Goal: Task Accomplishment & Management: Use online tool/utility

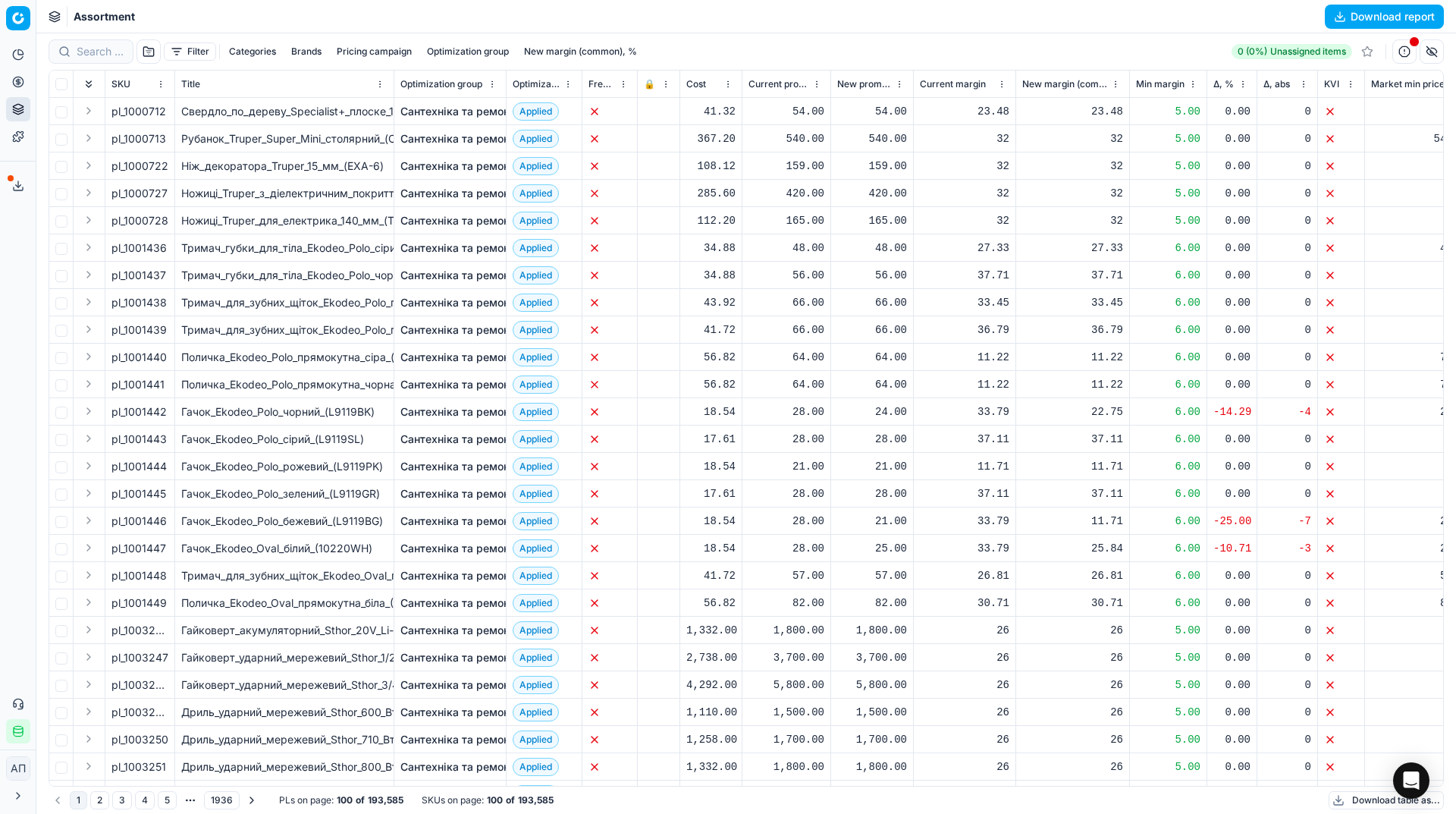
scroll to position [0, 158]
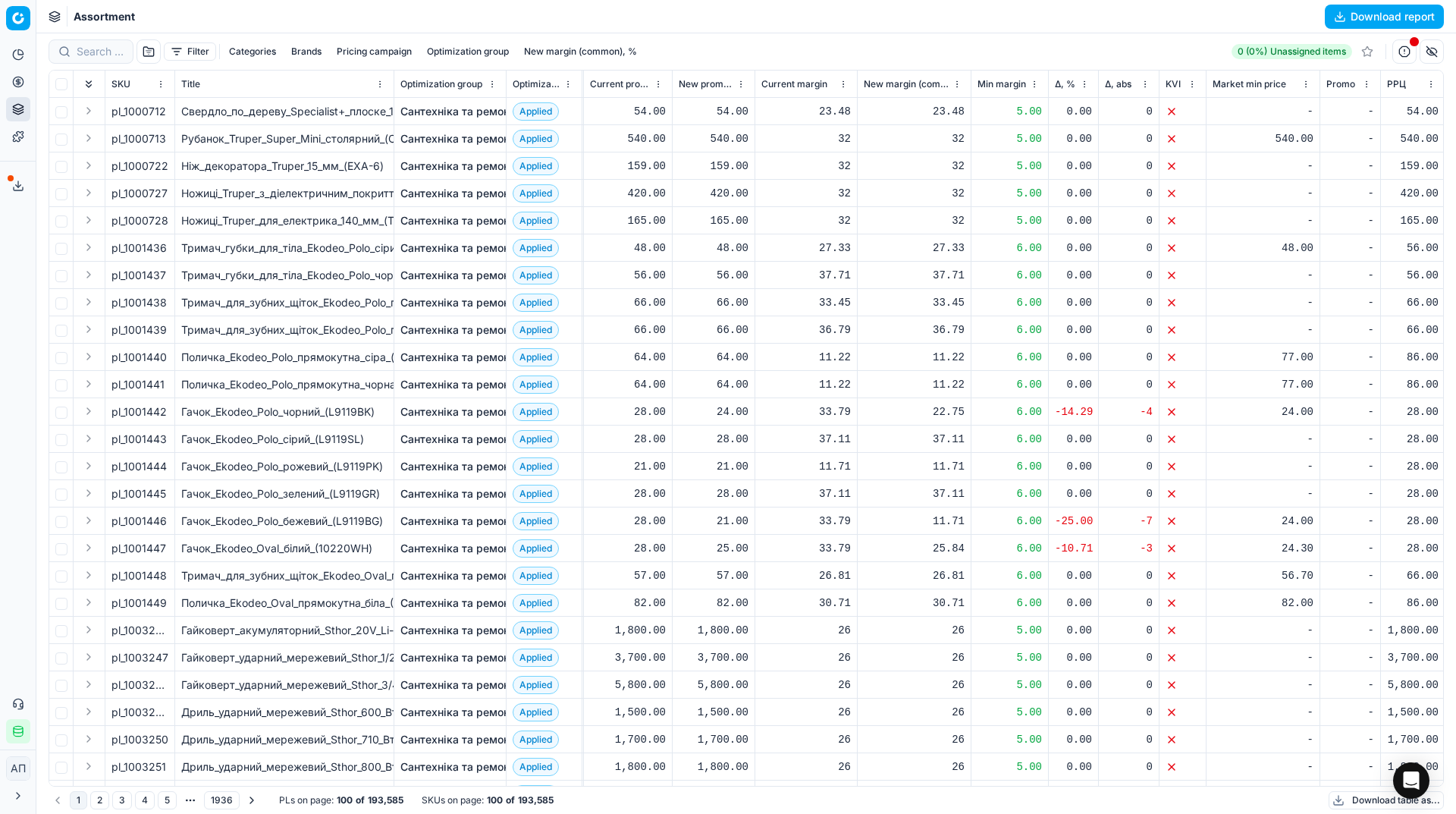
drag, startPoint x: 0, startPoint y: 0, endPoint x: 250, endPoint y: 419, distance: 487.9
click at [250, 419] on div "Command Palette Search for a command to run... Assortment Download report Filte…" at bounding box center [746, 407] width 1419 height 814
click at [1, 290] on div "Analytics Pricing Product portfolio Templates Export service 9 Contact support …" at bounding box center [18, 393] width 36 height 713
click at [84, 113] on link "Optimization groups" at bounding box center [146, 110] width 177 height 21
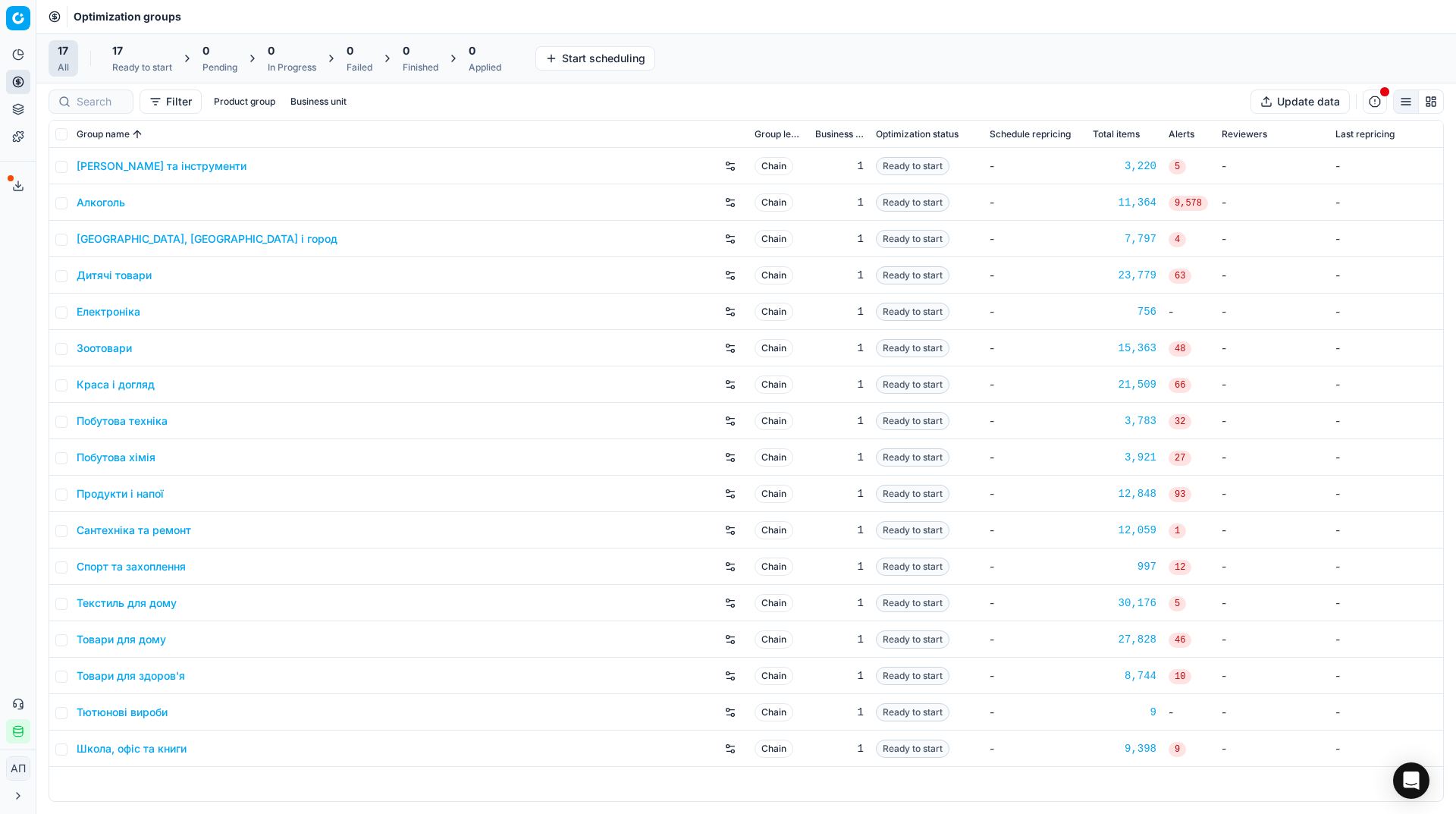
click at [0, 374] on div "Analytics Pricing Product portfolio Templates Export service 9 Contact support …" at bounding box center [18, 393] width 36 height 713
click at [105, 202] on link "Алкоголь" at bounding box center [101, 203] width 49 height 15
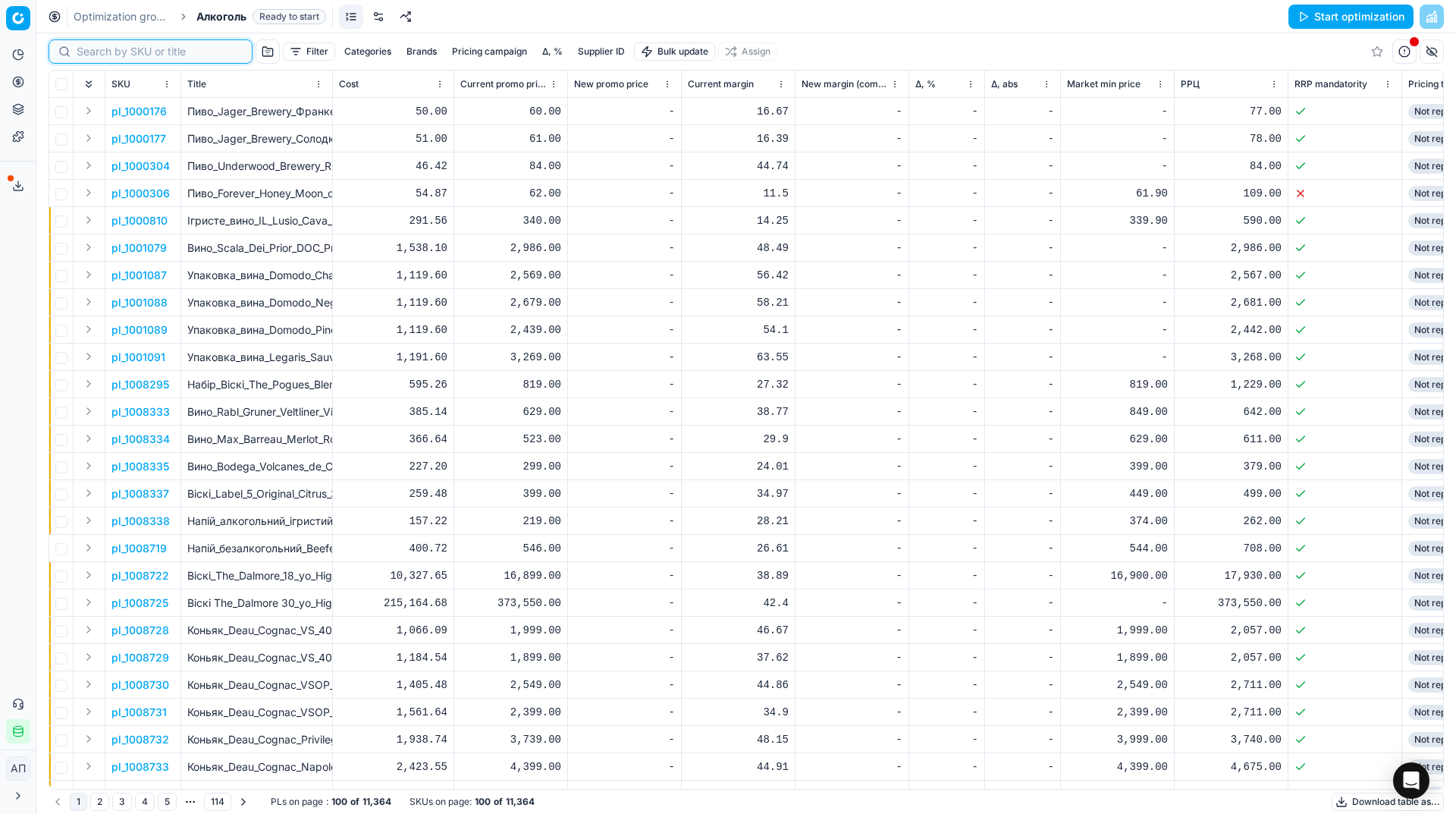
click at [101, 54] on input at bounding box center [160, 52] width 166 height 15
paste input "1240103"
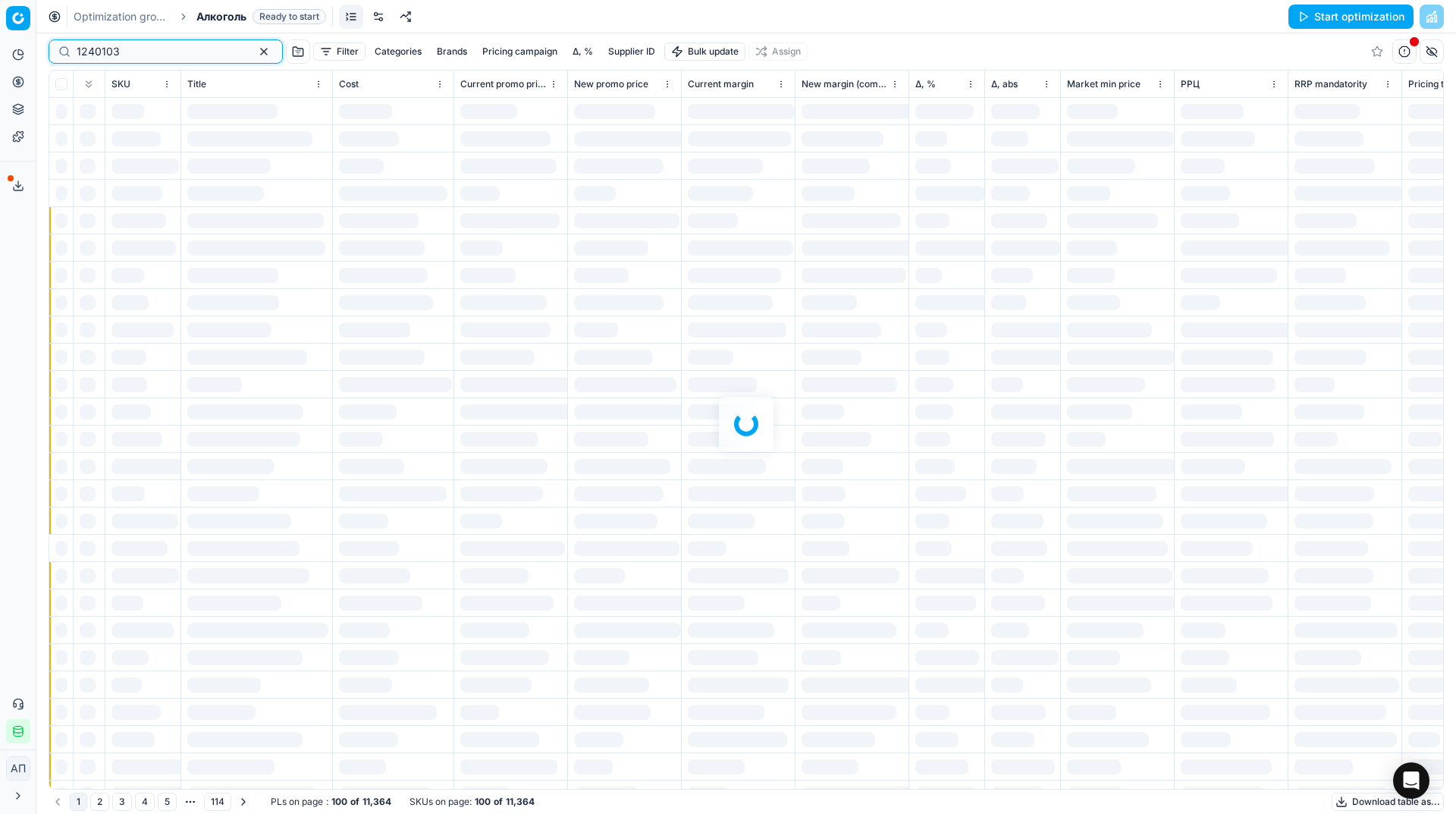
type input "1240103"
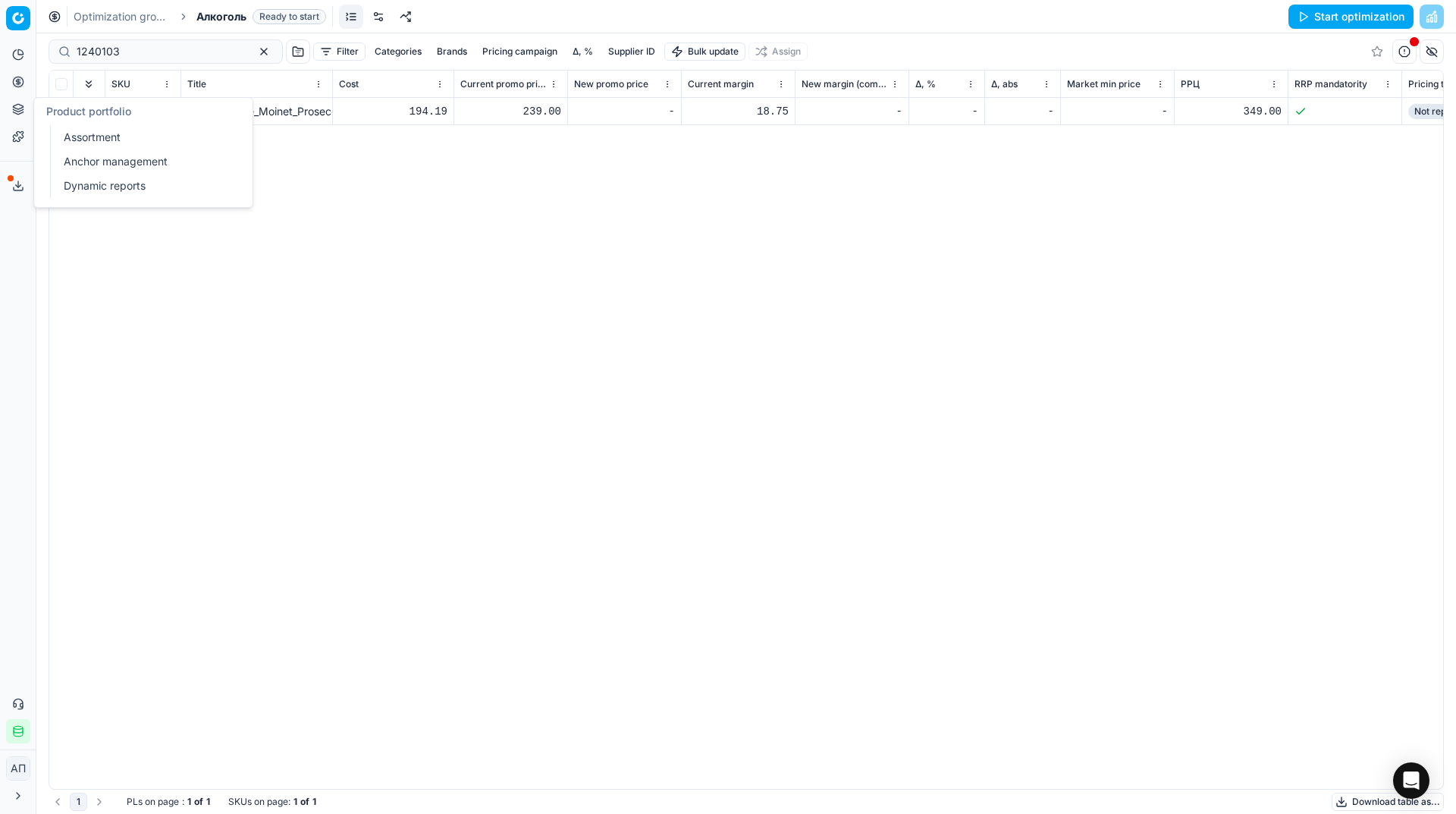
click at [81, 132] on link "Assortment" at bounding box center [146, 137] width 177 height 21
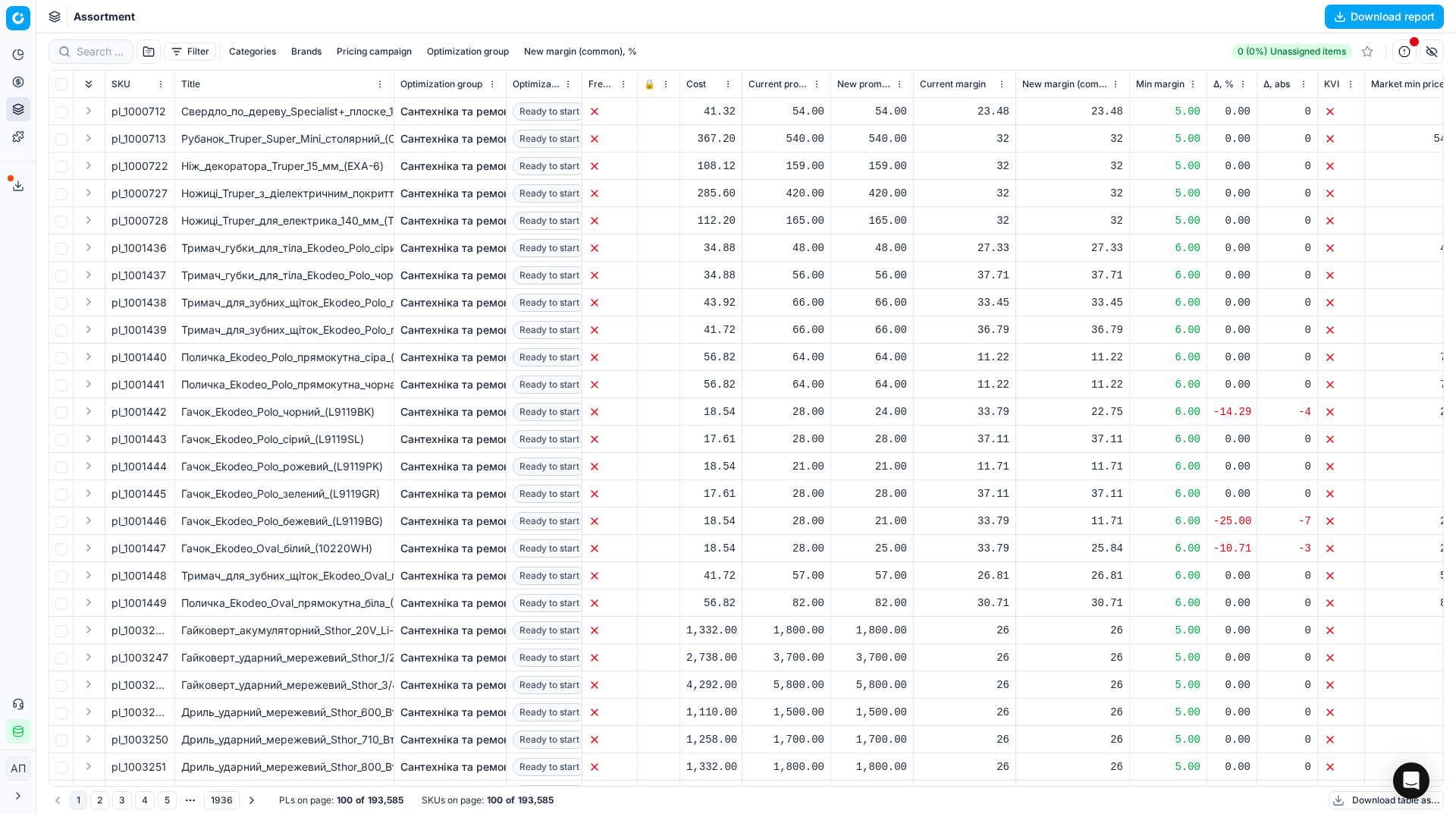
click at [5, 299] on div "Analytics Pricing Product portfolio Templates Export service 9 Contact support …" at bounding box center [18, 393] width 36 height 713
click at [186, 53] on button "Filter" at bounding box center [190, 52] width 53 height 18
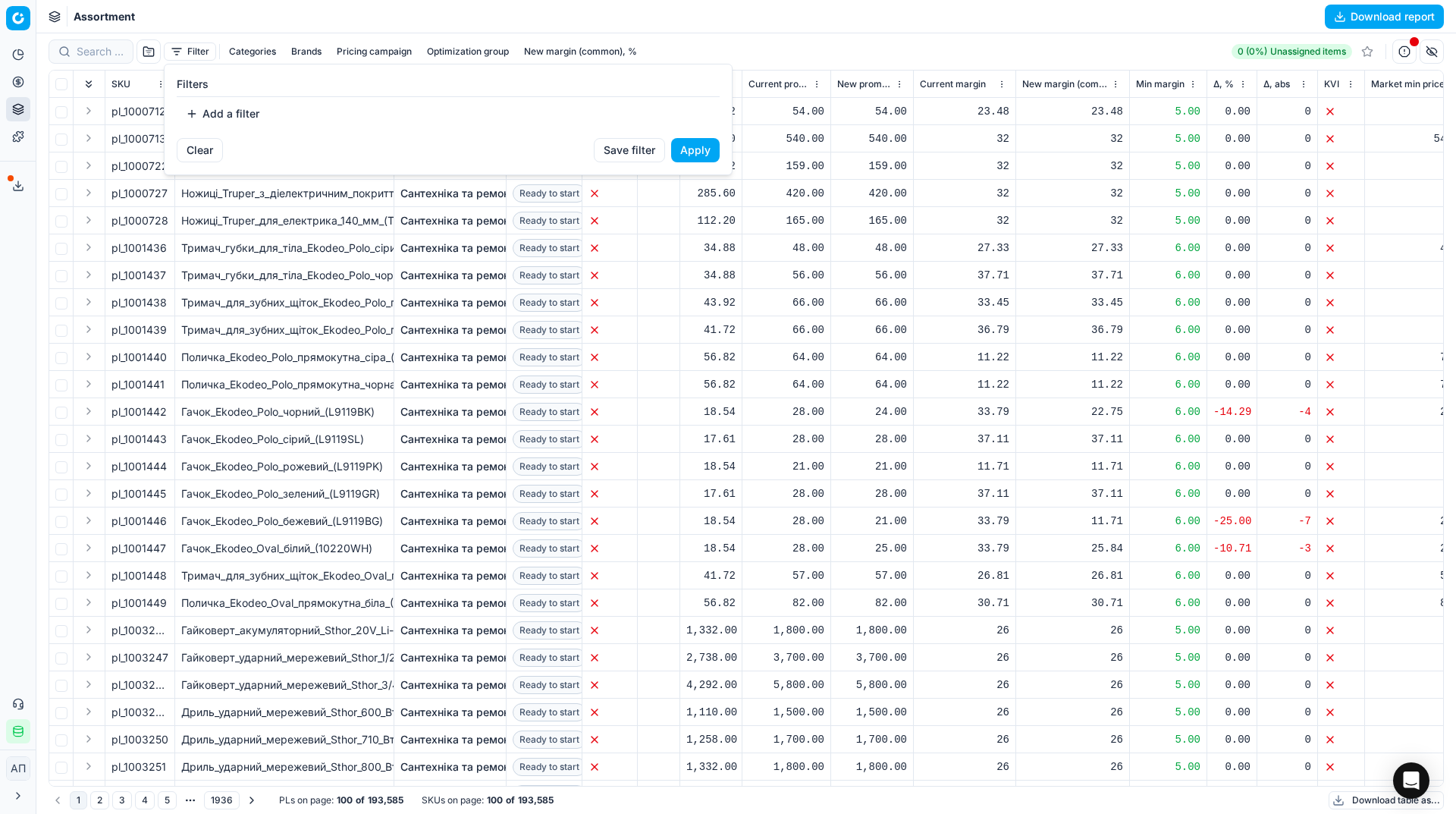
click at [211, 117] on button "Add a filter" at bounding box center [222, 113] width 92 height 24
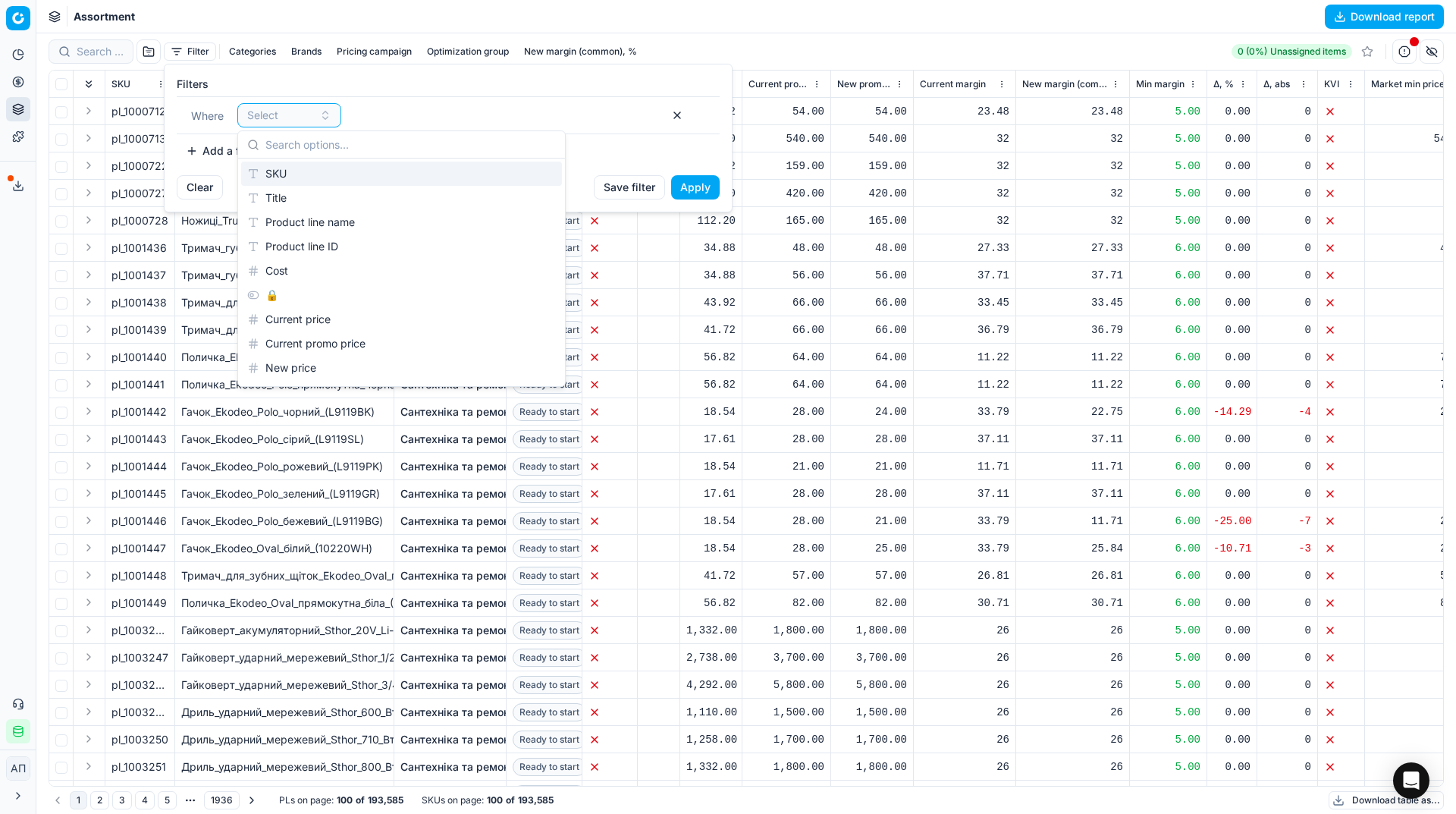
click at [297, 169] on div "SKU" at bounding box center [401, 174] width 320 height 24
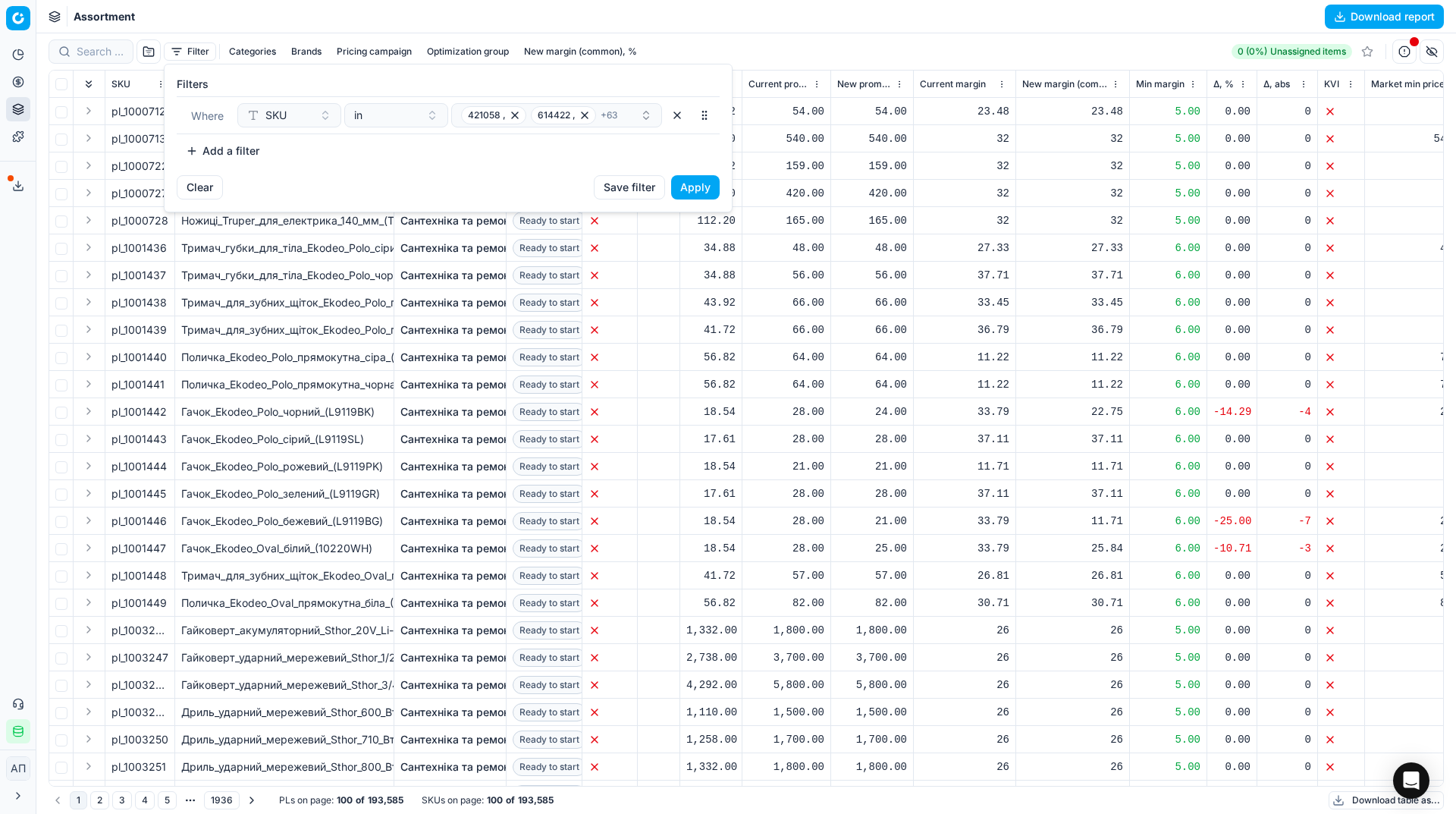
click at [698, 187] on button "Apply" at bounding box center [696, 187] width 49 height 24
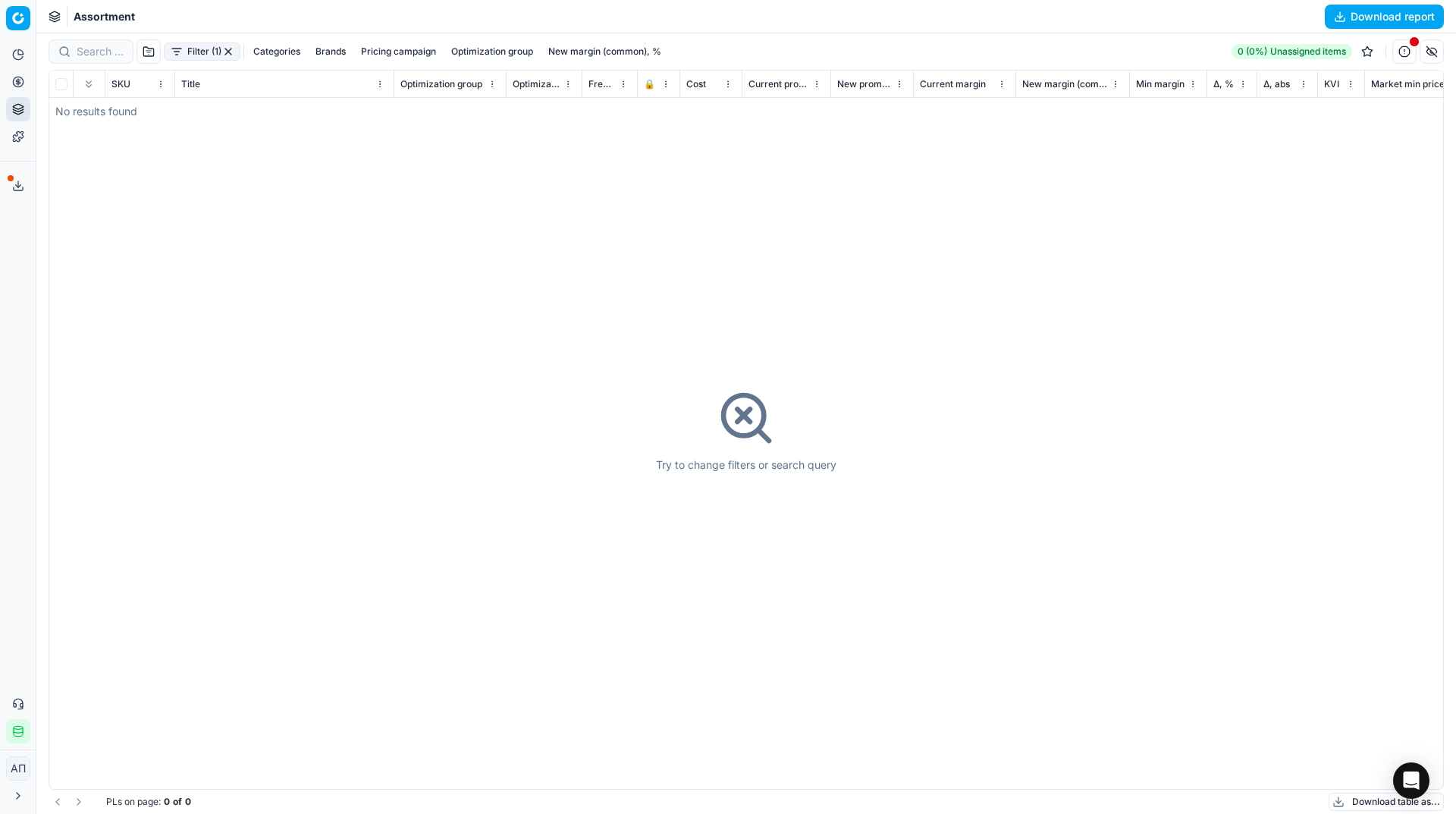
click at [202, 46] on button "Filter (1)" at bounding box center [202, 52] width 77 height 18
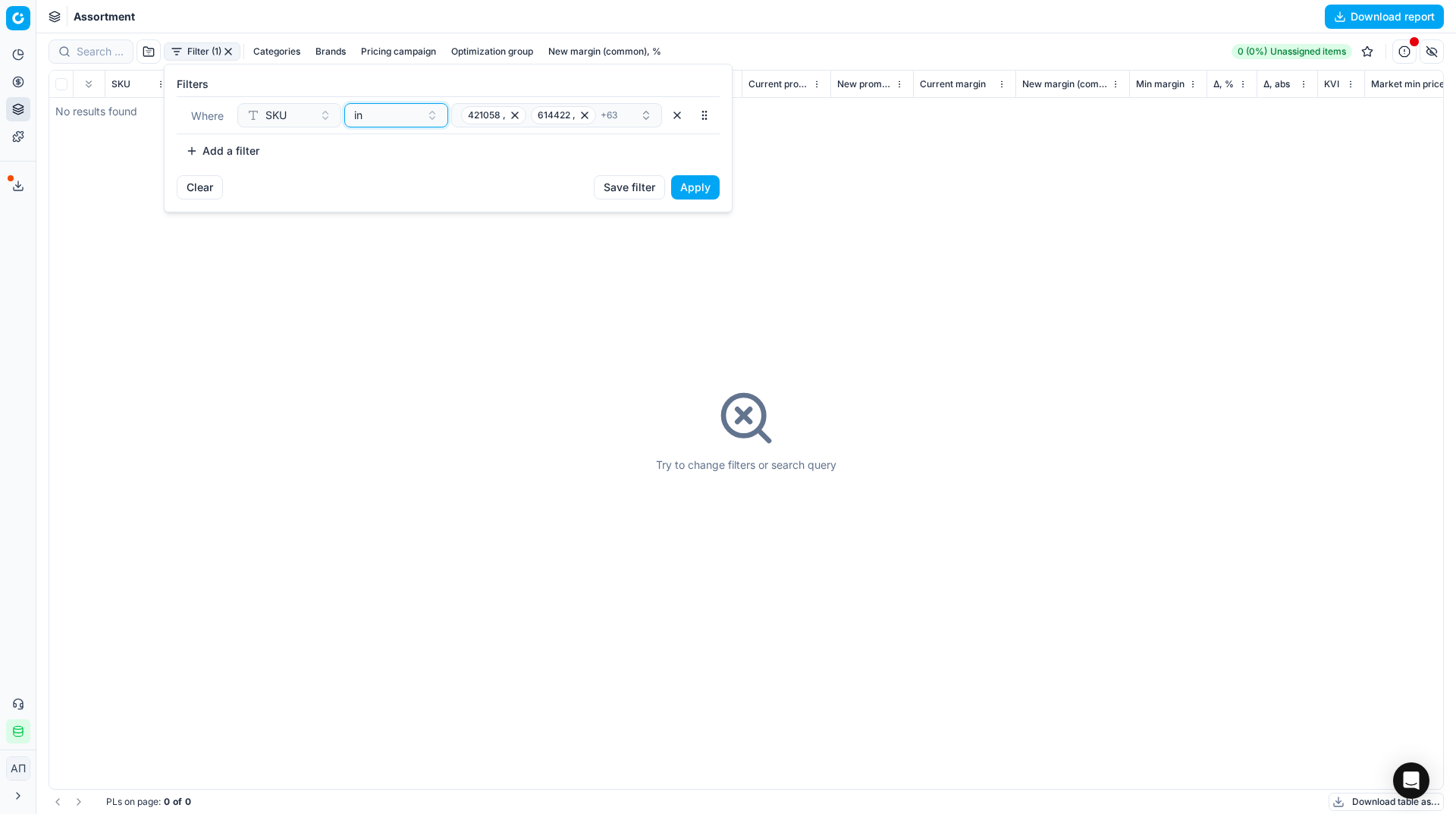
click at [393, 111] on div "in" at bounding box center [387, 115] width 66 height 15
click at [574, 148] on div "Add a filter" at bounding box center [448, 151] width 543 height 24
click at [677, 113] on button "button" at bounding box center [677, 115] width 24 height 24
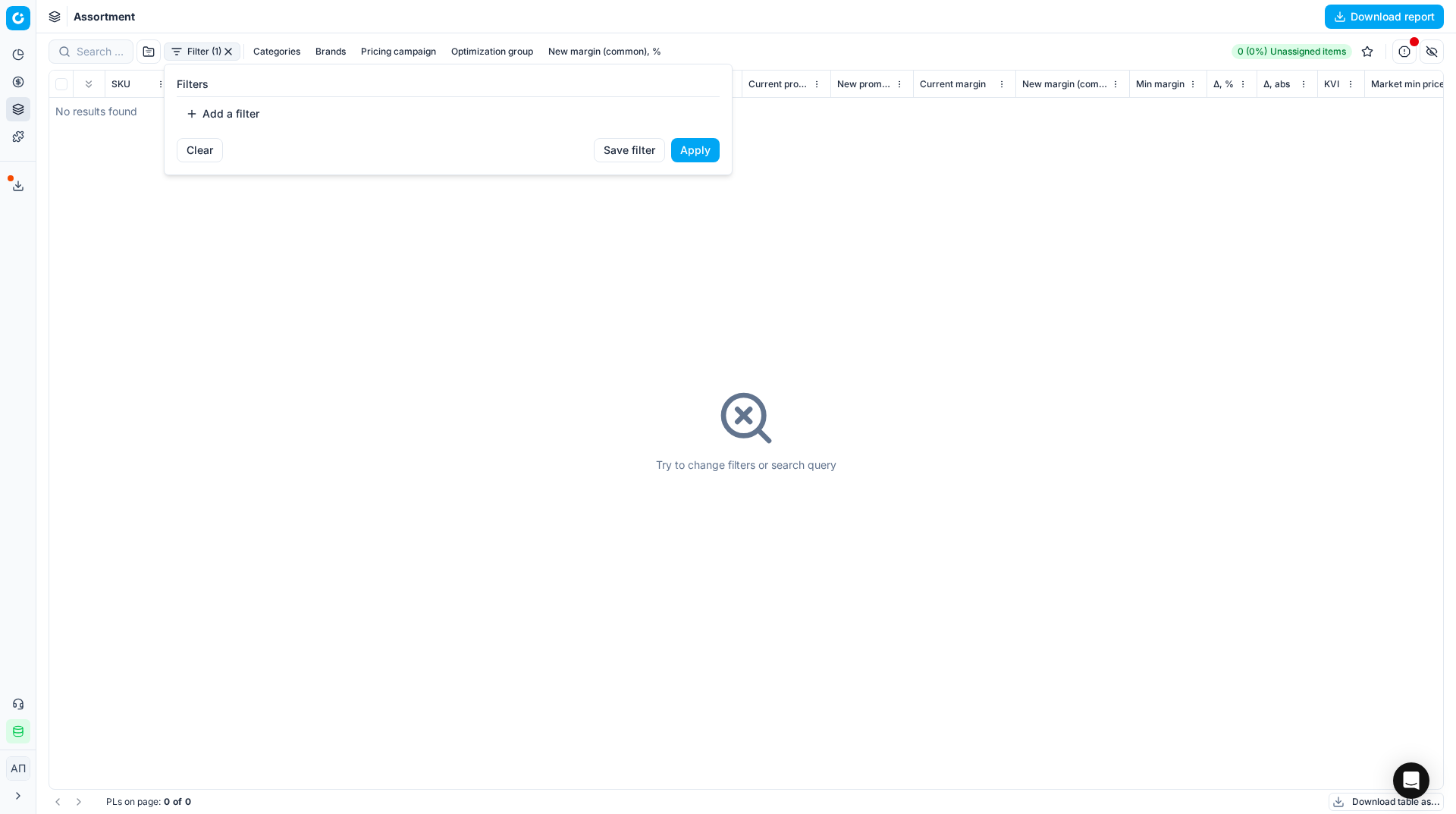
click at [237, 121] on button "Add a filter" at bounding box center [222, 113] width 92 height 24
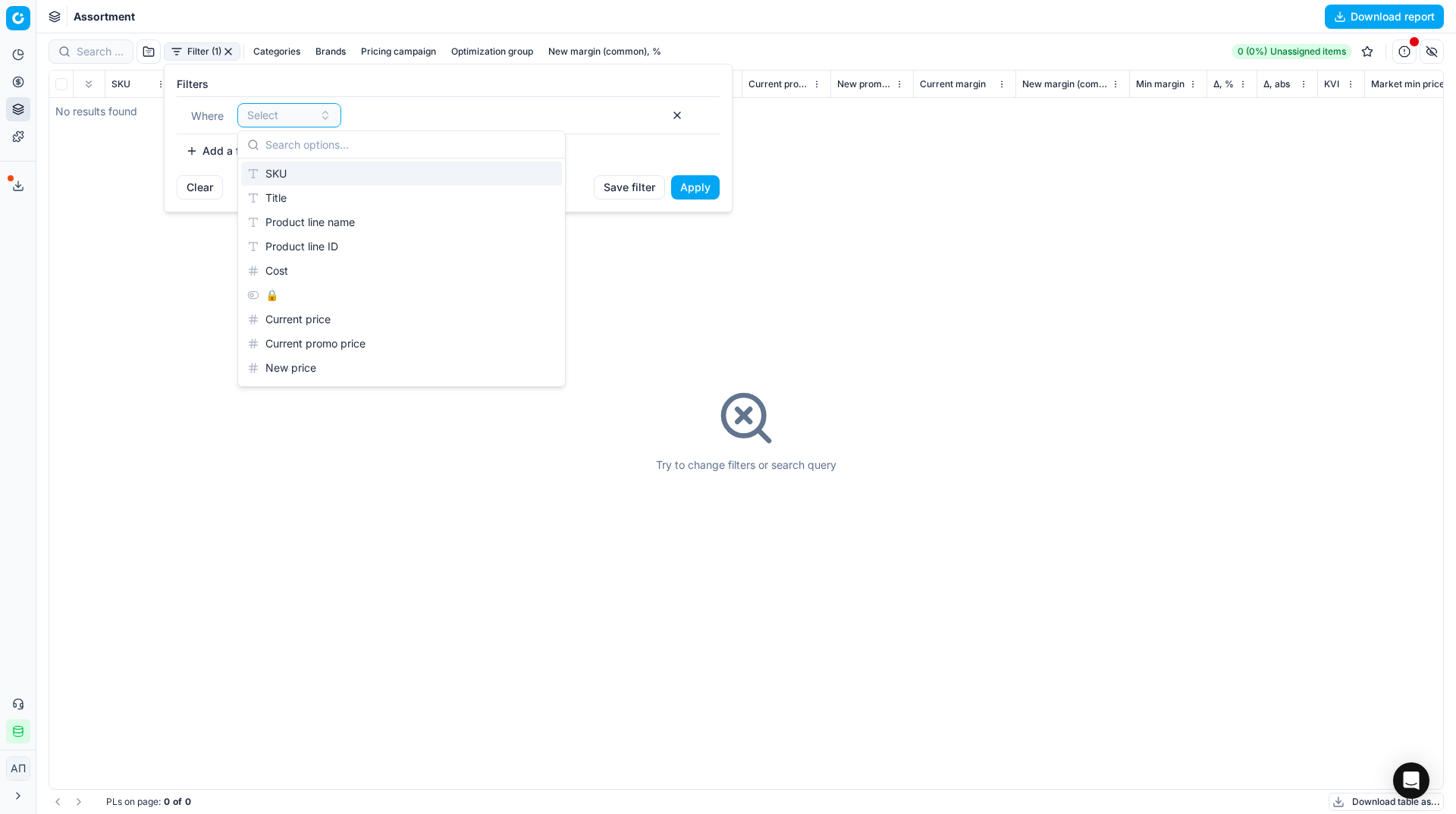
click at [304, 177] on div "SKU" at bounding box center [401, 174] width 320 height 24
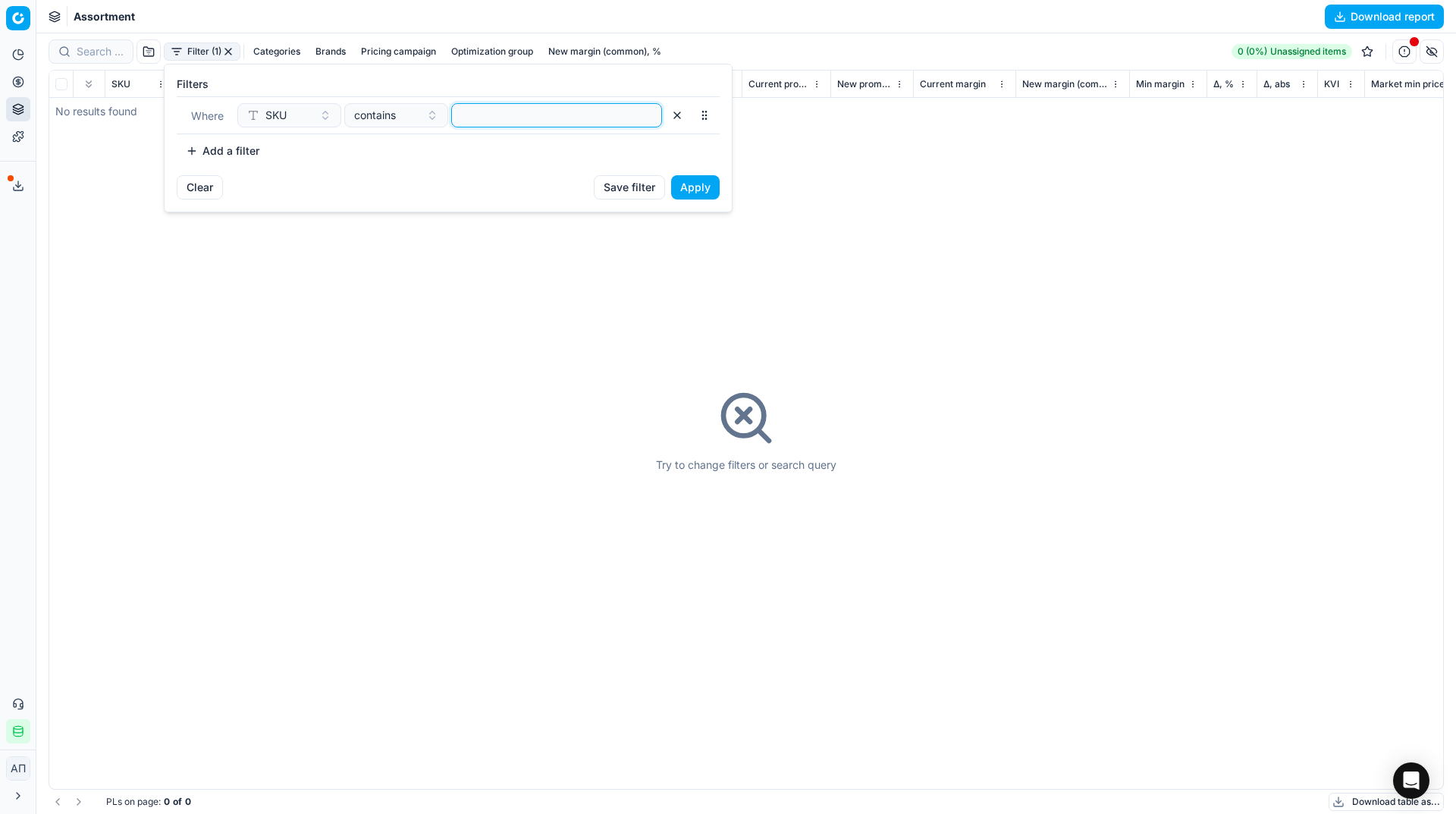
click at [548, 119] on input at bounding box center [556, 115] width 197 height 23
click at [703, 185] on button "Apply" at bounding box center [696, 187] width 49 height 24
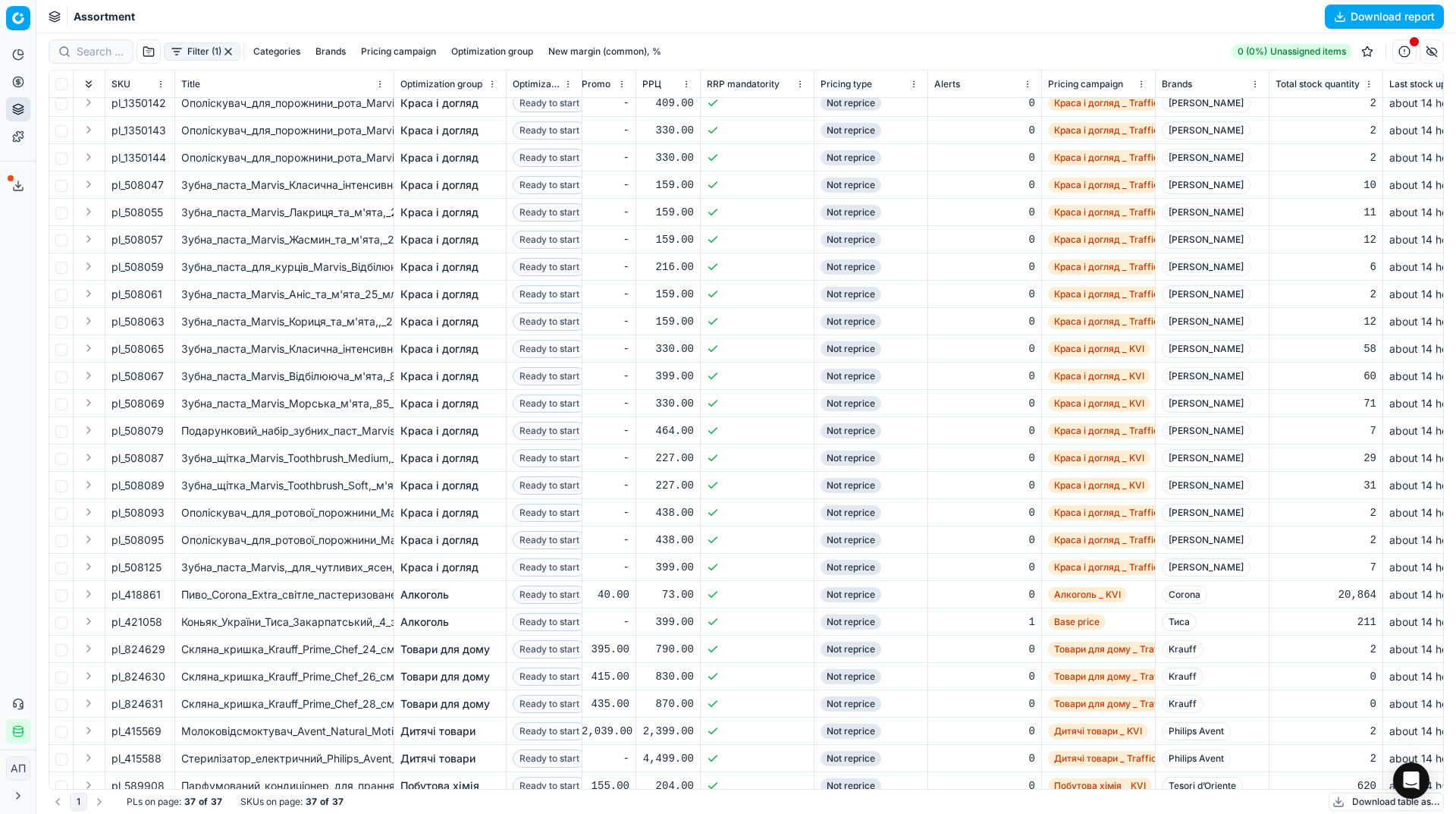
scroll to position [0, 903]
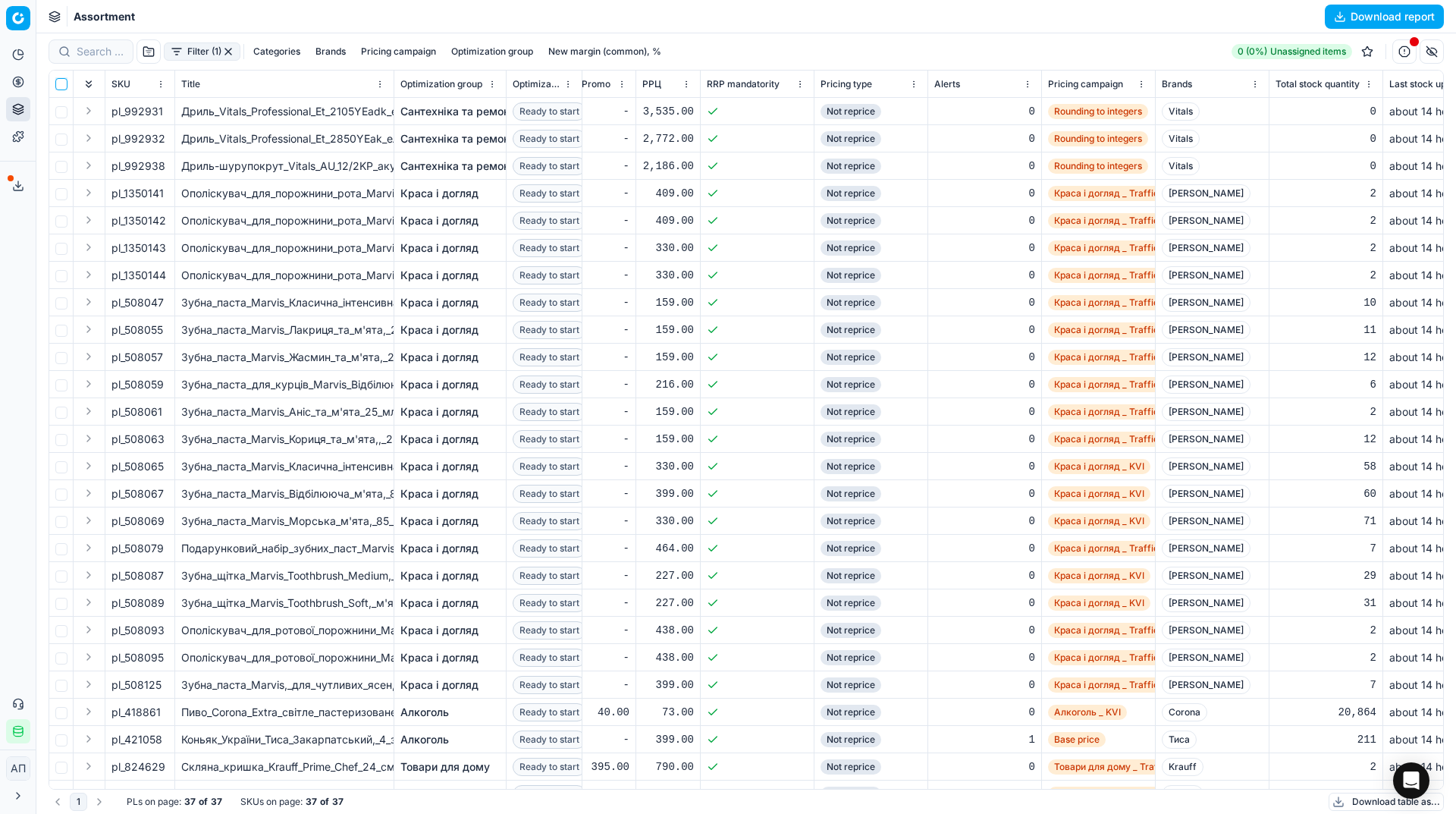
click at [63, 85] on input "checkbox" at bounding box center [62, 85] width 12 height 12
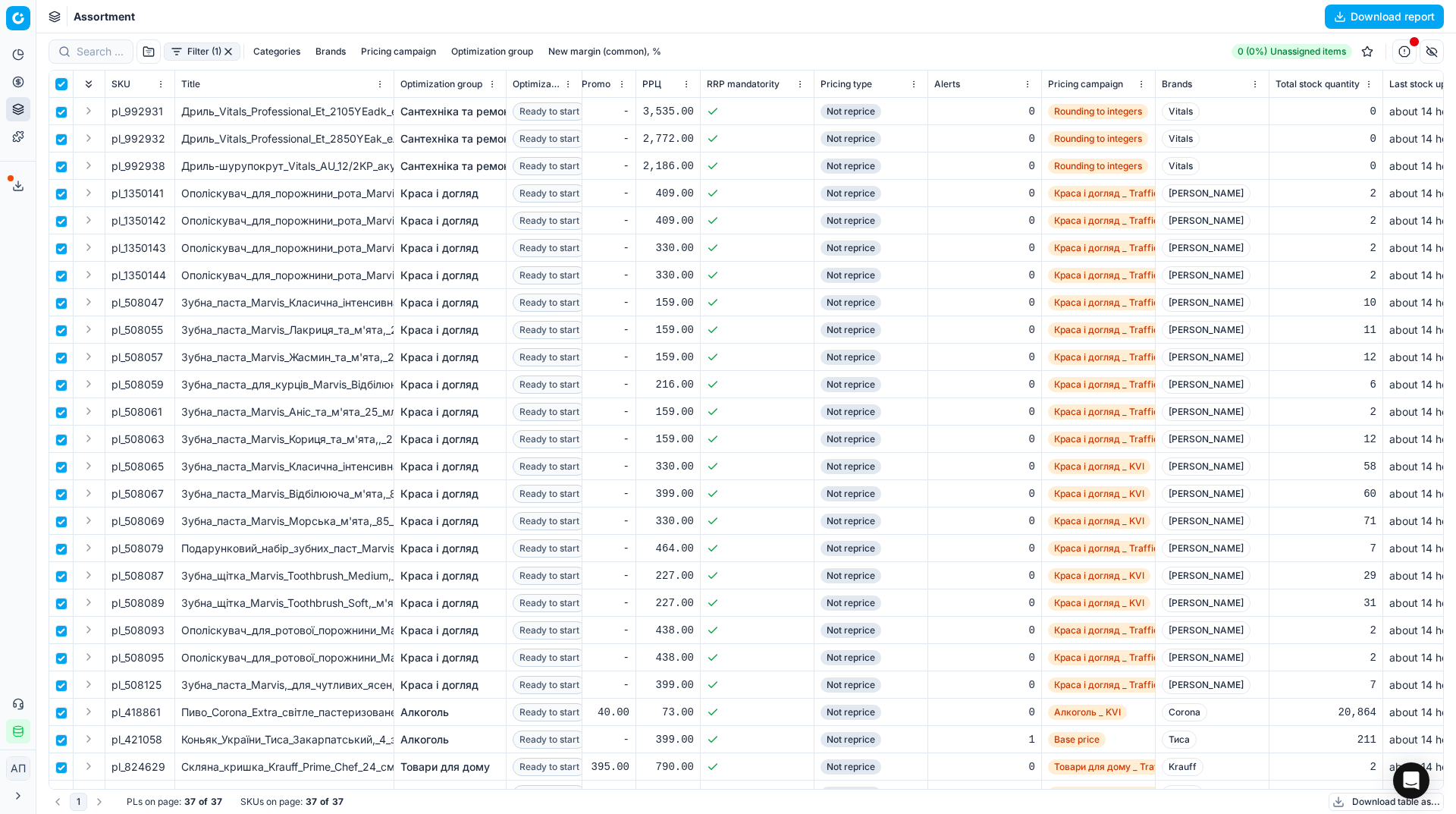
checkbox input "true"
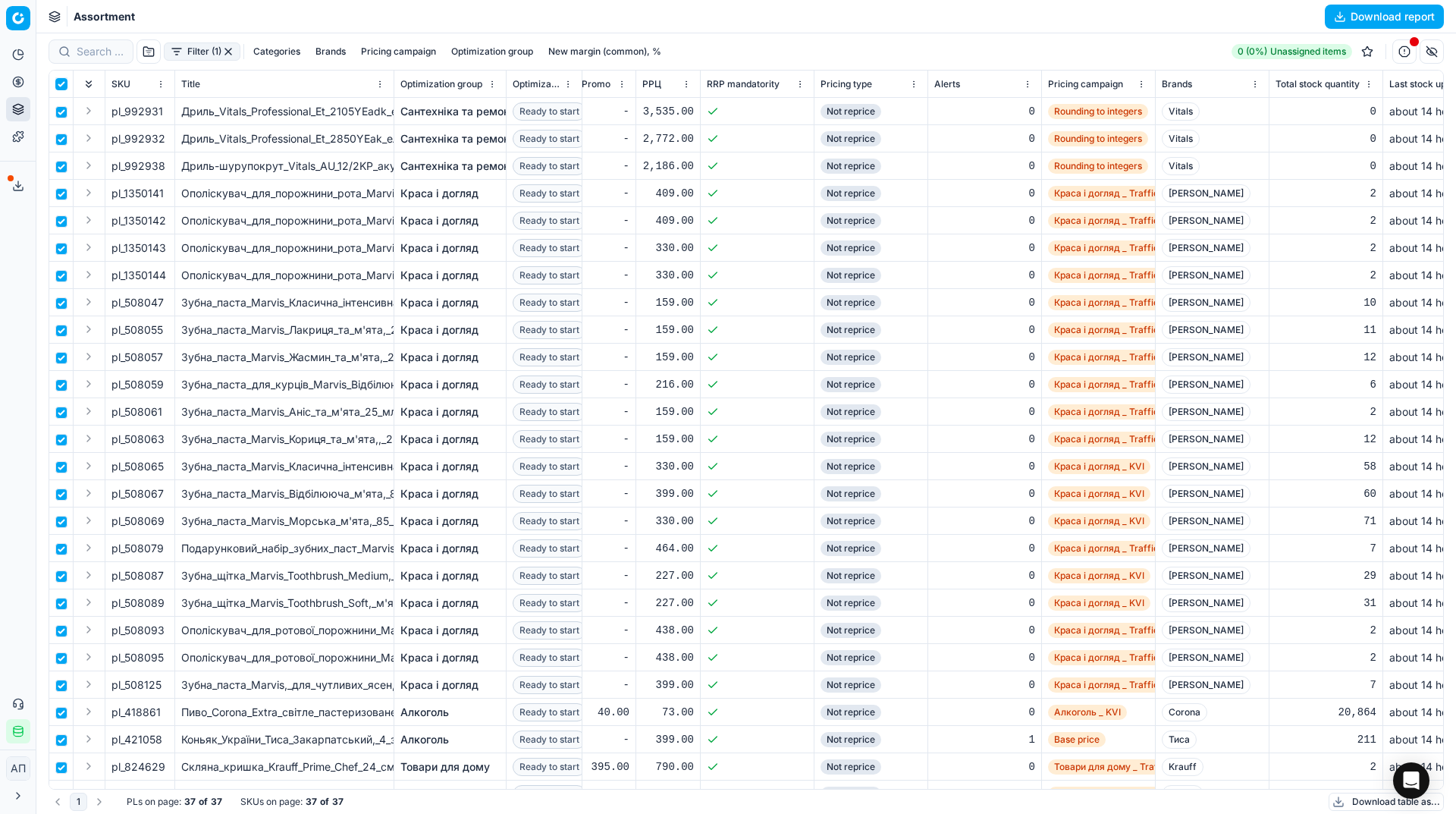
checkbox input "true"
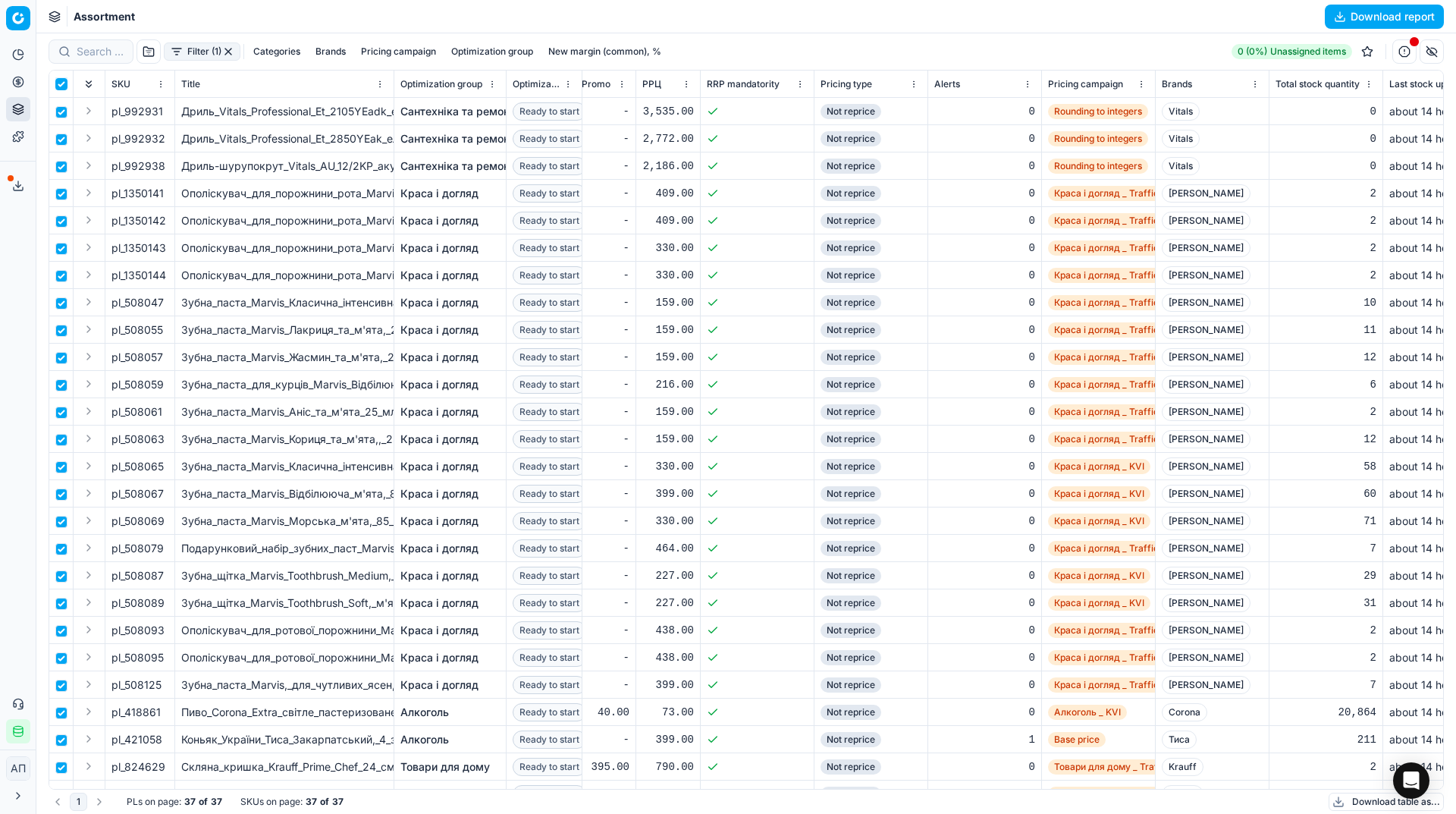
checkbox input "true"
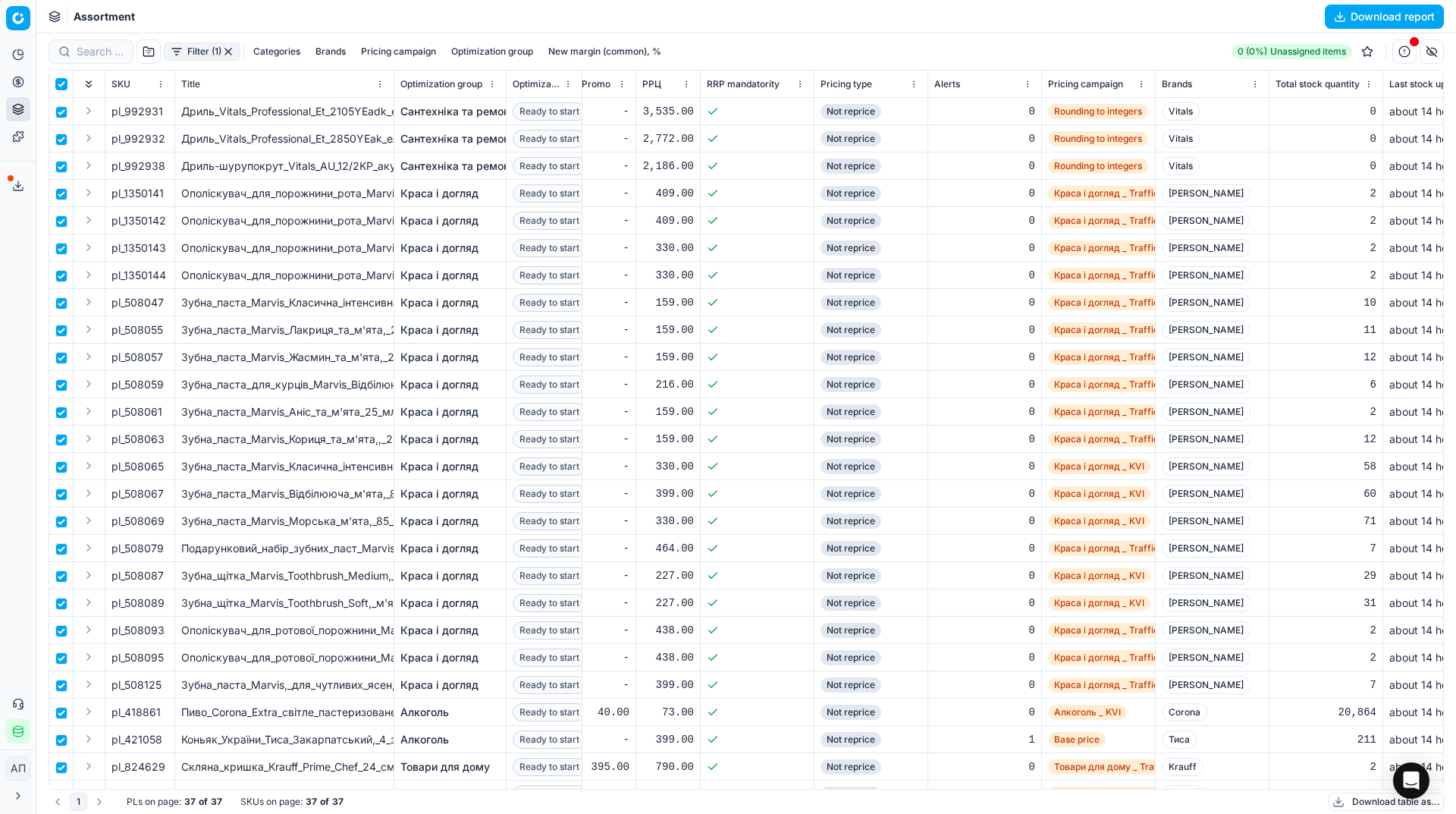
checkbox input "true"
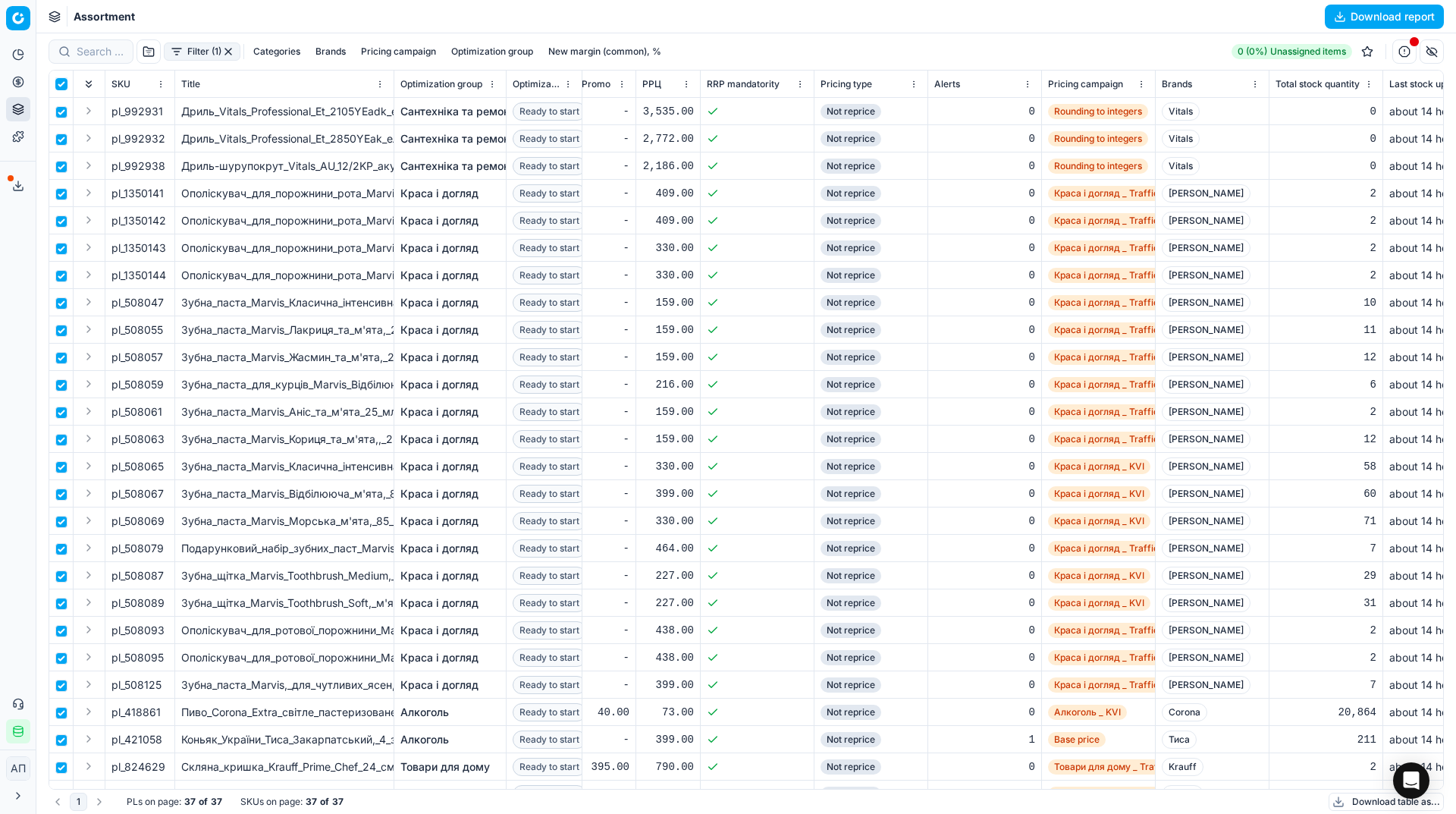
checkbox input "true"
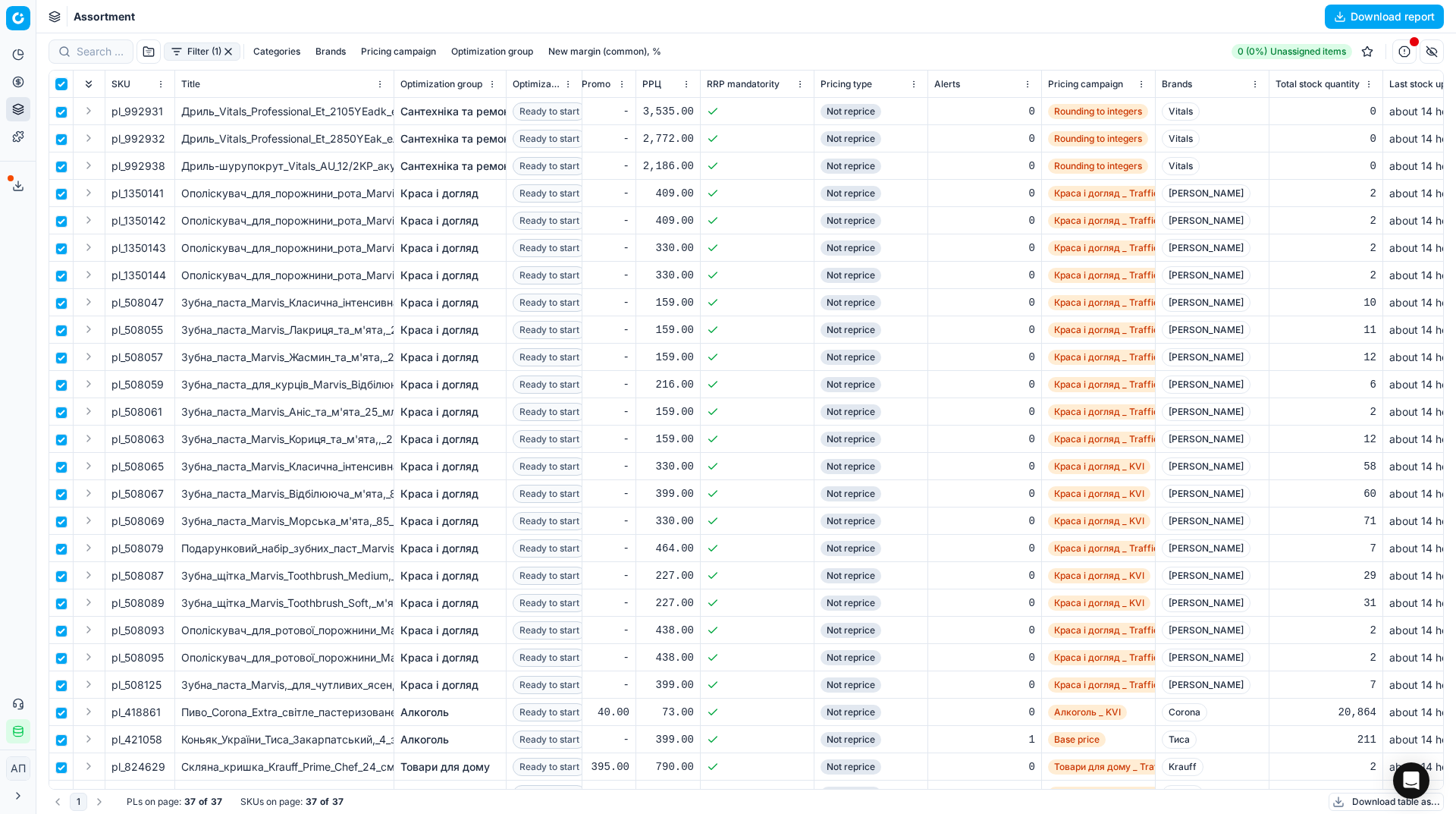
checkbox input "true"
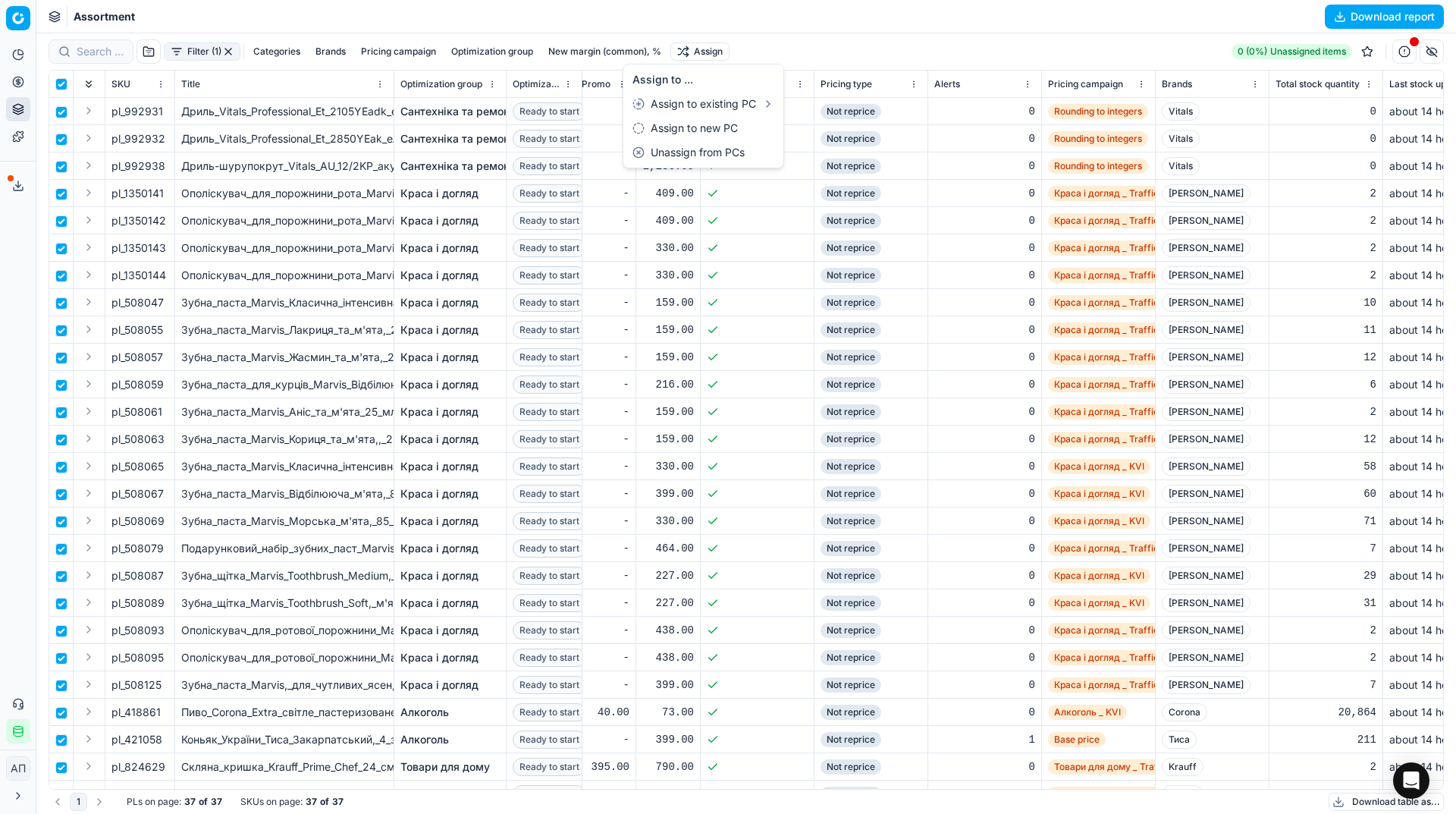
click at [704, 53] on html "Pricing platform Analytics Pricing Product portfolio Templates Export service 9…" at bounding box center [728, 407] width 1456 height 814
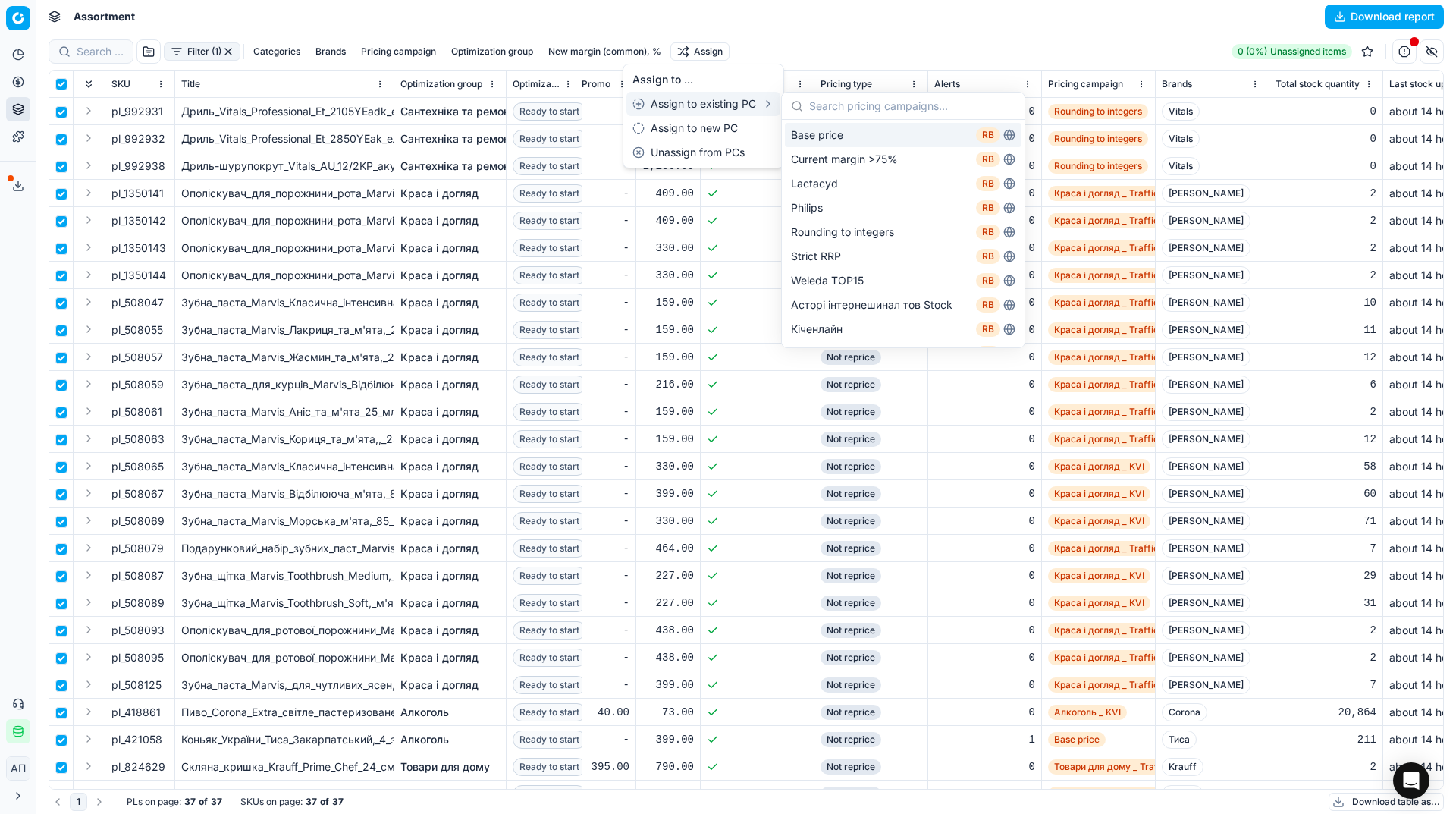
click at [840, 136] on div "Base price RB" at bounding box center [903, 135] width 237 height 24
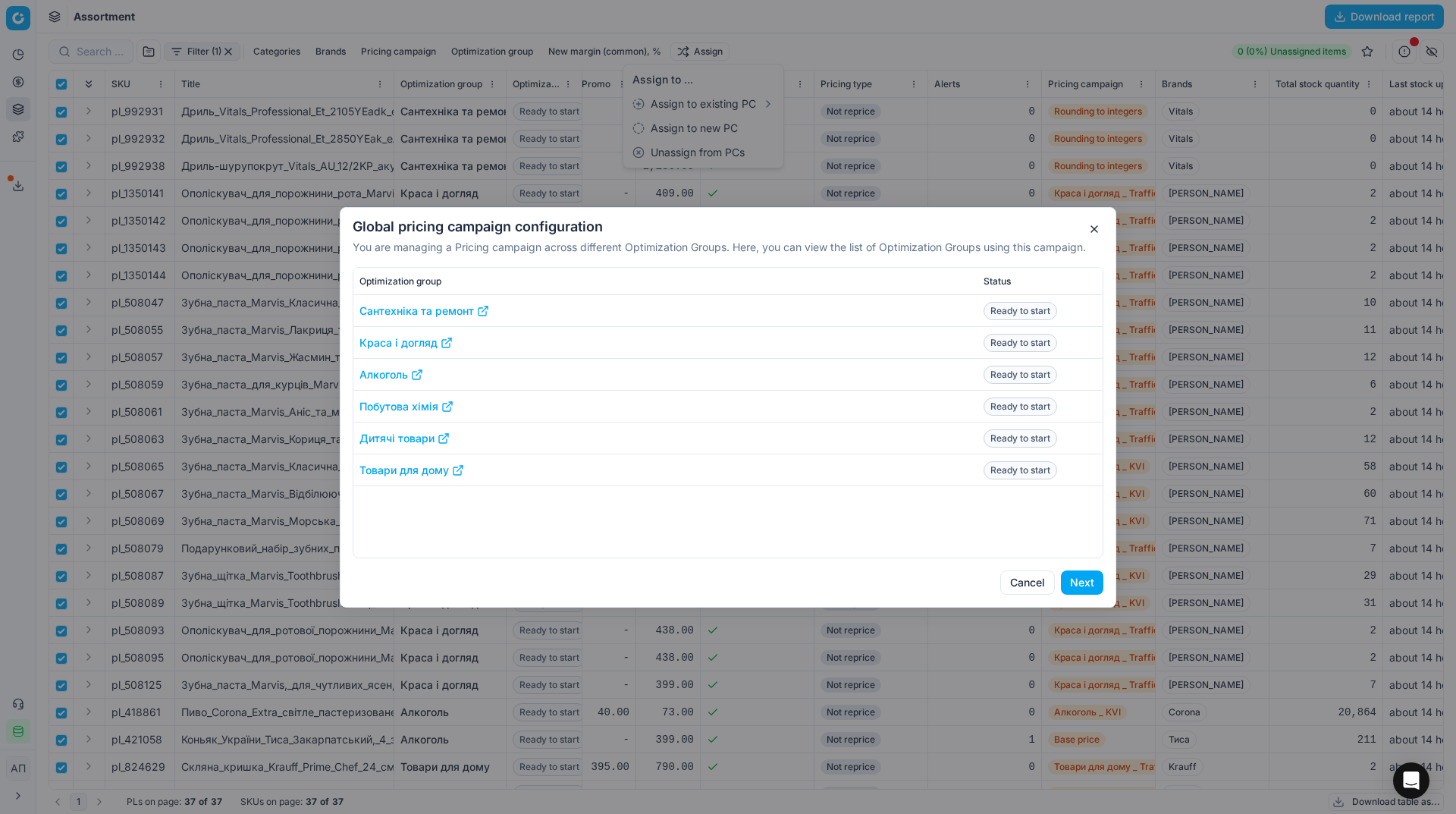
click at [1088, 588] on button "Next" at bounding box center [1082, 583] width 43 height 24
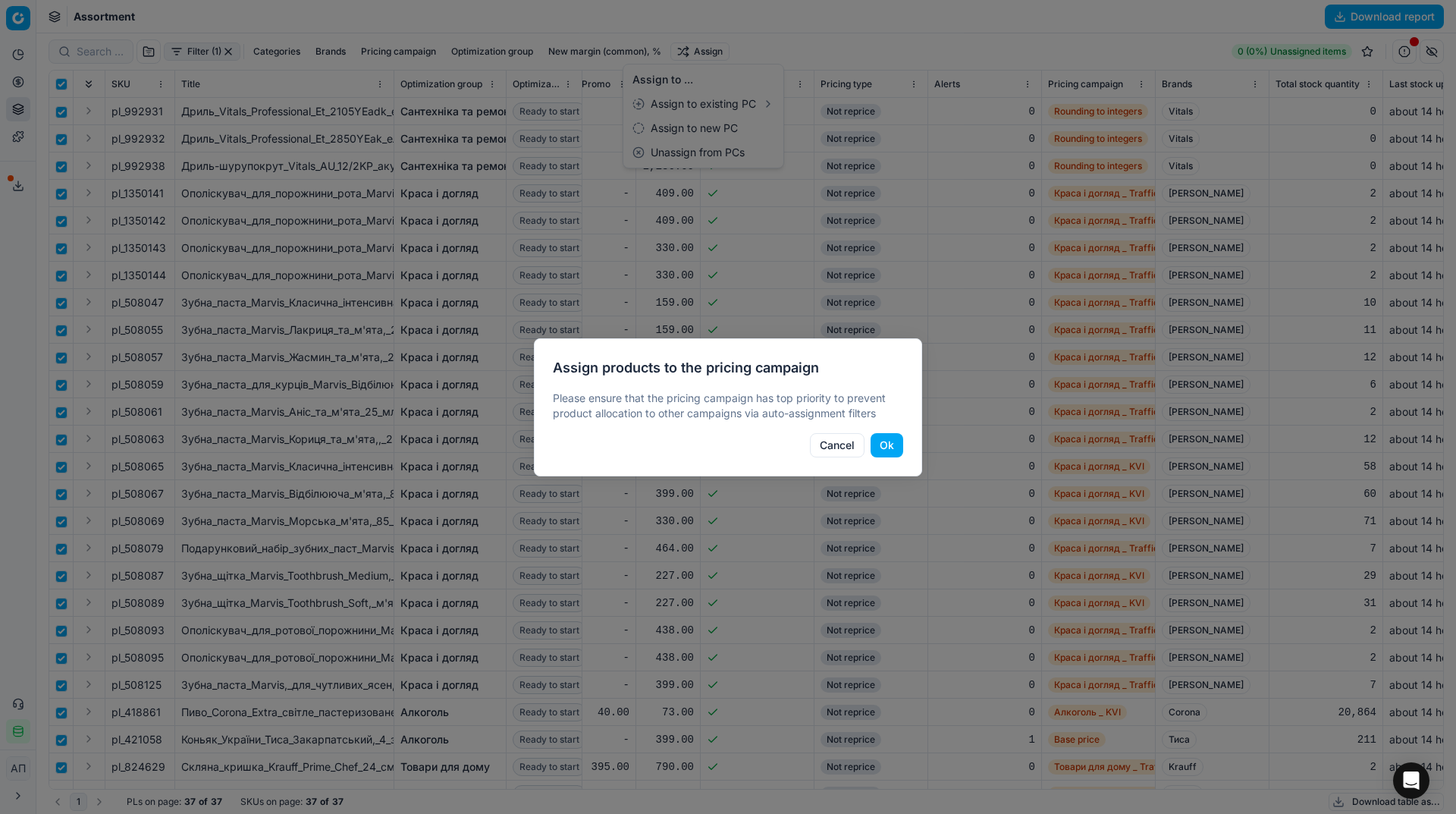
click at [888, 440] on button "Ok" at bounding box center [887, 445] width 33 height 24
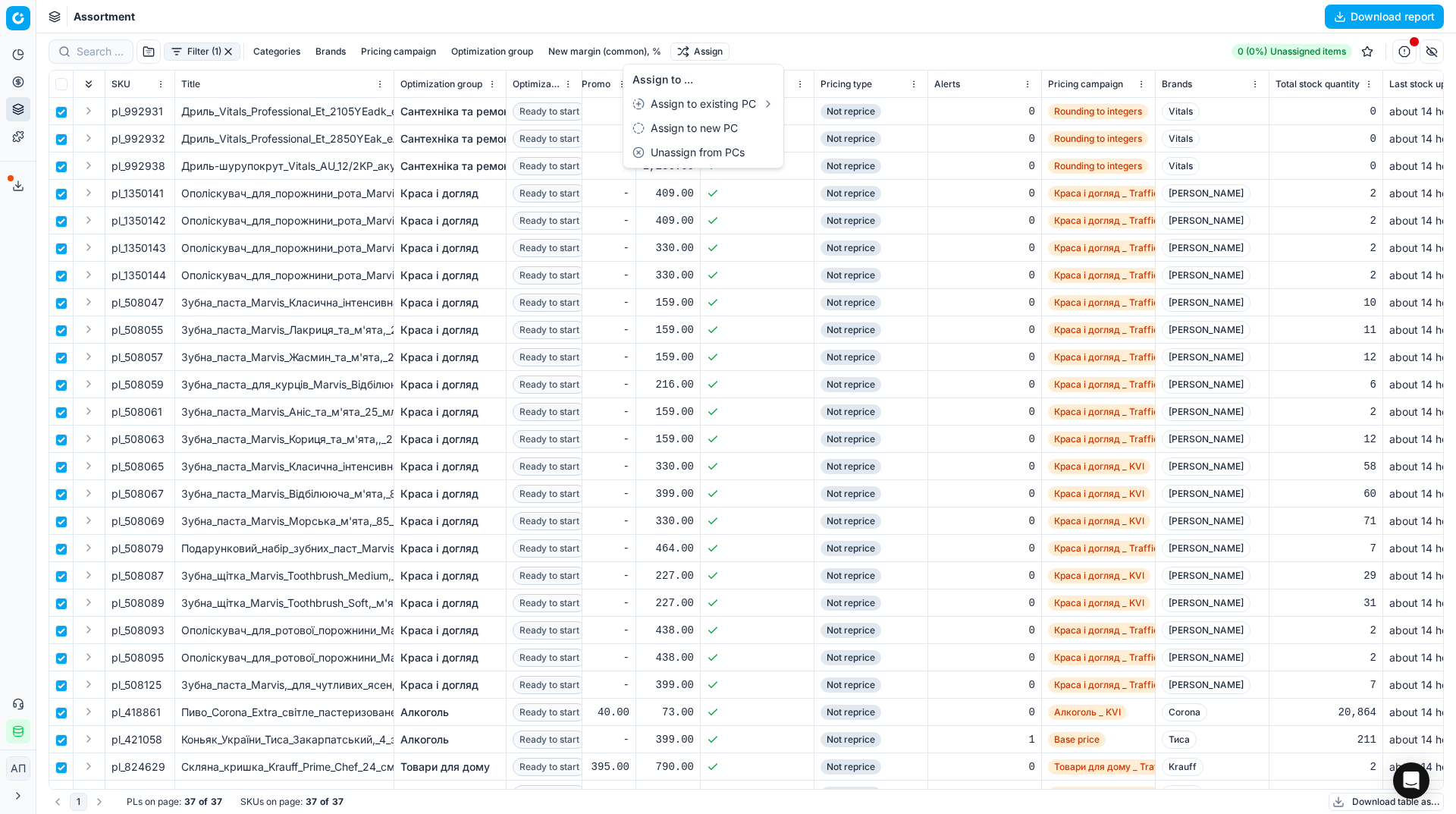
checkbox input "false"
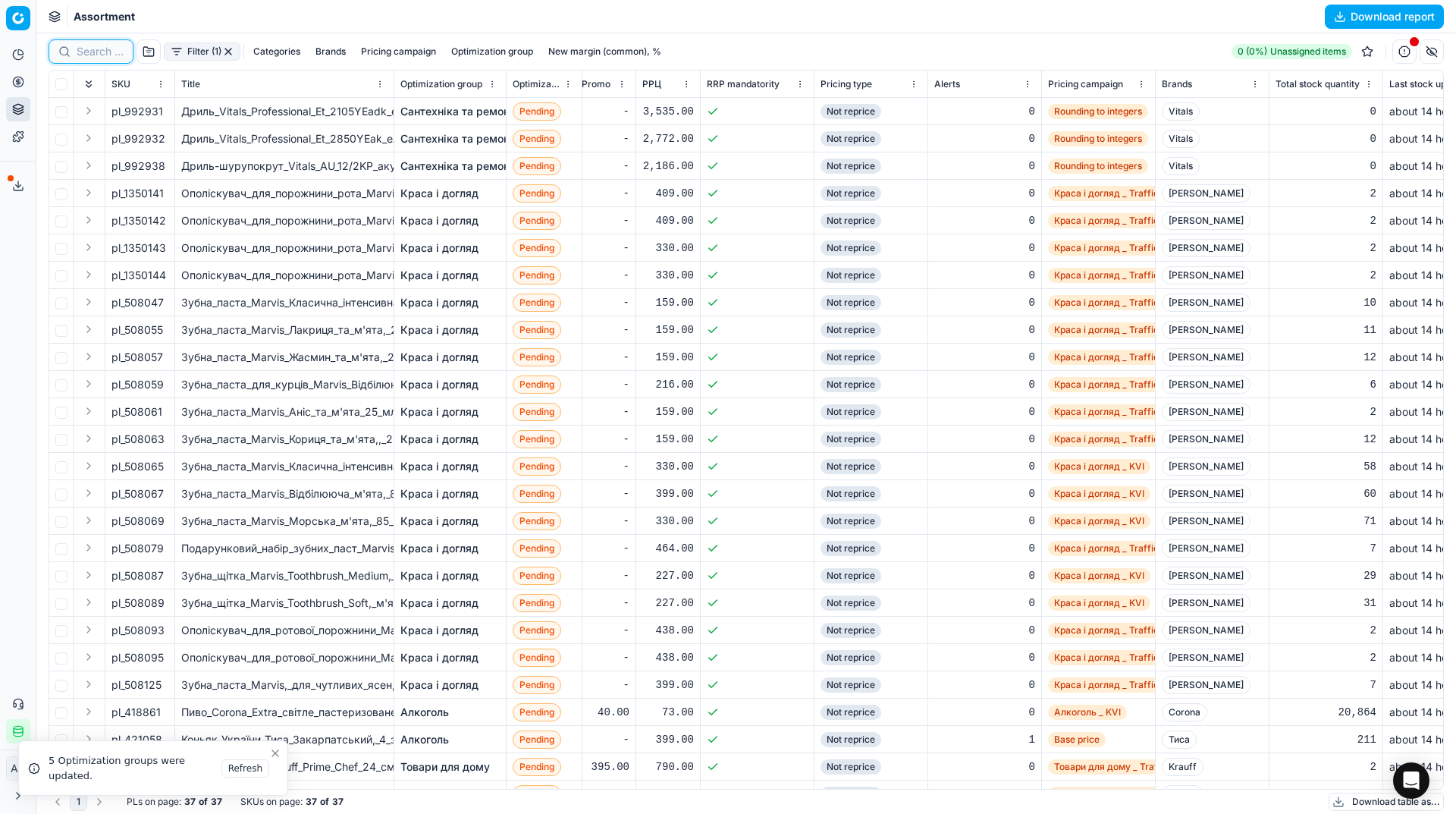
click at [104, 47] on input at bounding box center [100, 52] width 47 height 15
paste input "614422"
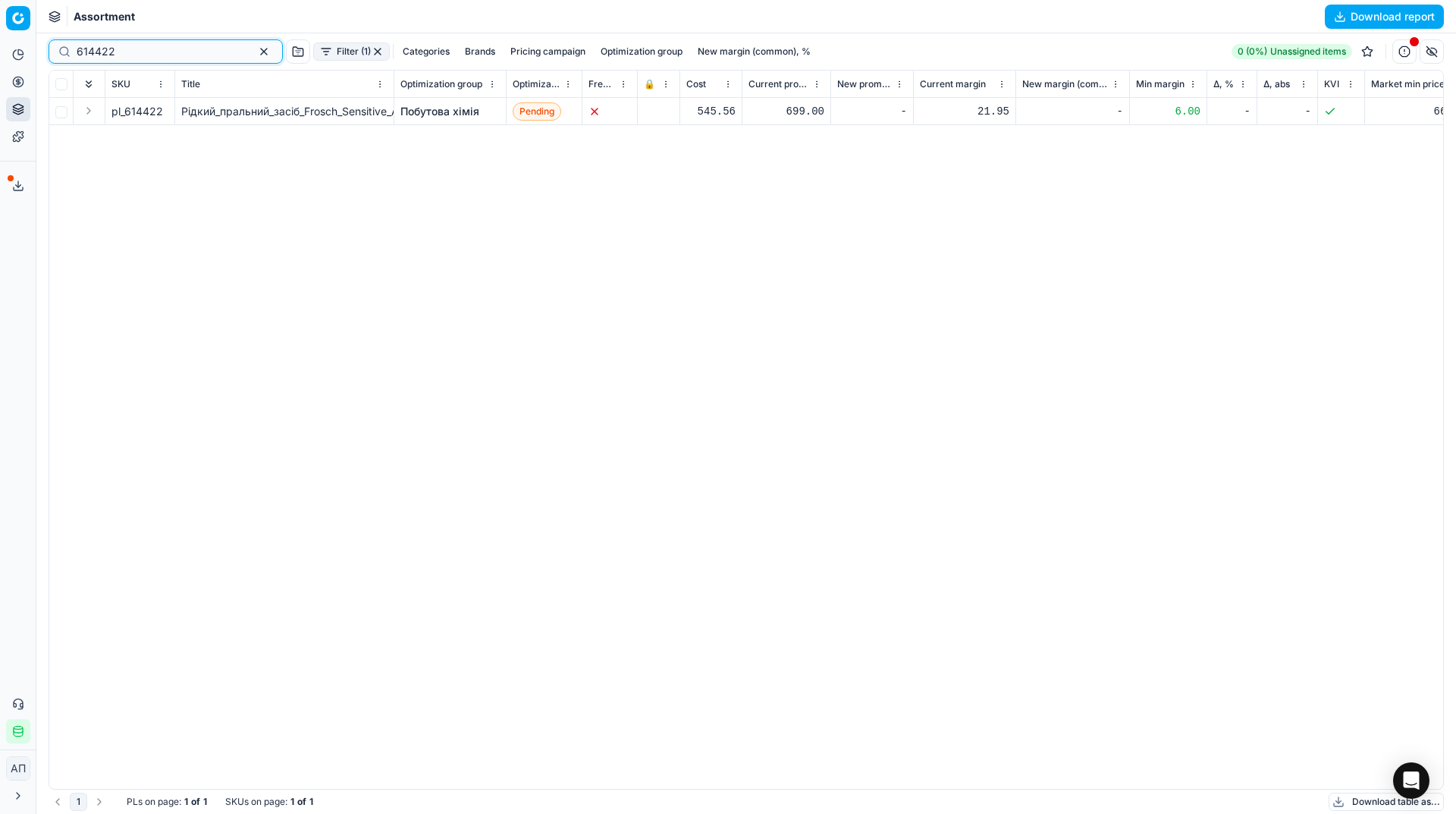
type input "614422"
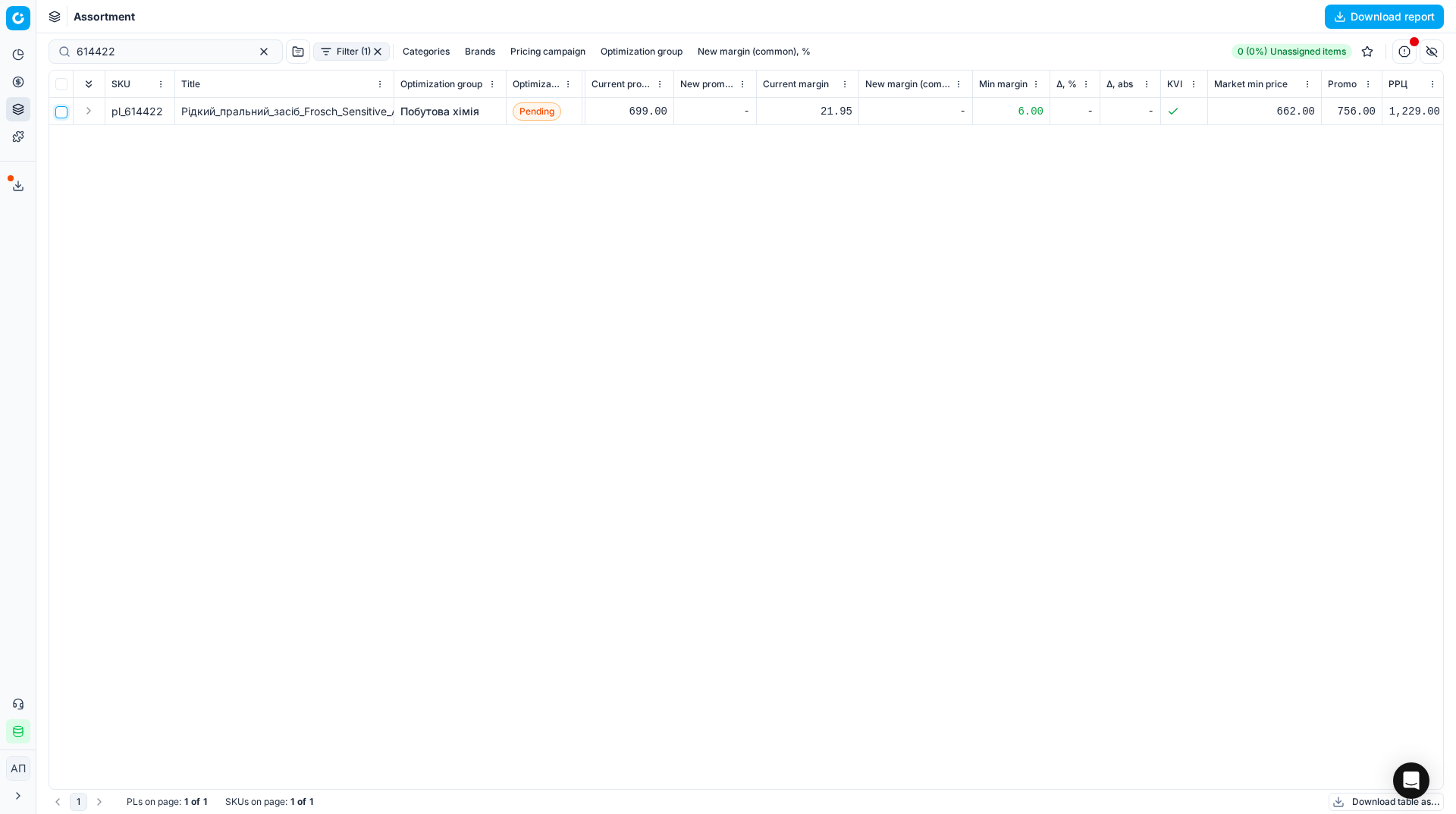
click at [61, 109] on input "checkbox" at bounding box center [62, 112] width 12 height 12
checkbox input "true"
click at [830, 49] on html "Pricing platform Analytics Pricing Product portfolio Templates Export service 9…" at bounding box center [728, 407] width 1456 height 814
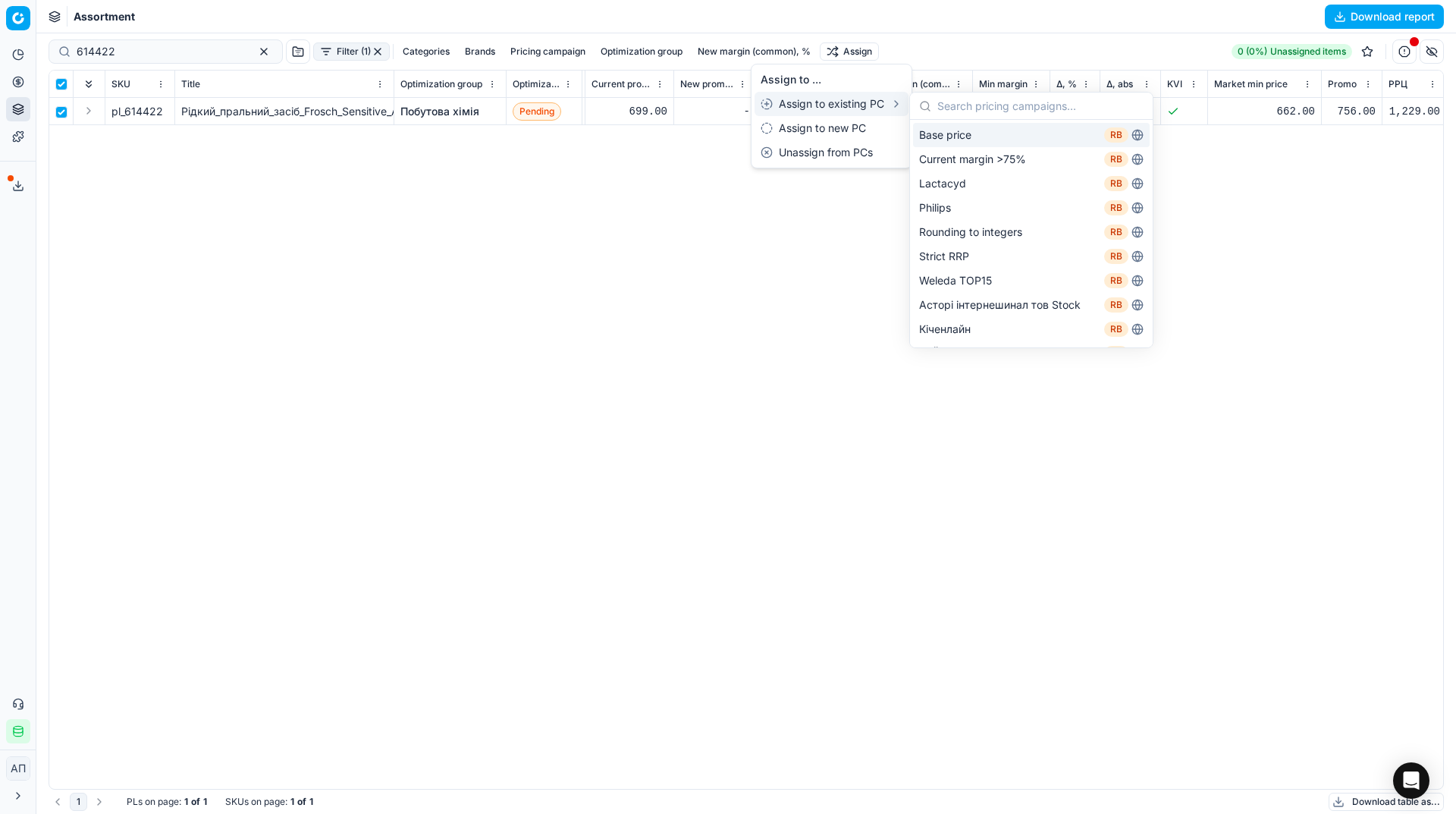
click at [951, 132] on div "Base price RB" at bounding box center [1031, 135] width 237 height 24
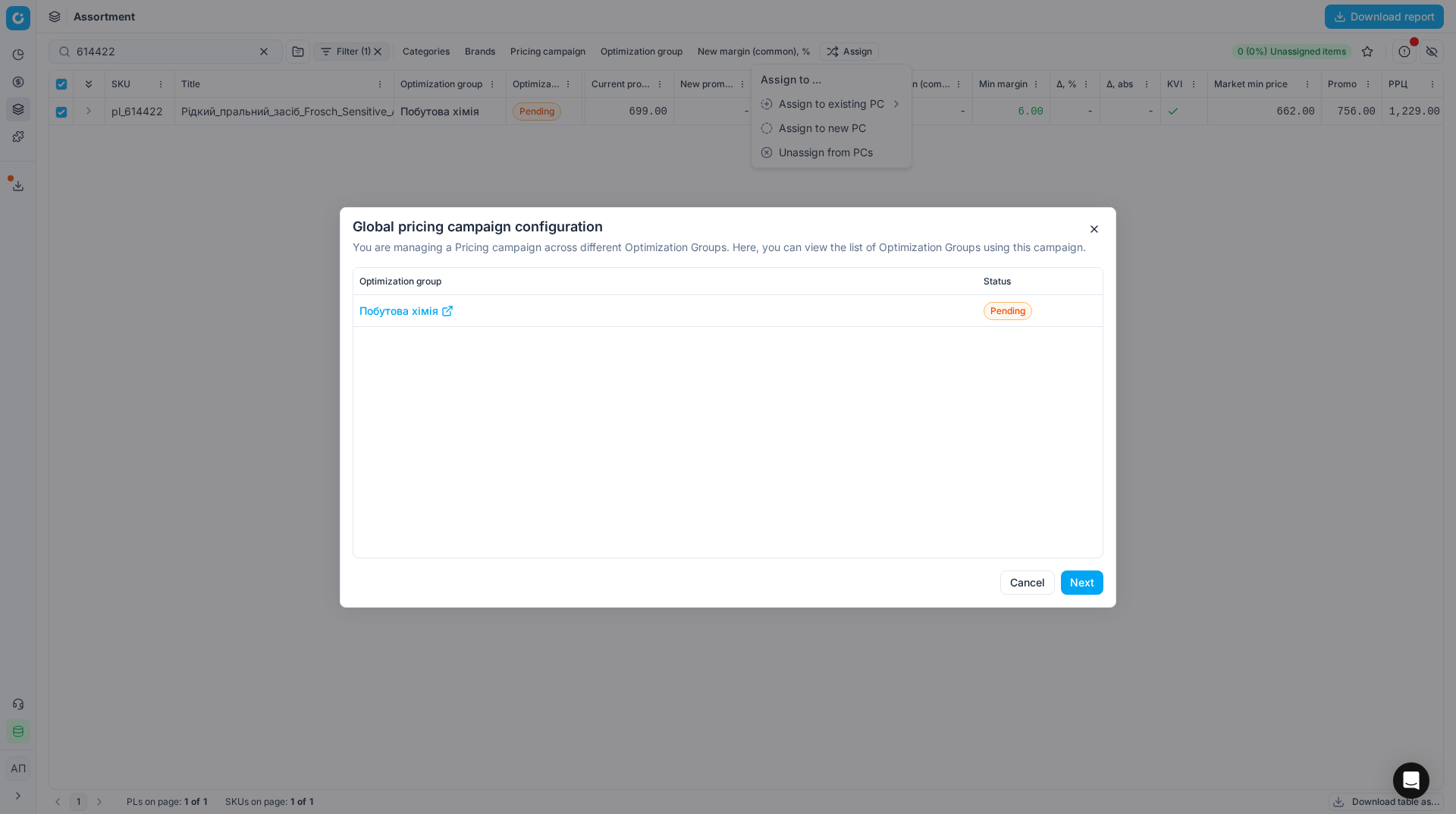
click at [1086, 584] on button "Next" at bounding box center [1082, 583] width 43 height 24
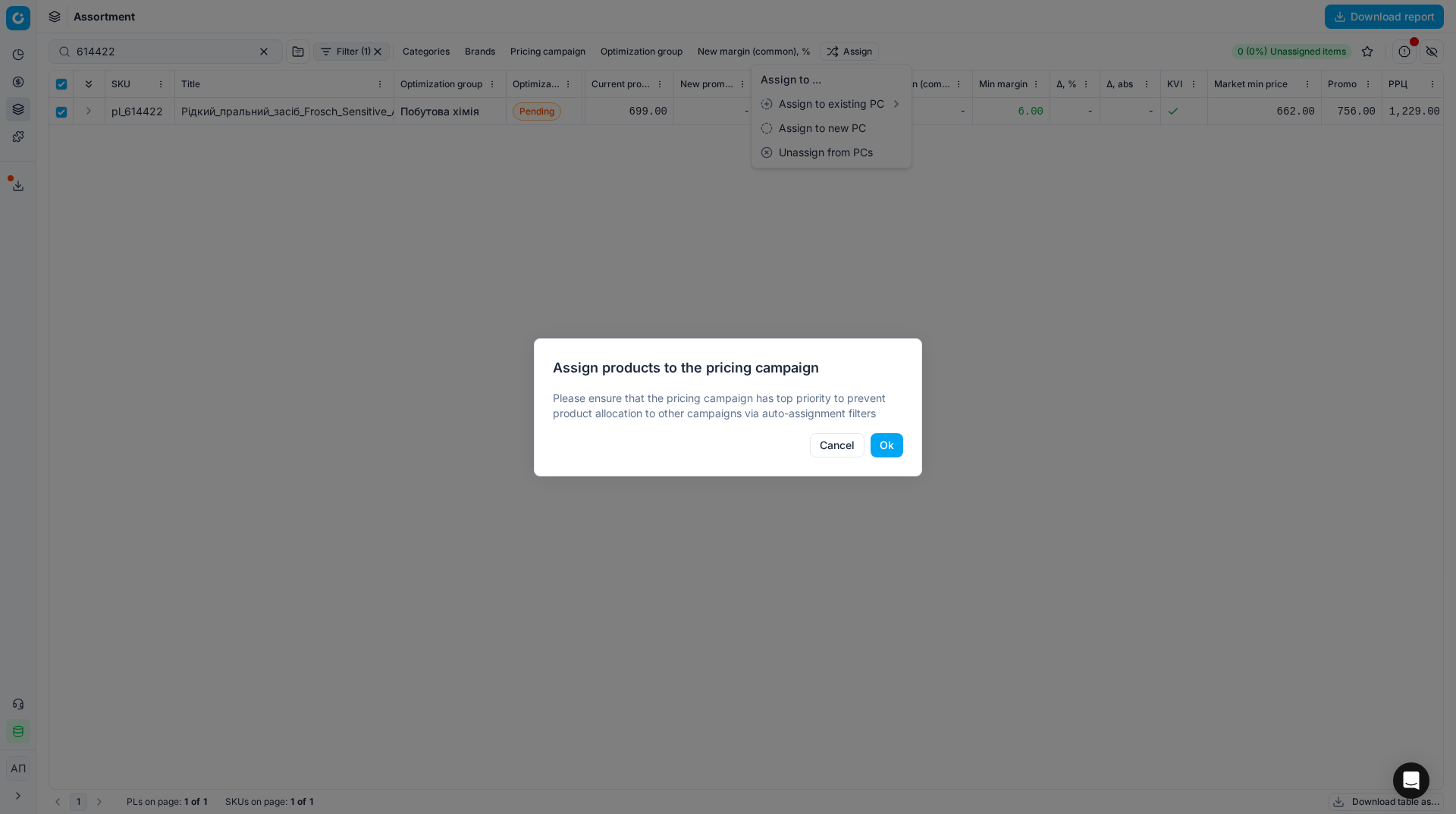
click at [891, 434] on button "Ok" at bounding box center [887, 445] width 33 height 24
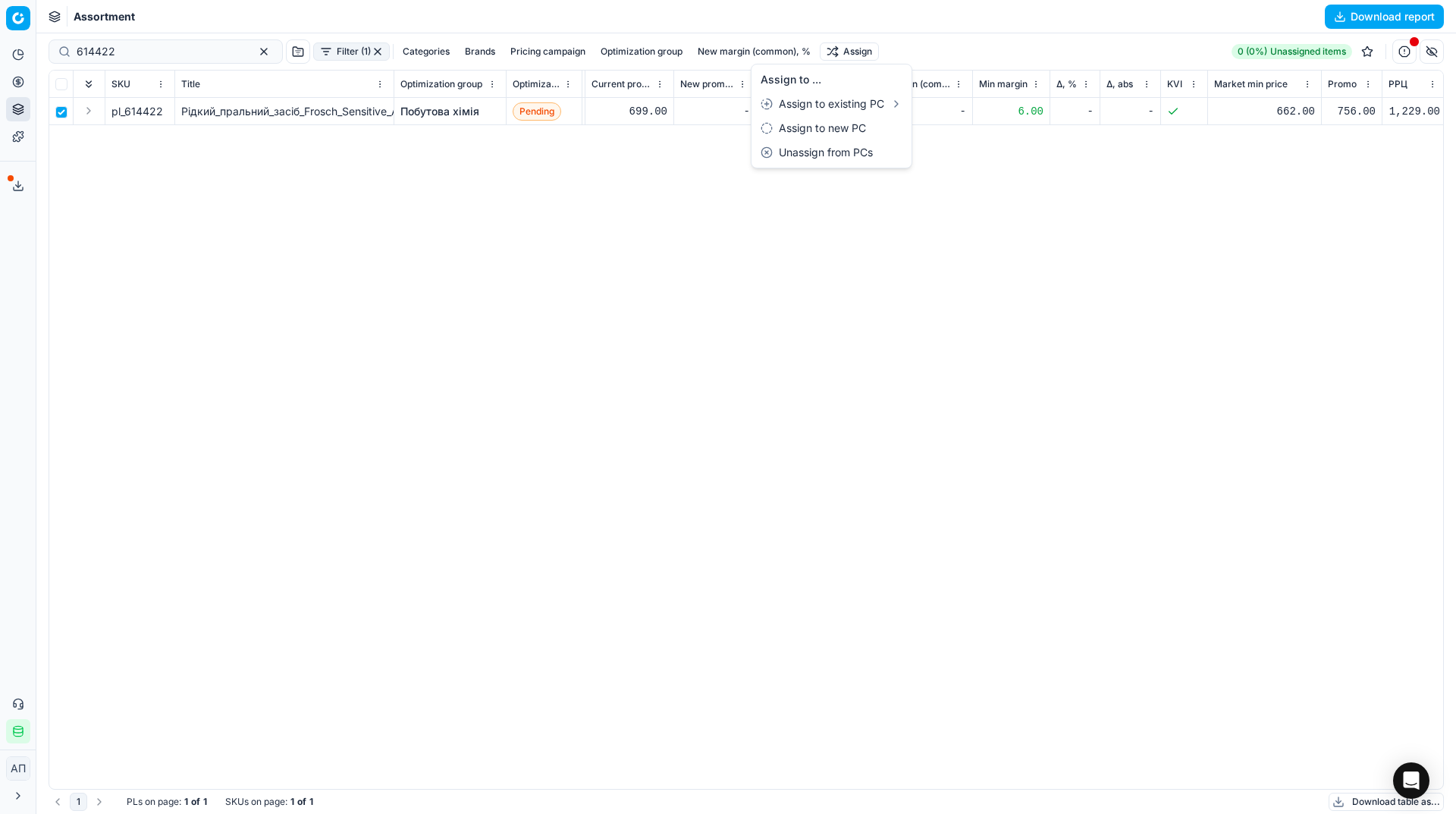
checkbox input "false"
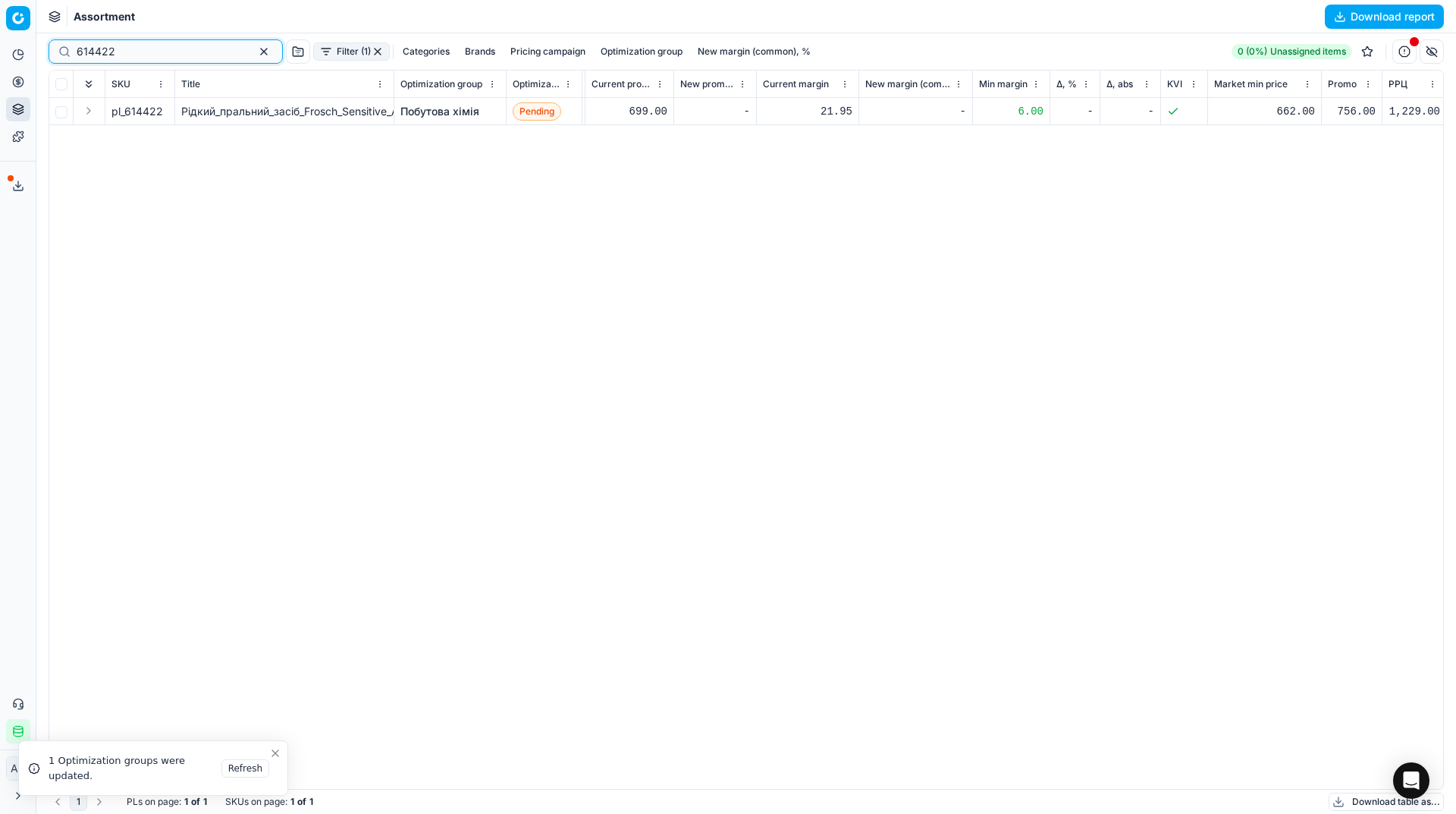
click at [125, 53] on input "614422" at bounding box center [160, 52] width 166 height 15
paste input "421349"
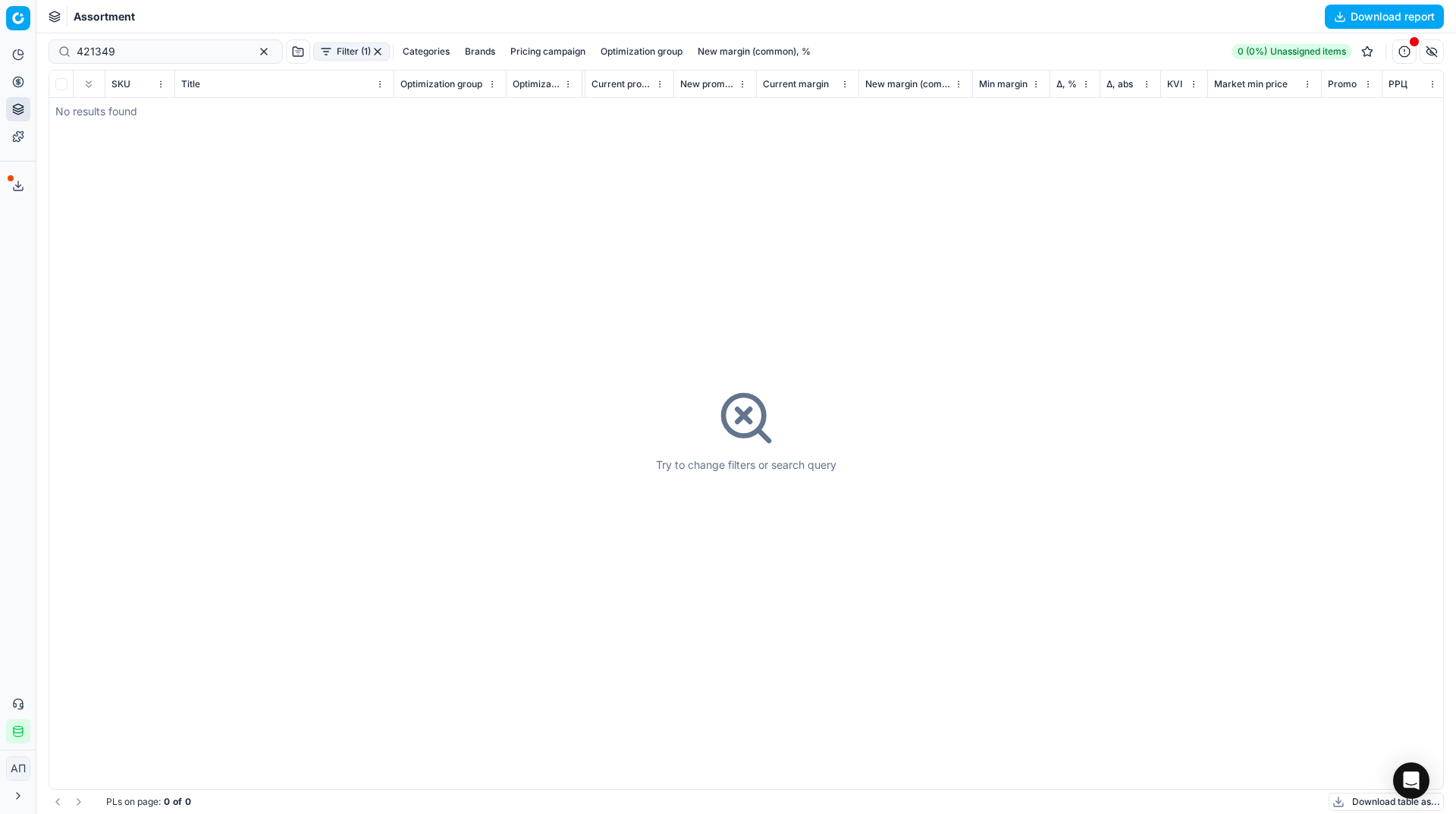
click at [371, 55] on button "button" at bounding box center [378, 52] width 12 height 12
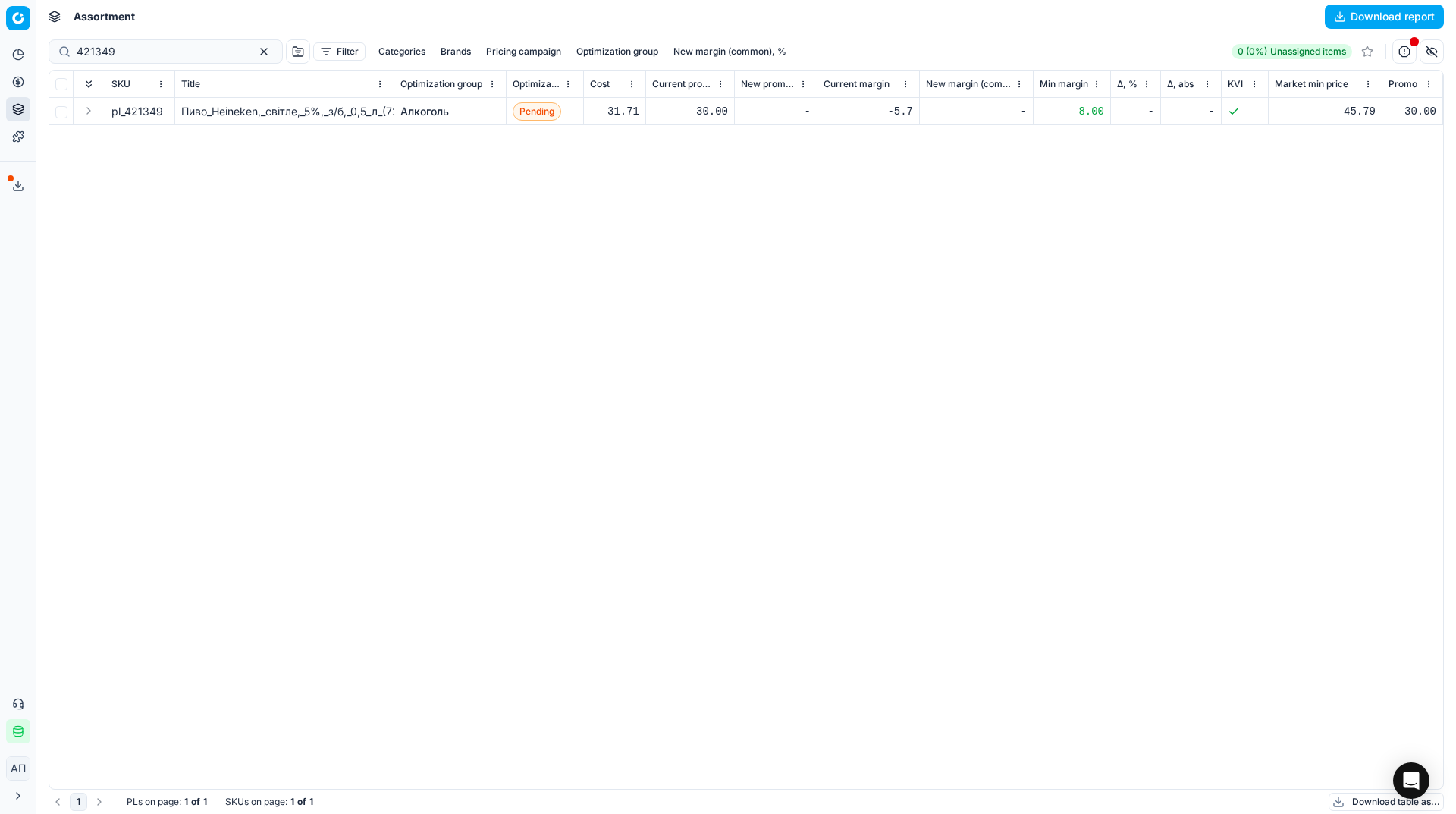
scroll to position [0, 96]
click at [310, 350] on div "pl_421349 Пиво_Heineken,_світле,_5%,_з/б,_0,5_л_(721739) Алкоголь Pending 31.71…" at bounding box center [650, 444] width 1394 height 691
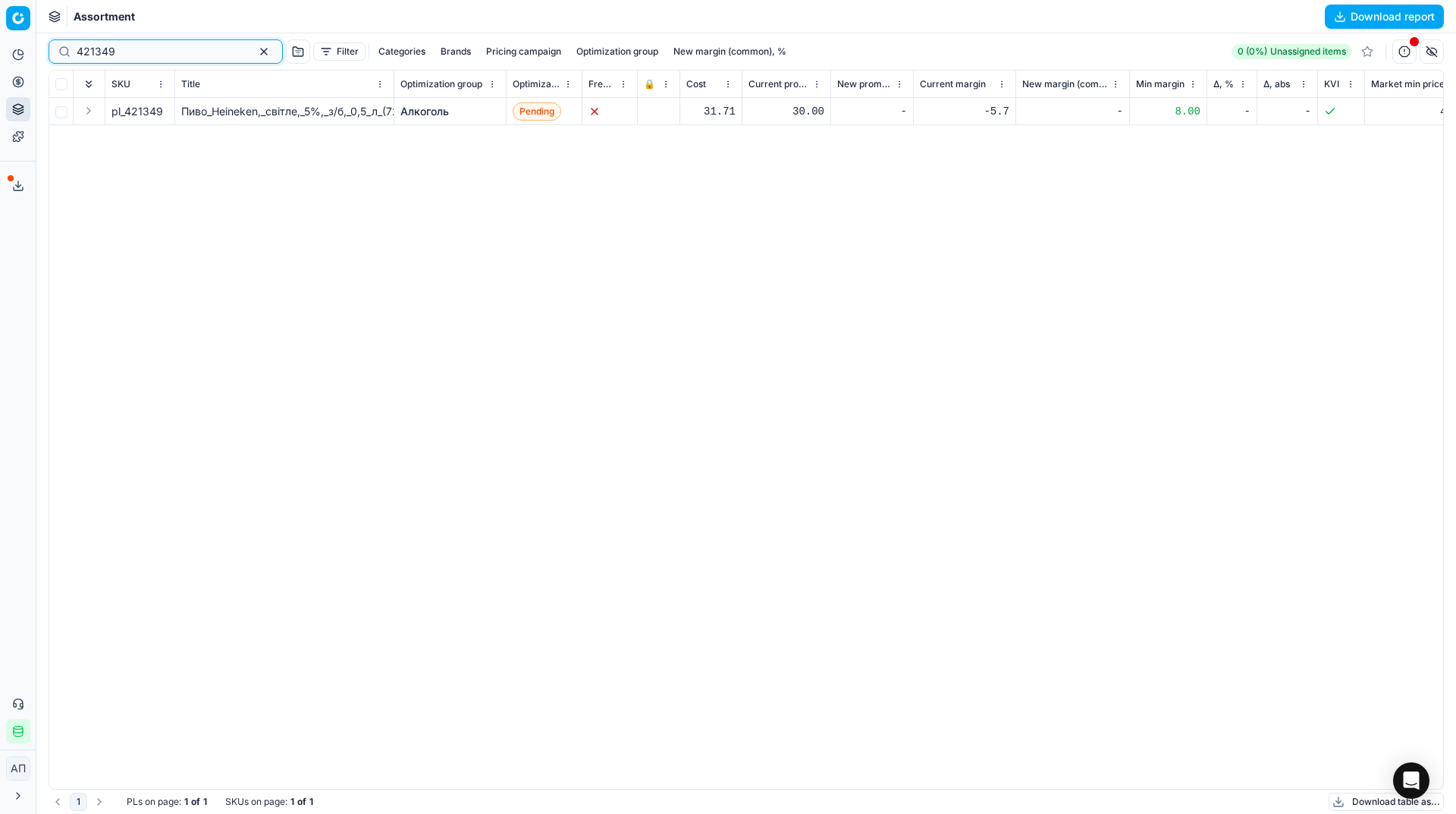
click at [139, 49] on input "421349" at bounding box center [160, 52] width 166 height 15
paste input "18861"
click at [139, 49] on input "421349" at bounding box center [160, 52] width 166 height 15
type input "418861"
click at [58, 113] on input "checkbox" at bounding box center [62, 112] width 12 height 12
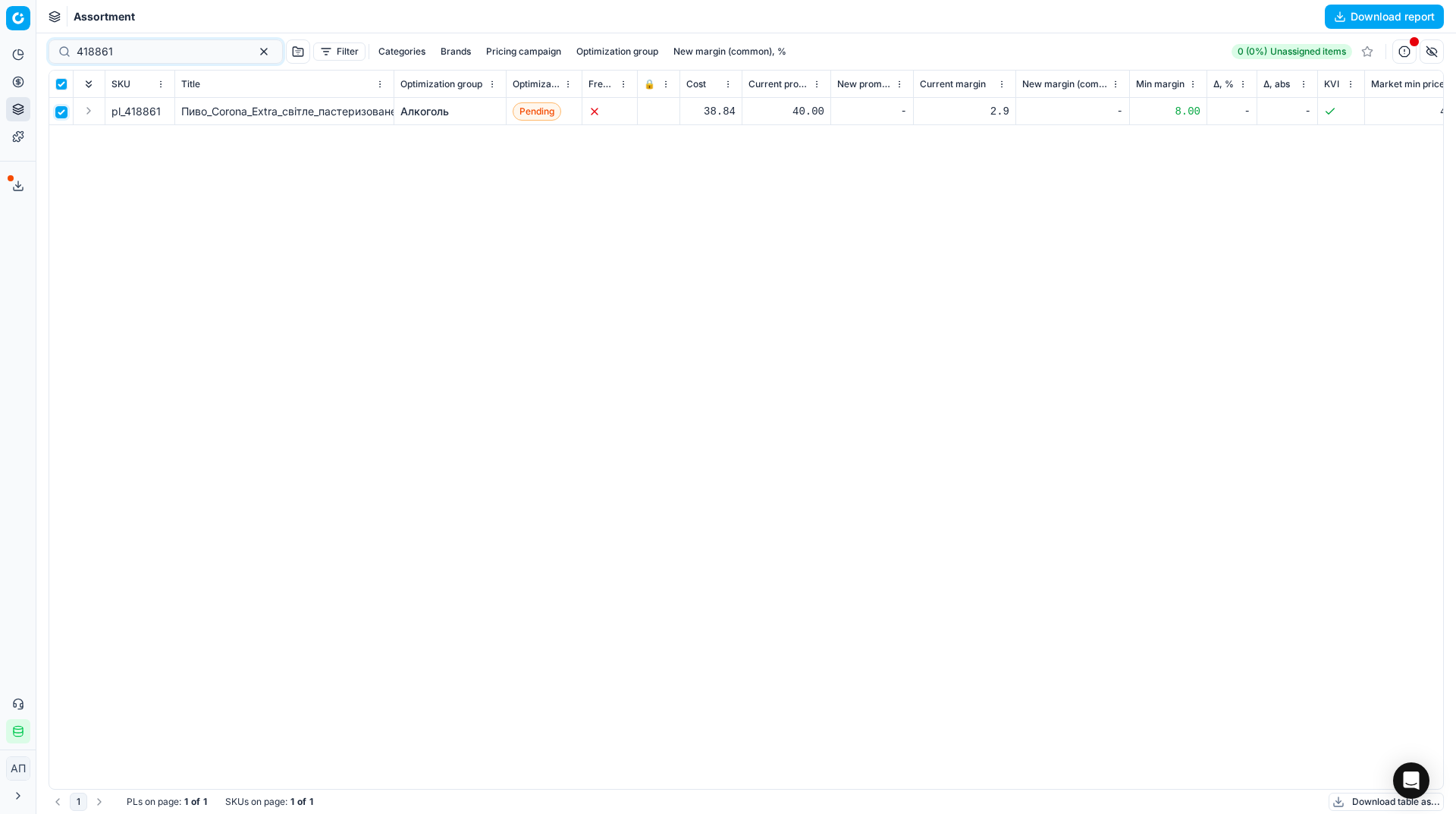
checkbox input "true"
click at [821, 57] on html "Pricing platform Analytics Pricing Product portfolio Templates Export service 9…" at bounding box center [728, 407] width 1456 height 814
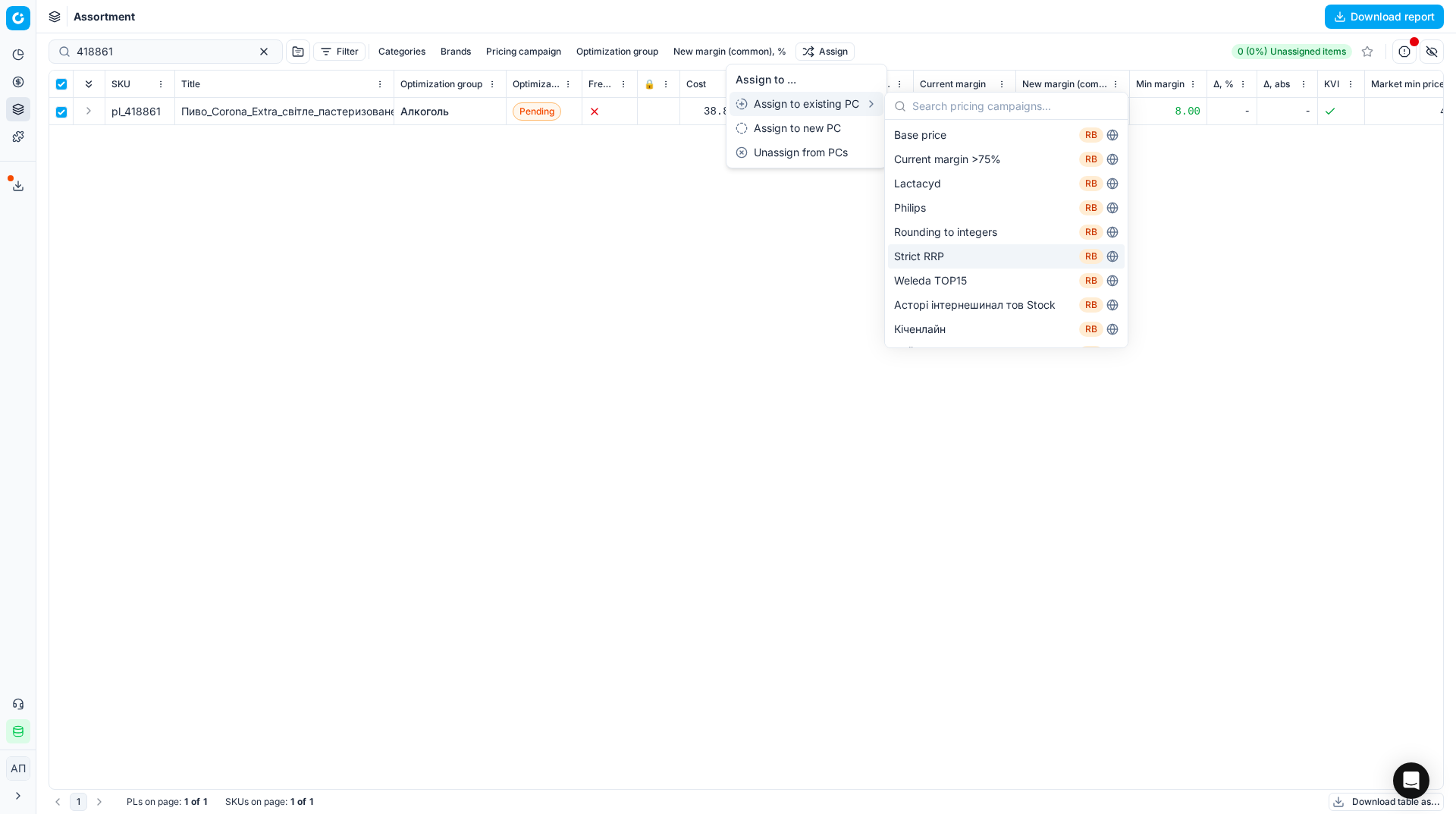
scroll to position [167, 0]
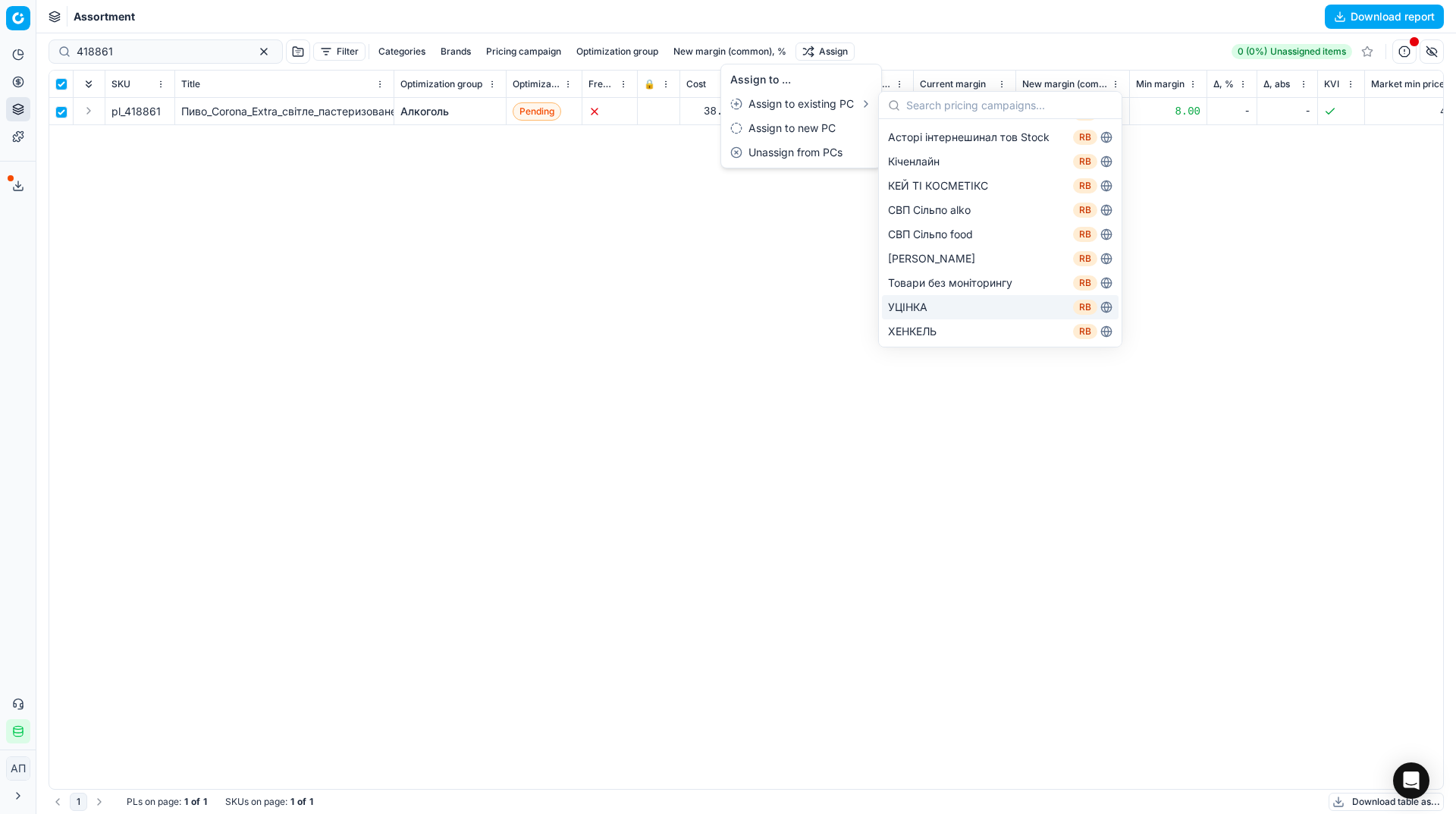
click at [489, 356] on html "Pricing platform Analytics Pricing Product portfolio Templates Export service 9…" at bounding box center [728, 407] width 1456 height 814
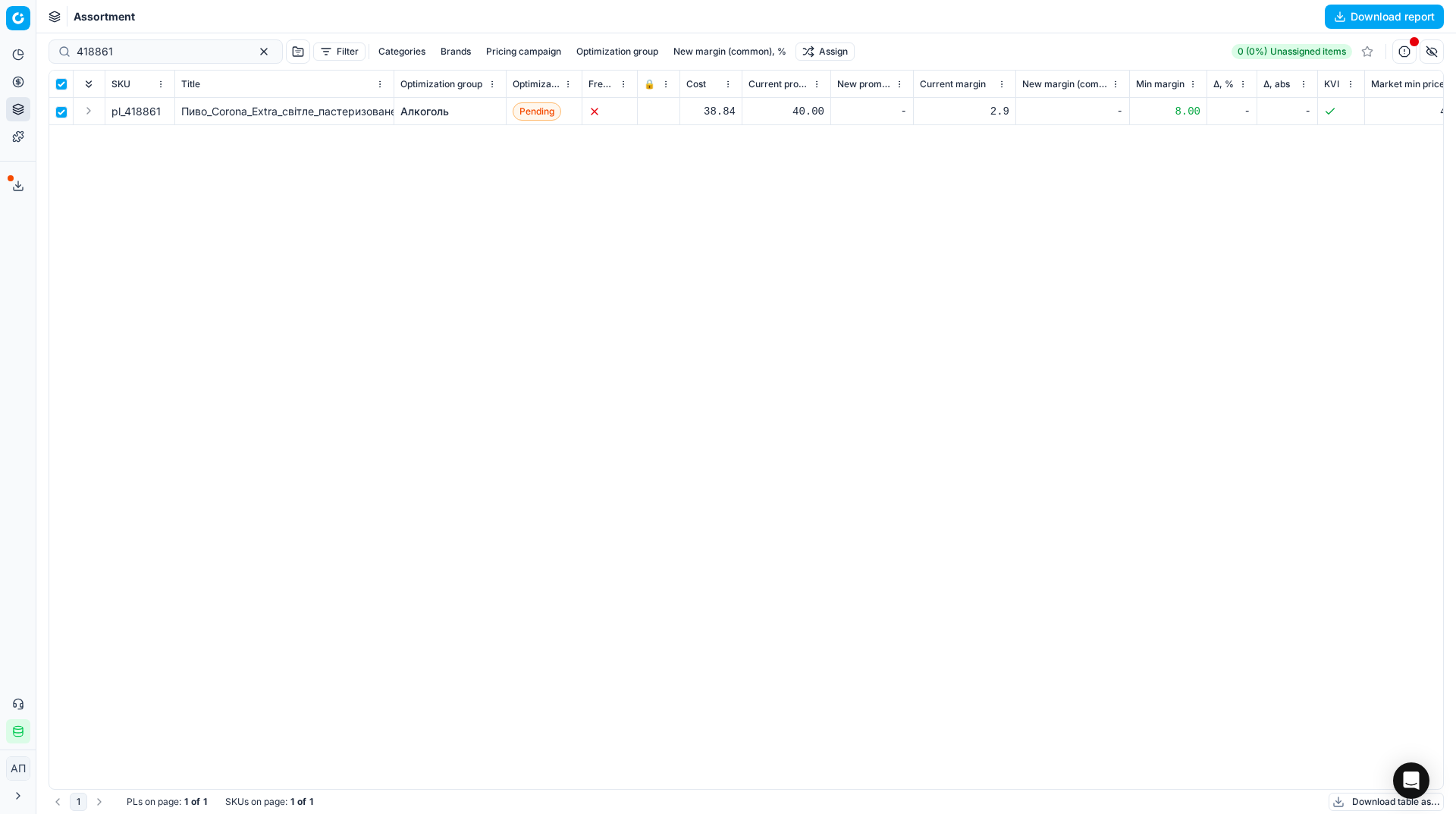
click at [425, 113] on link "Алкоголь" at bounding box center [425, 111] width 49 height 15
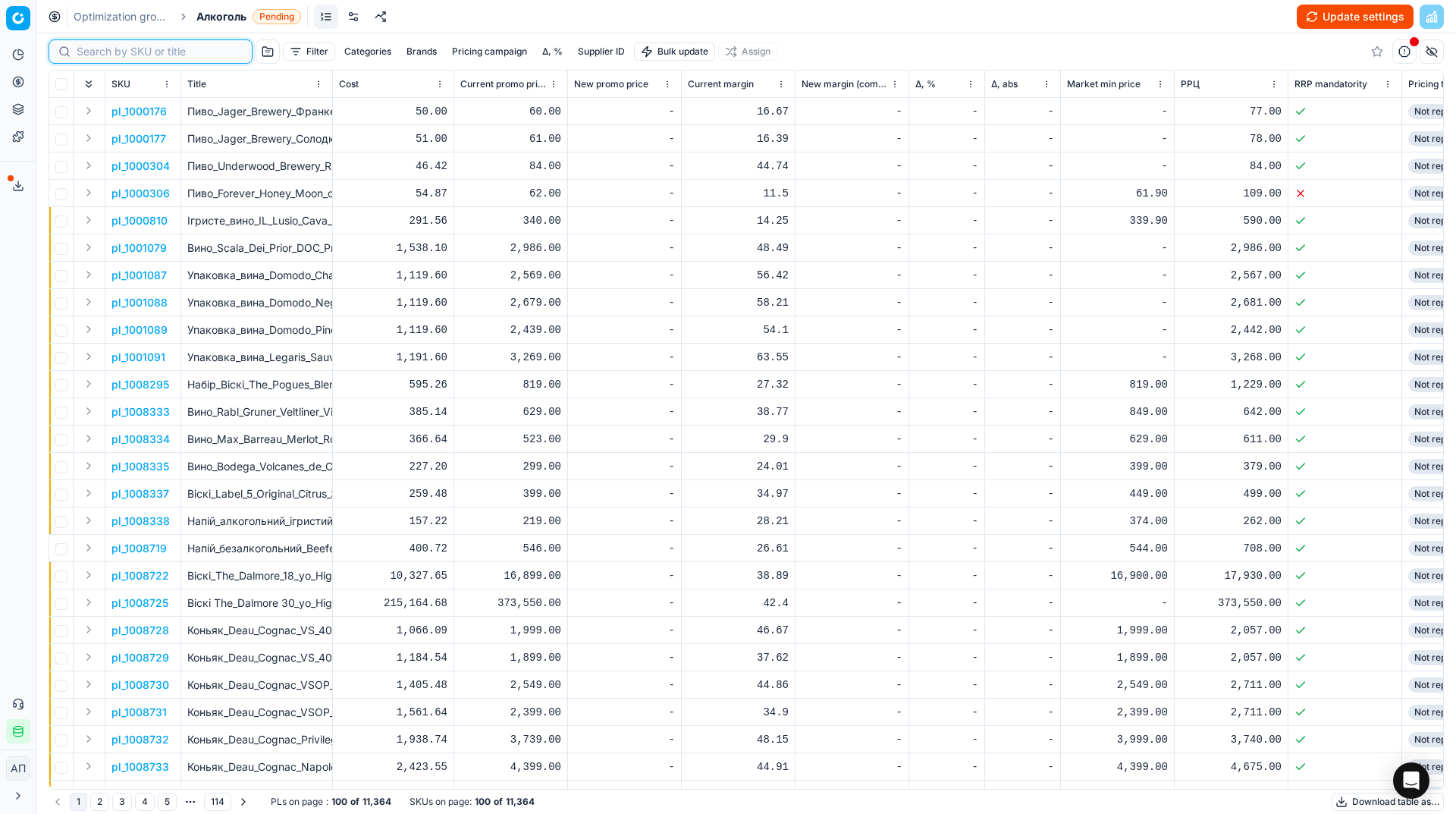
click at [99, 53] on input at bounding box center [160, 52] width 166 height 15
paste input "418861"
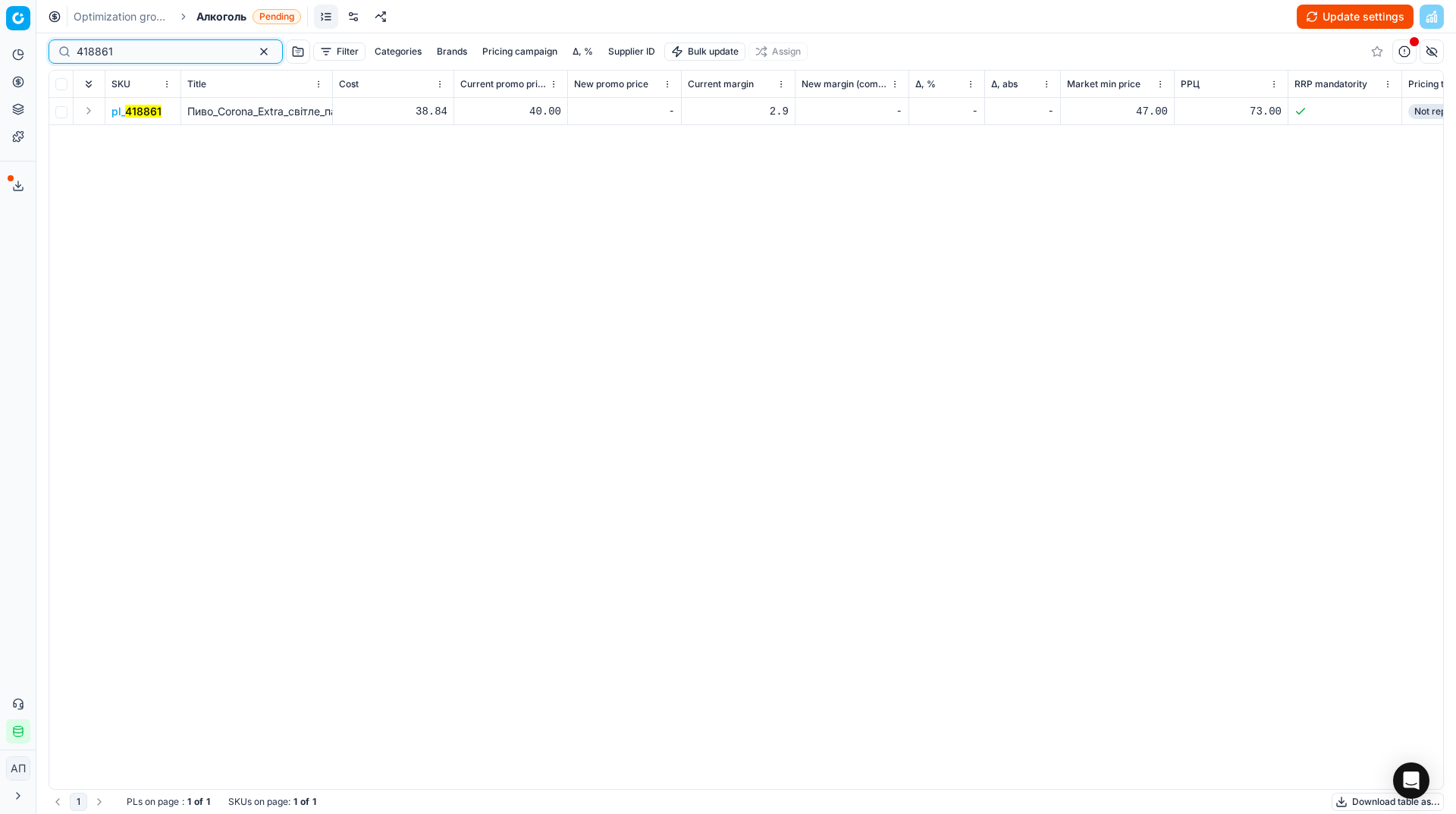
type input "418861"
click at [59, 107] on input "checkbox" at bounding box center [62, 112] width 12 height 12
checkbox input "true"
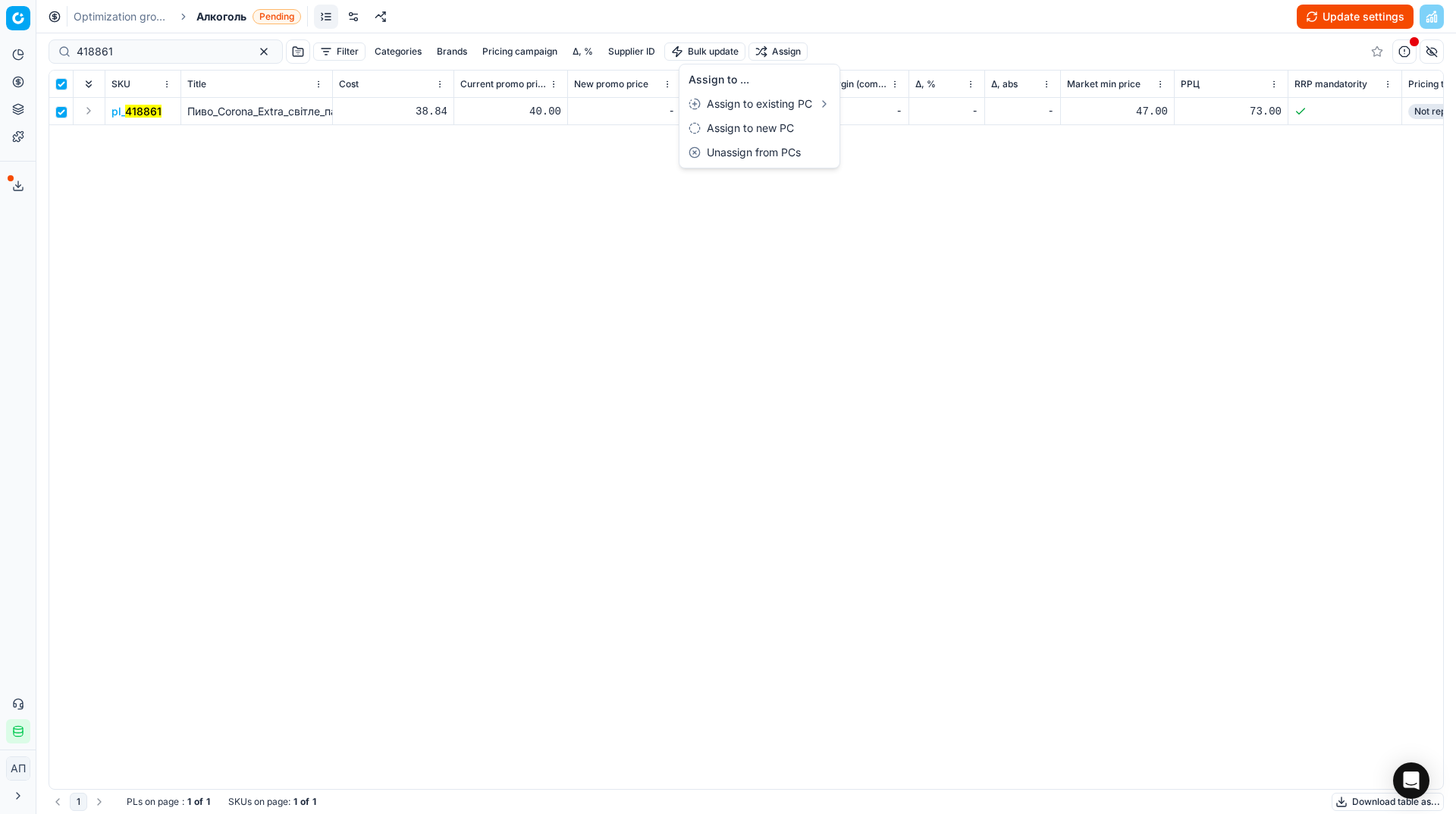
click at [777, 56] on html "Pricing platform Analytics Pricing Product portfolio Templates Export service 9…" at bounding box center [728, 407] width 1456 height 814
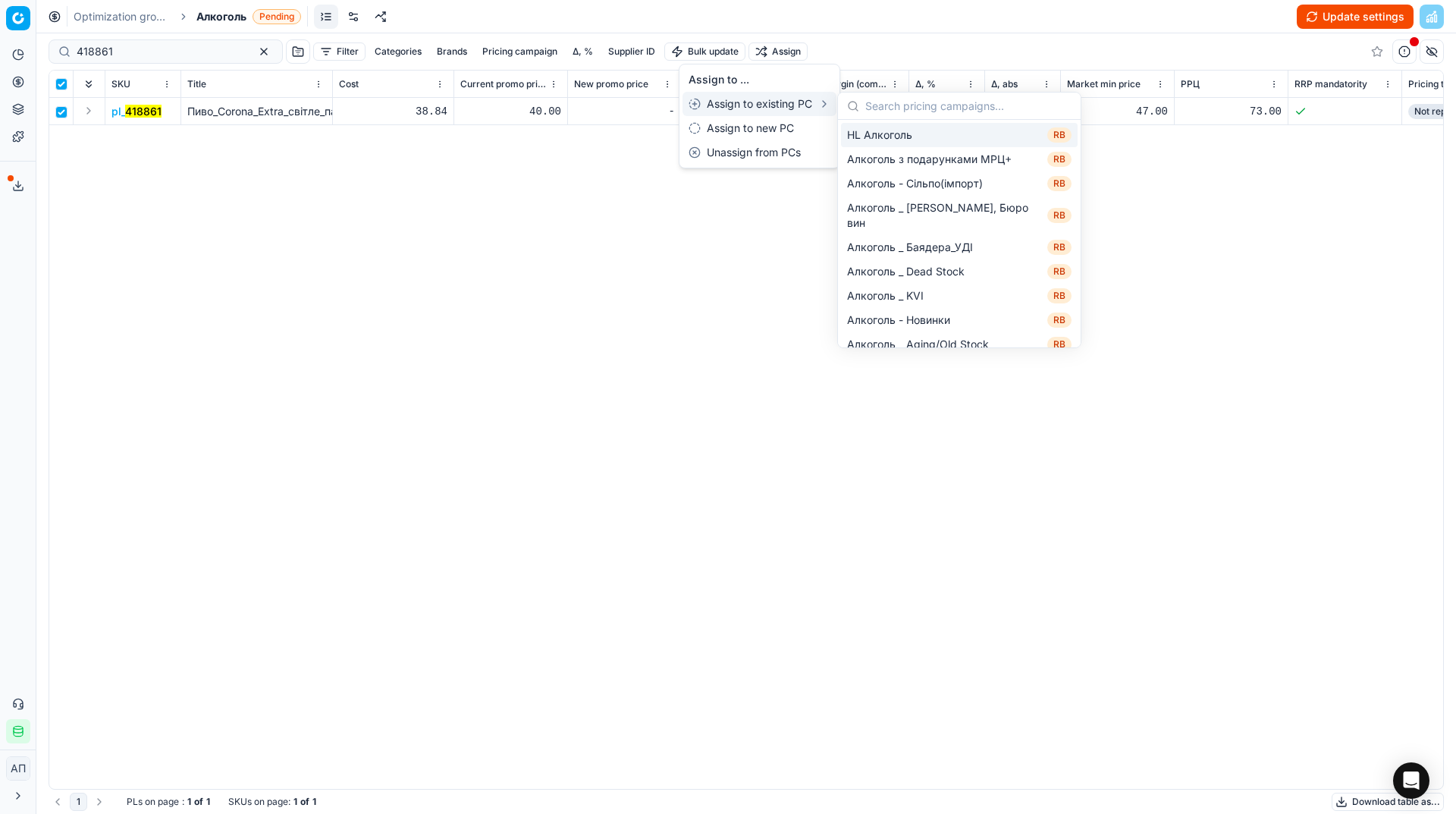
click at [895, 135] on div "HL Алкоголь RB" at bounding box center [959, 135] width 237 height 24
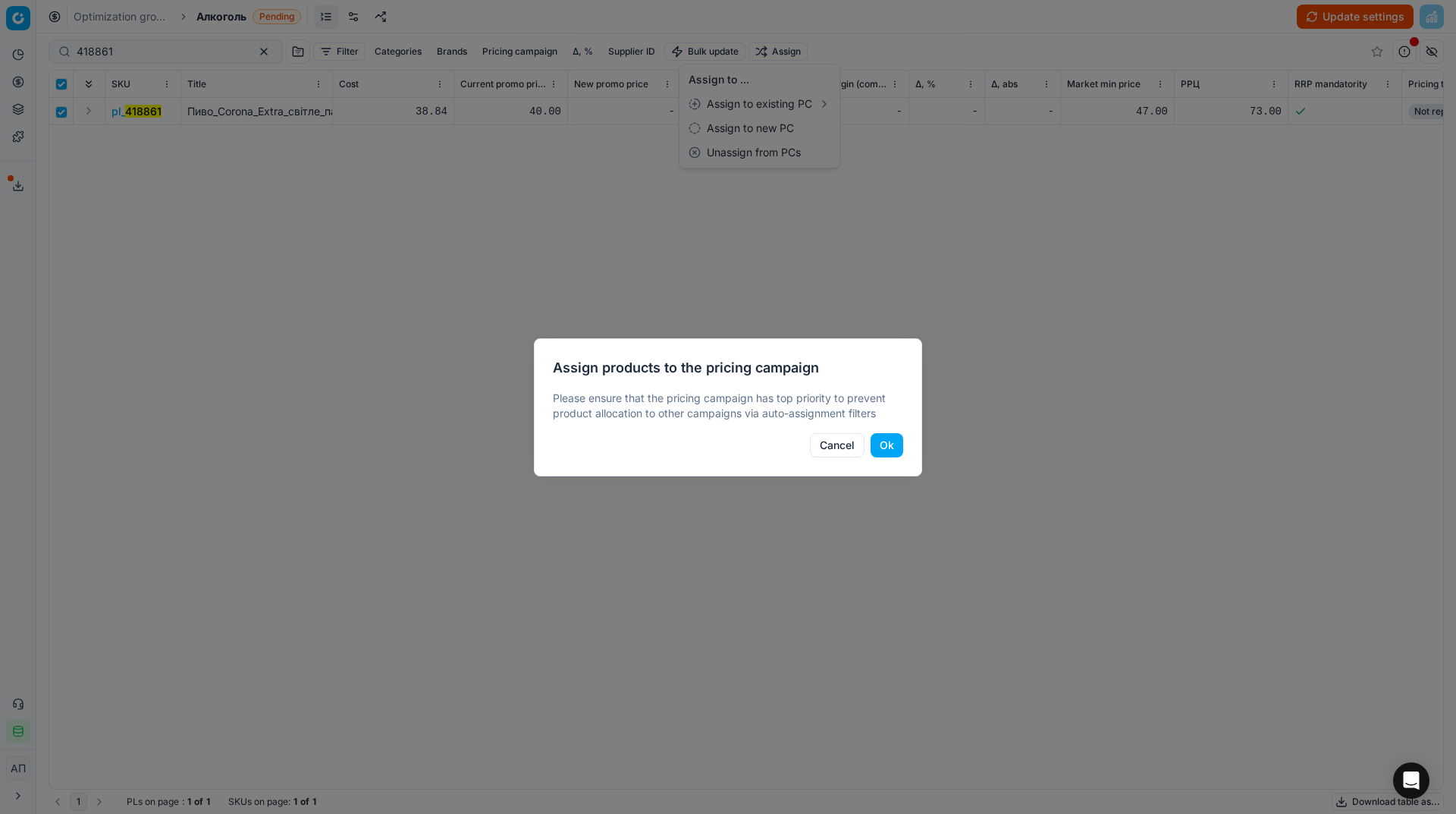
click at [886, 448] on button "Ok" at bounding box center [887, 445] width 33 height 24
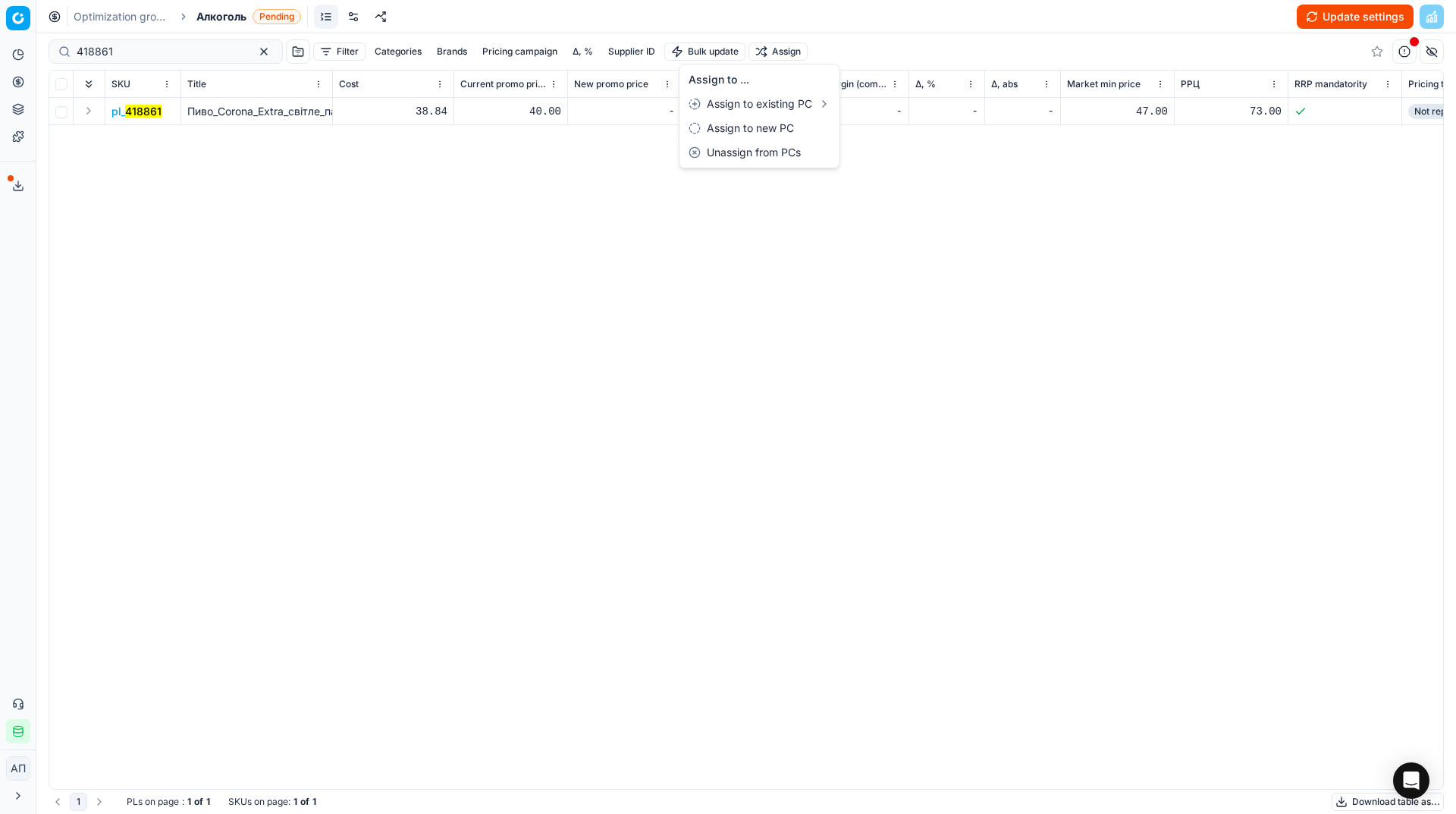
checkbox input "false"
click at [297, 355] on html "Pricing platform Analytics Pricing Product portfolio Templates Export service 9…" at bounding box center [728, 407] width 1456 height 814
click at [99, 16] on link "Optimization groups" at bounding box center [123, 17] width 97 height 15
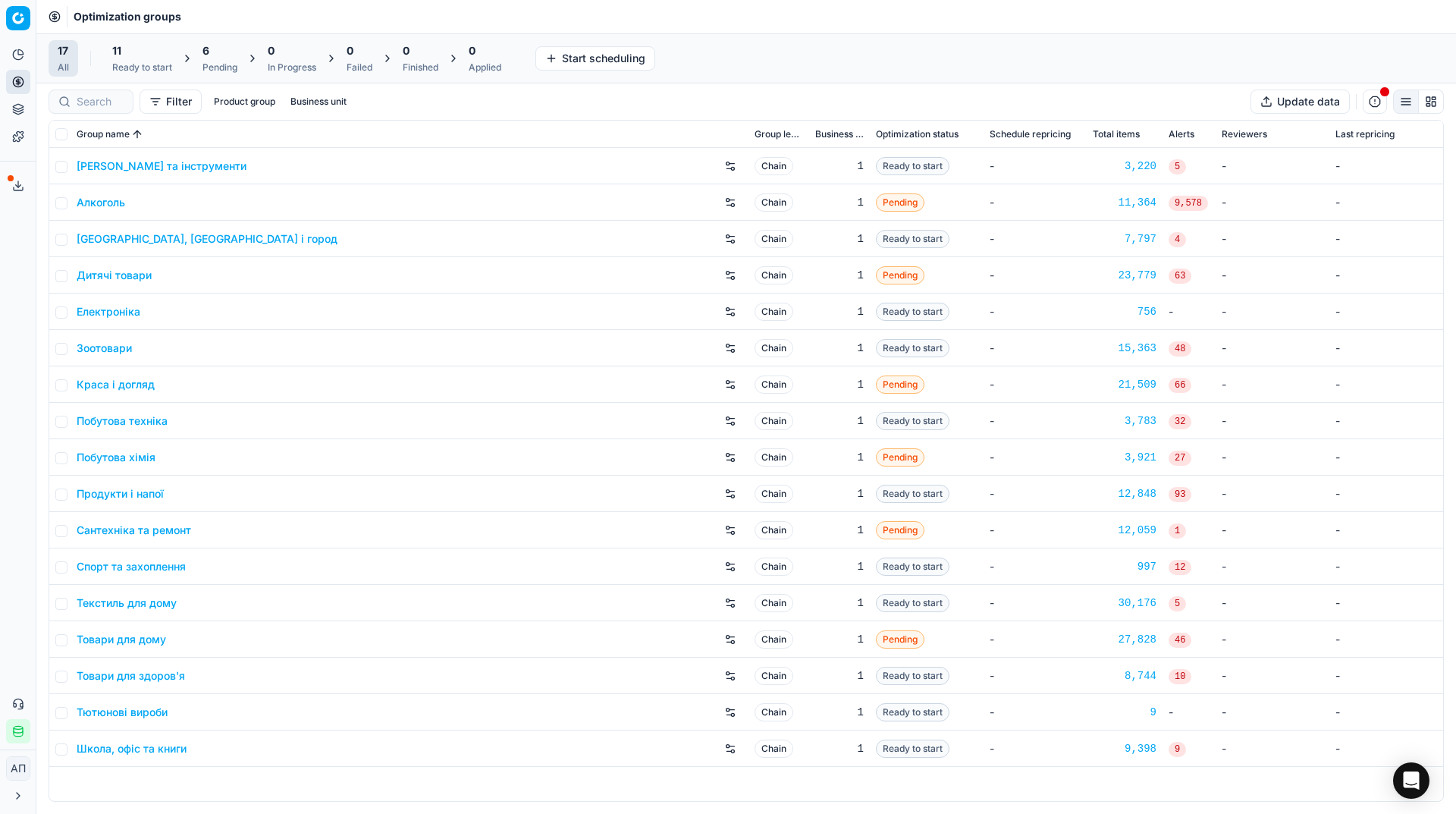
click at [210, 55] on div "6" at bounding box center [220, 51] width 35 height 15
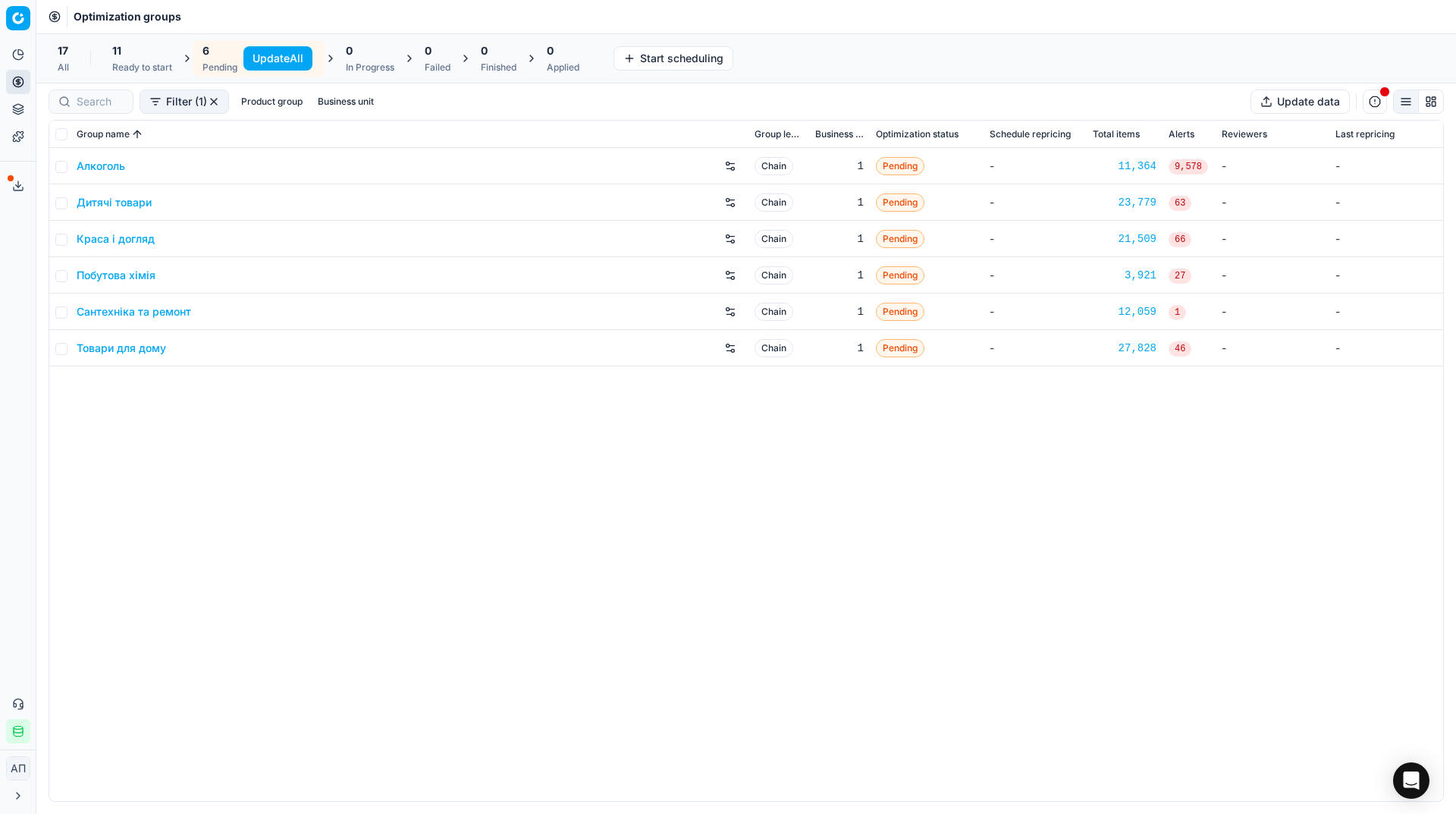
click at [273, 58] on button "Update All" at bounding box center [278, 59] width 69 height 24
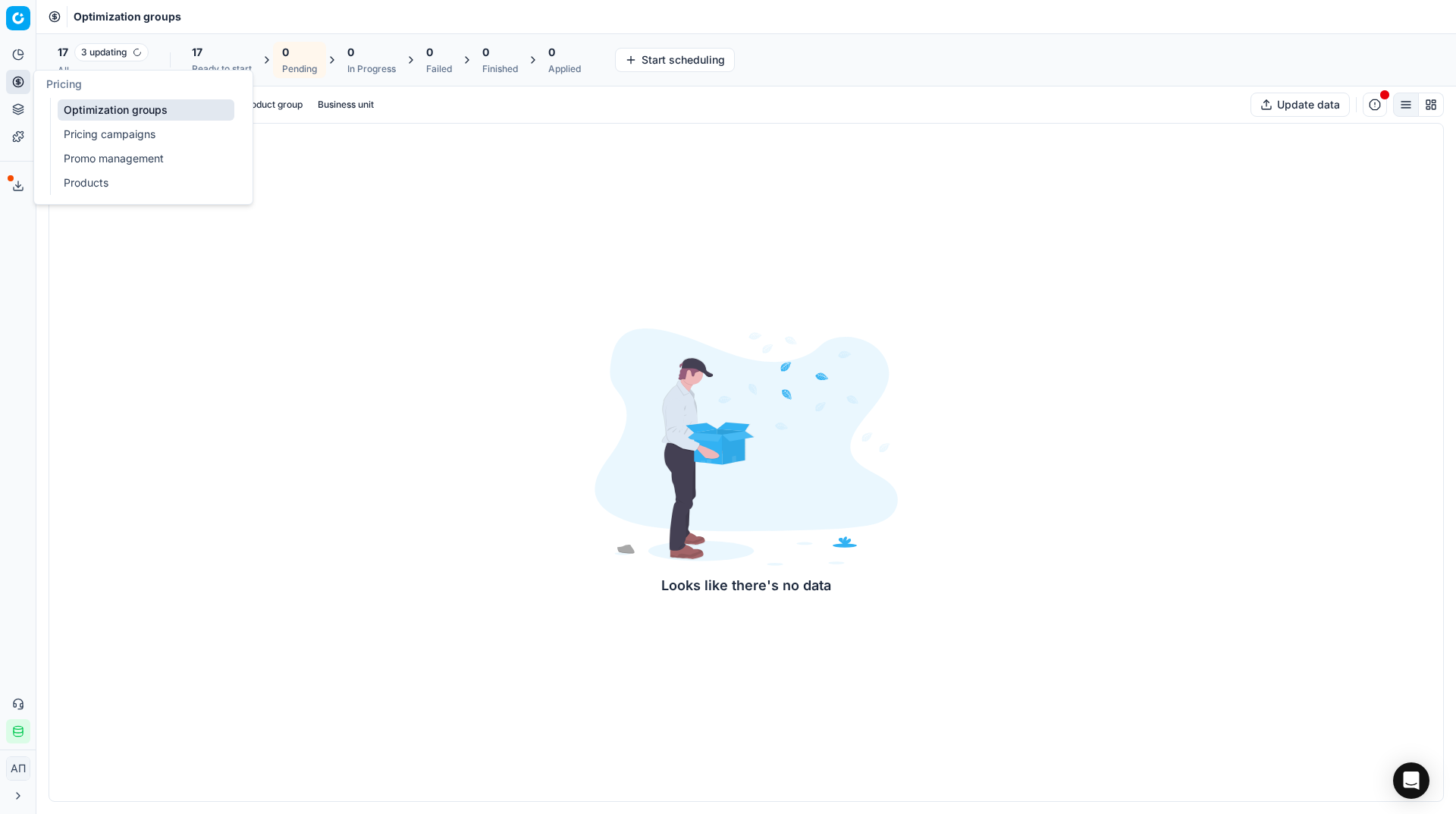
click at [91, 113] on link "Optimization groups" at bounding box center [146, 110] width 177 height 21
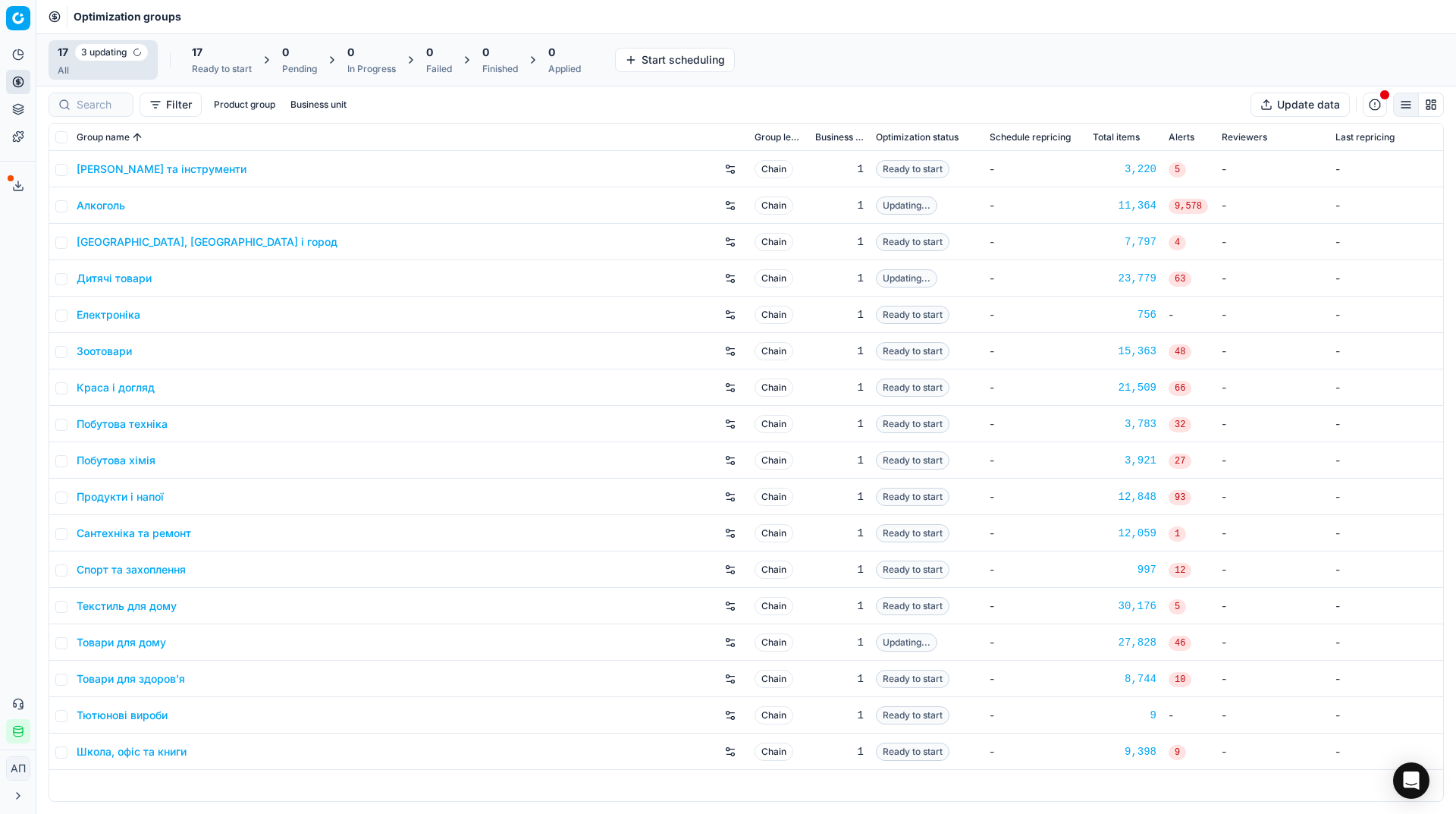
click at [4, 260] on div "Analytics Pricing Product portfolio Templates Export service 9 Contact support …" at bounding box center [18, 393] width 36 height 713
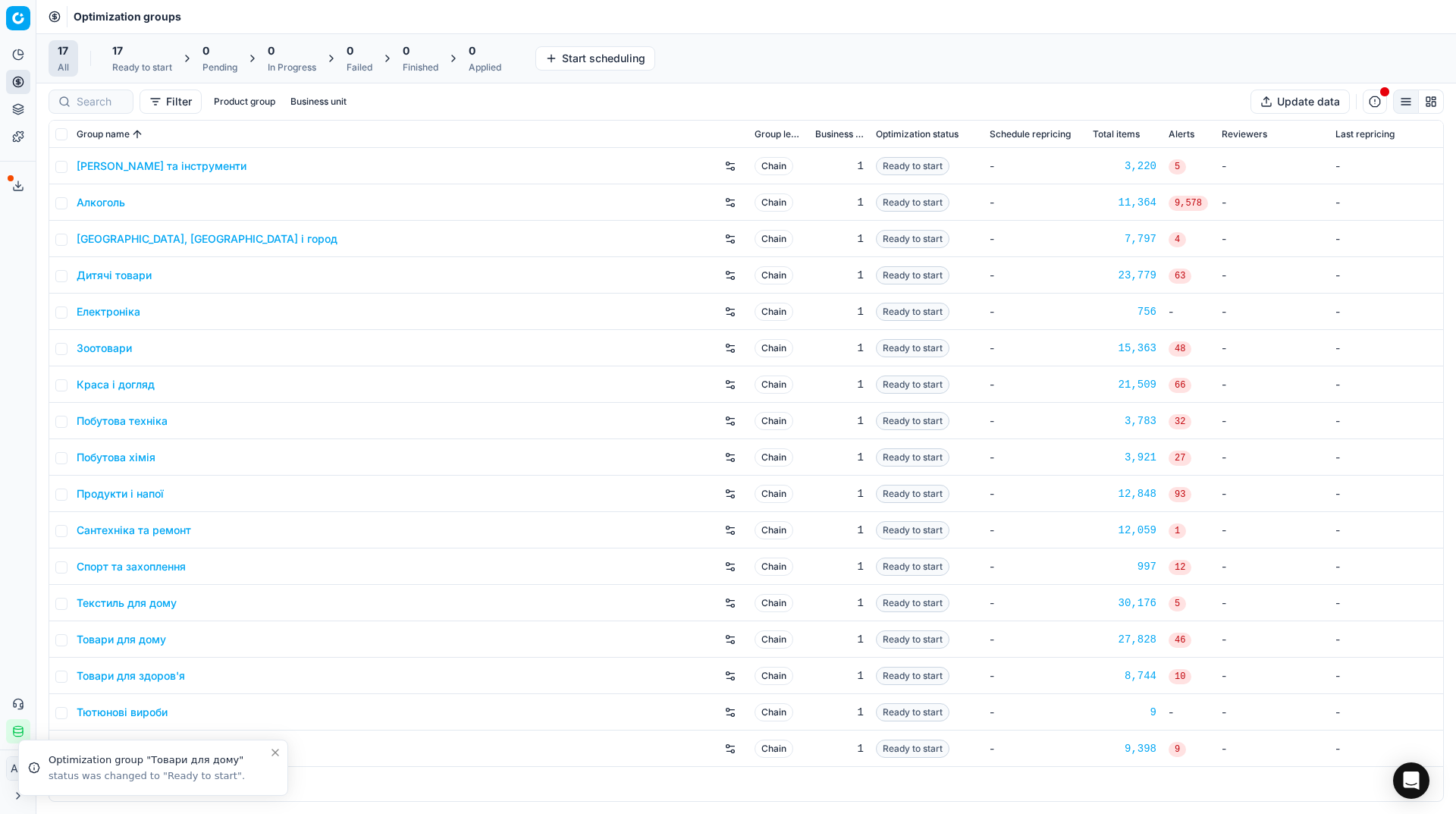
click at [145, 52] on div "17" at bounding box center [142, 51] width 60 height 15
click at [198, 62] on button "Start All" at bounding box center [208, 59] width 59 height 24
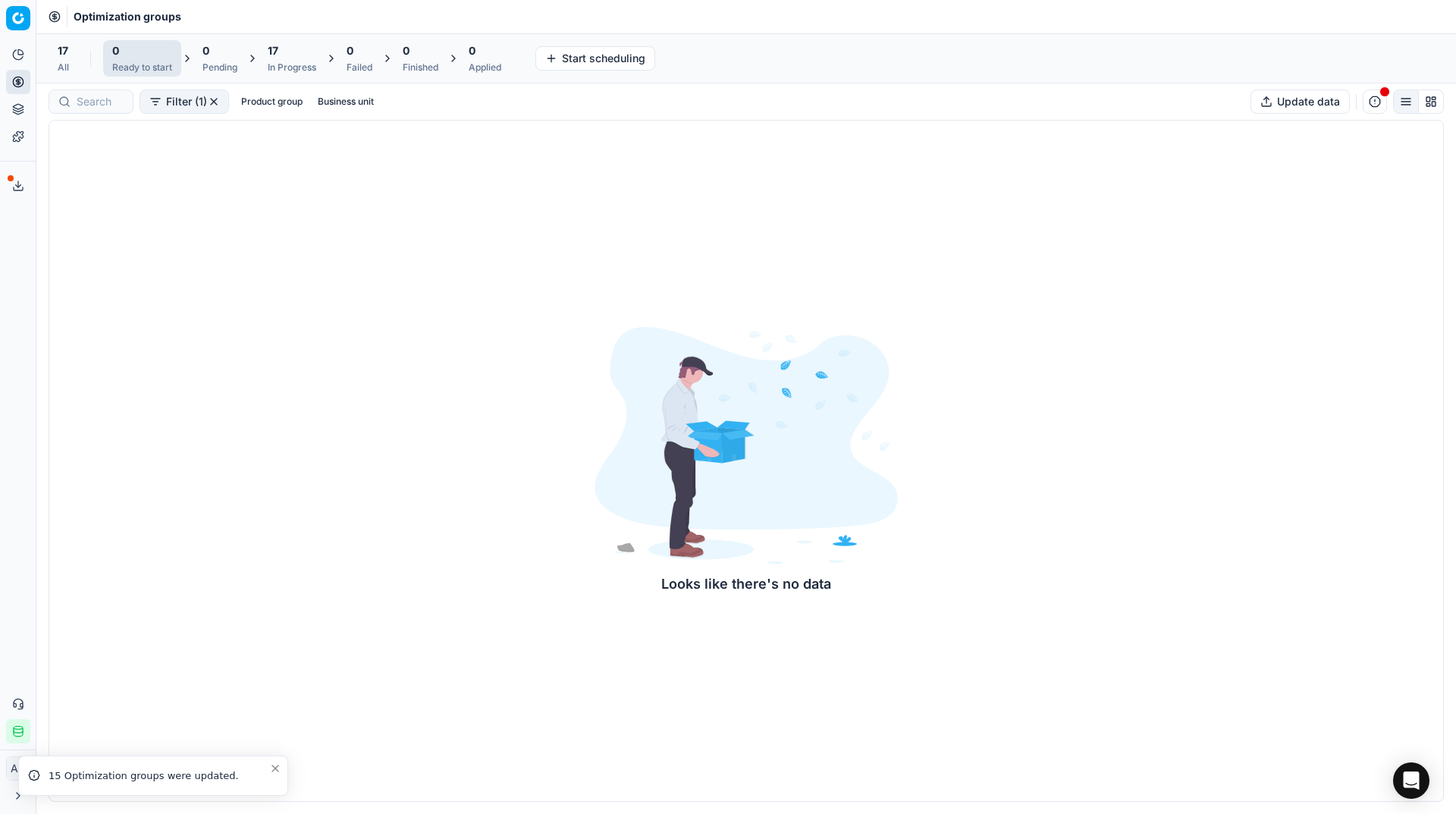
click at [72, 59] on div "17 All" at bounding box center [63, 59] width 30 height 37
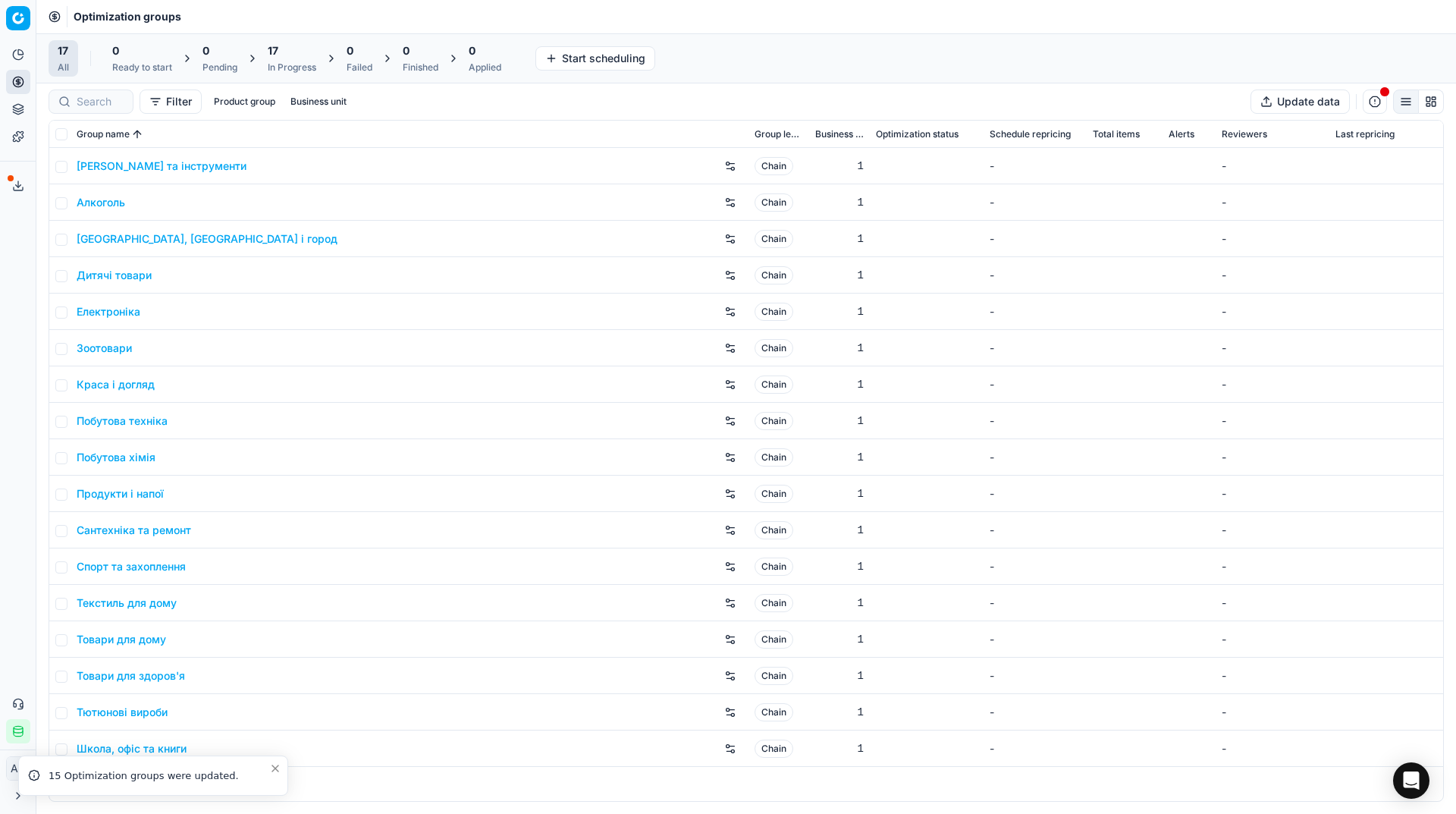
click at [10, 279] on div "Analytics Pricing Product portfolio Templates Export service 9 Contact support …" at bounding box center [18, 393] width 36 height 713
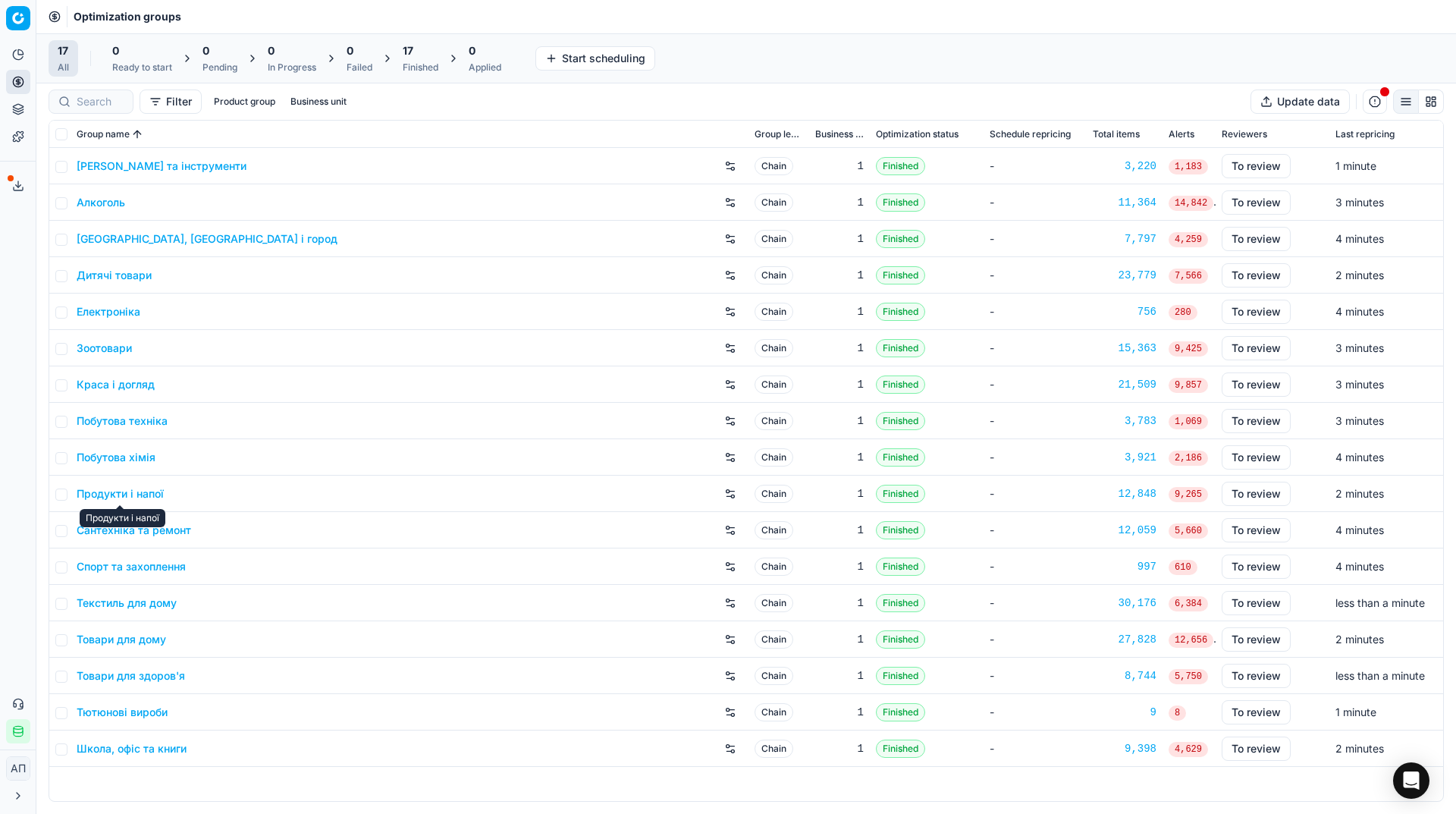
click at [119, 495] on link "Продукти і напої" at bounding box center [120, 494] width 88 height 15
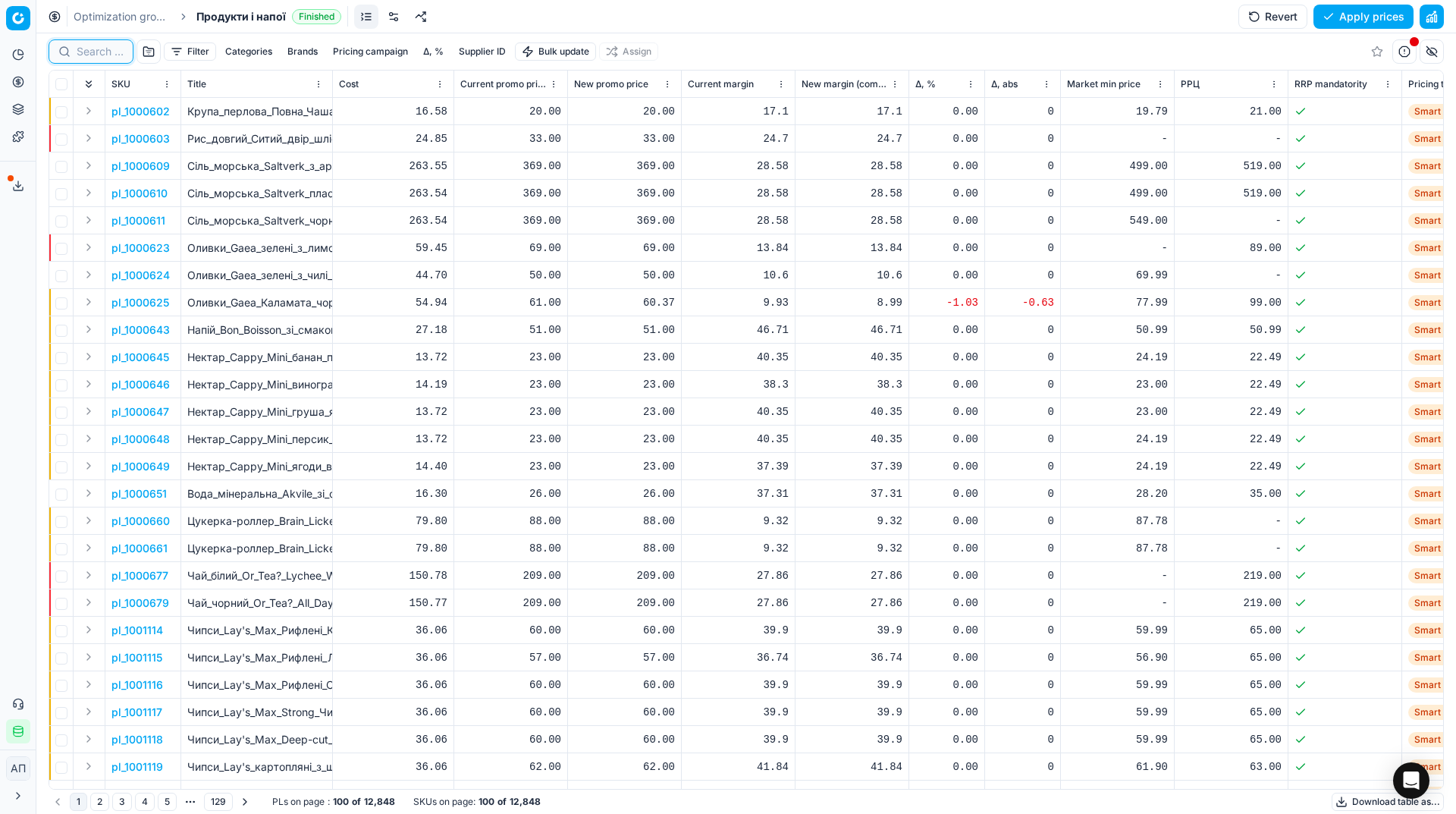
click at [109, 55] on input at bounding box center [100, 52] width 47 height 15
paste input "623466"
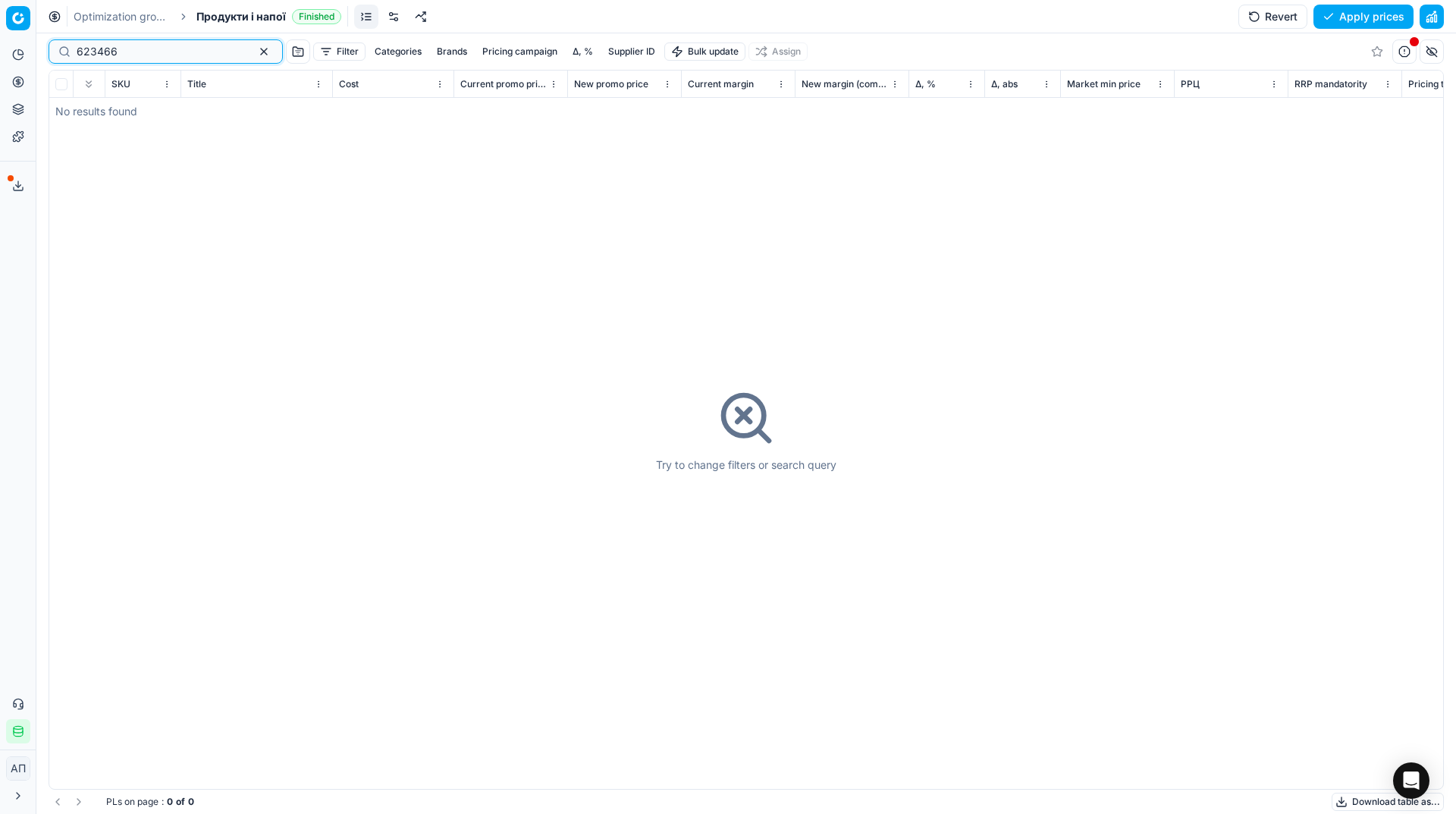
type input "623466"
click at [234, 19] on span "Продукти і напої" at bounding box center [241, 17] width 90 height 15
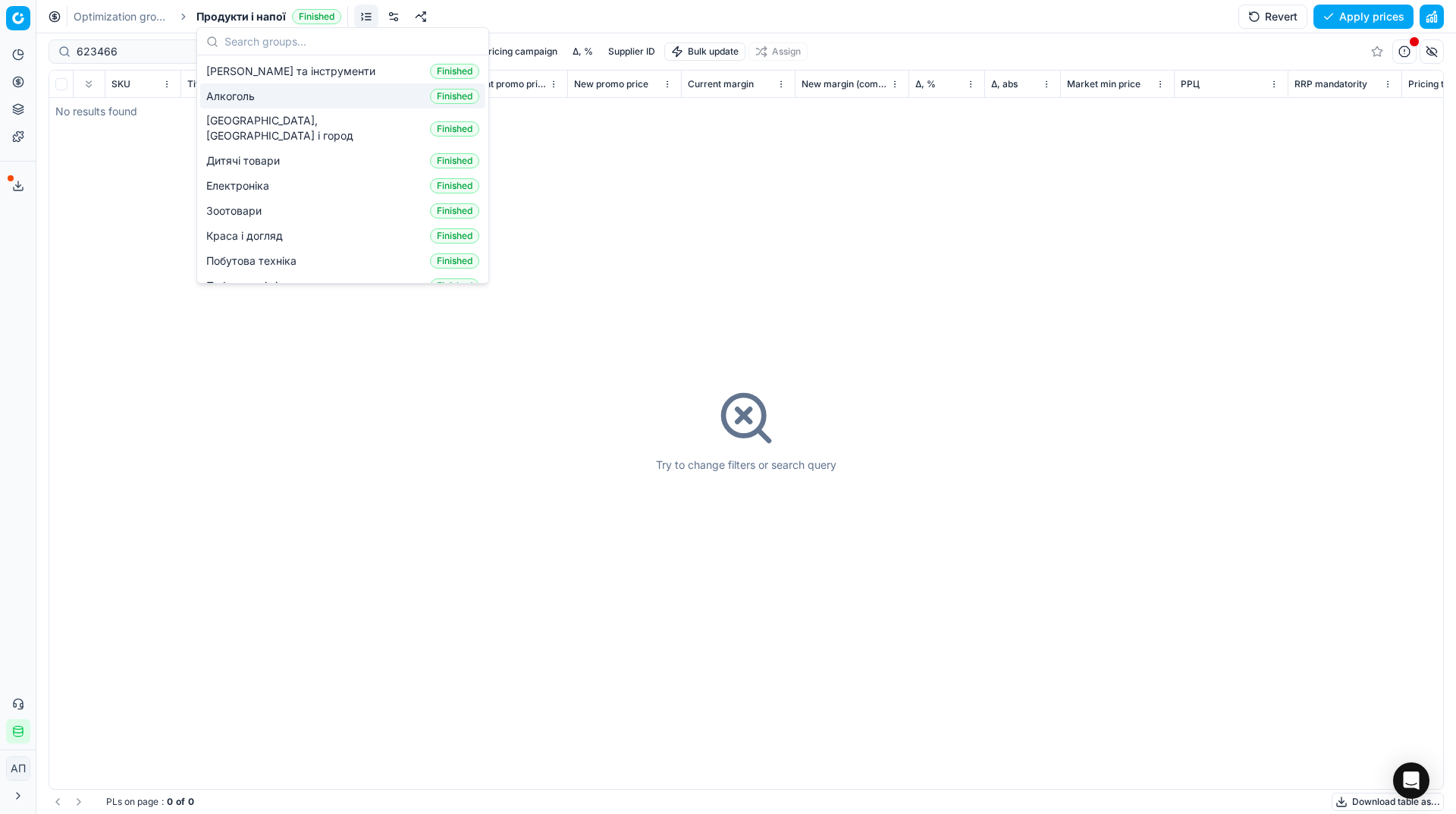
click at [250, 107] on div "Алкоголь Finished" at bounding box center [342, 96] width 285 height 25
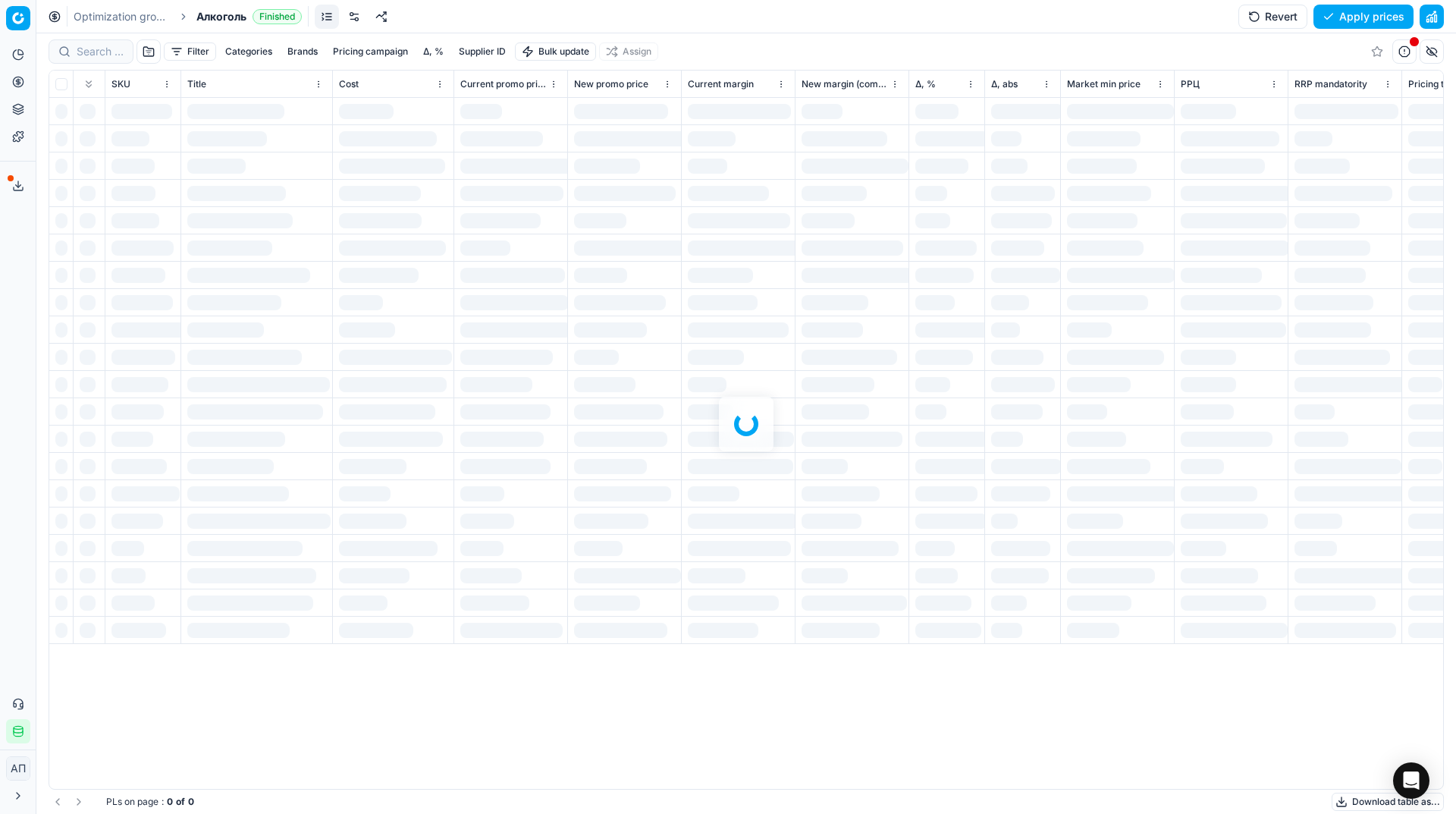
click at [113, 55] on div at bounding box center [746, 423] width 1419 height 780
click at [99, 56] on div "Filter Categories Brands Pricing campaign Δ, % Supplier ID Bulk update Assign S…" at bounding box center [746, 423] width 1419 height 780
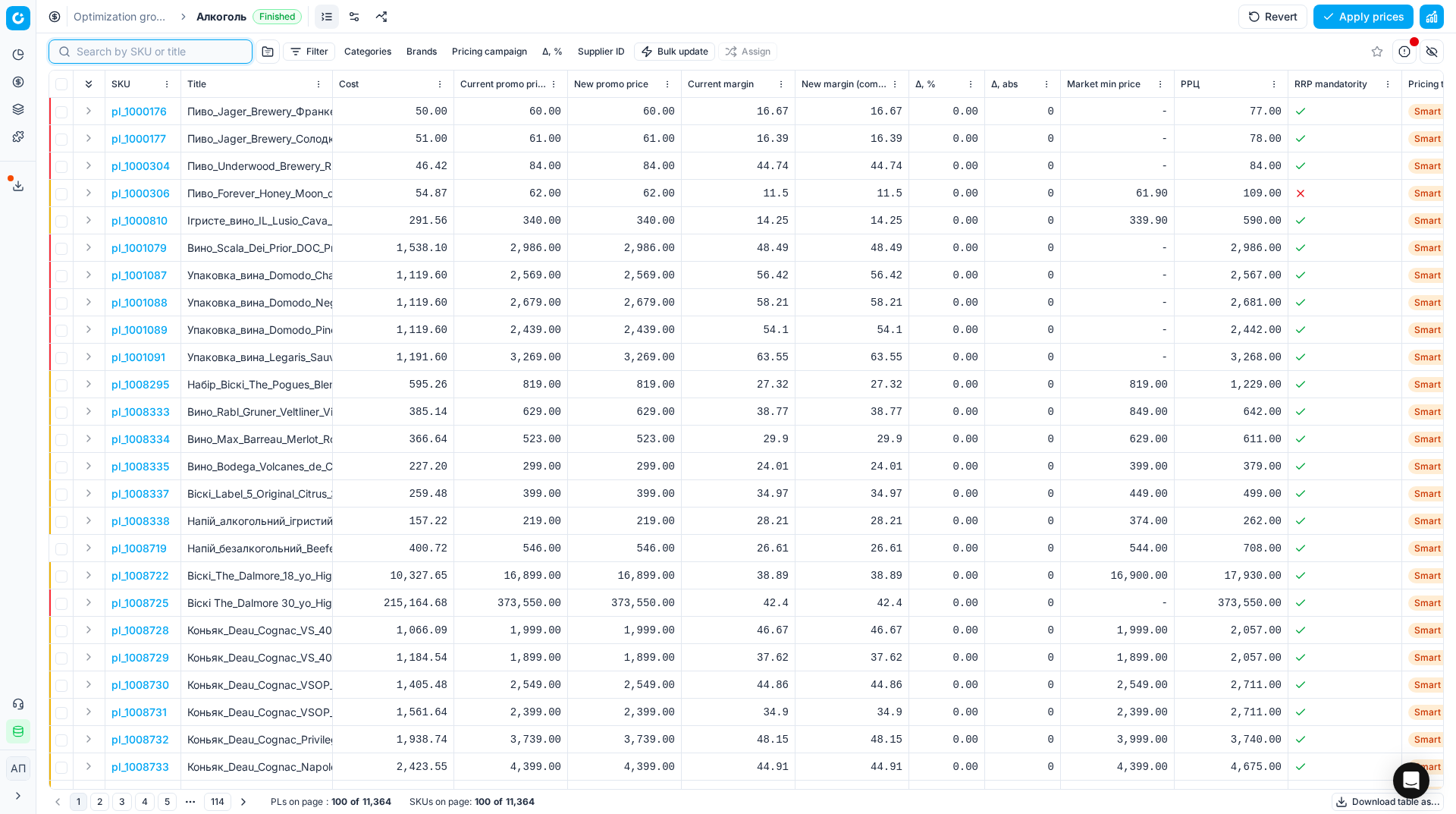
paste input "623466"
click at [99, 56] on input at bounding box center [160, 52] width 166 height 15
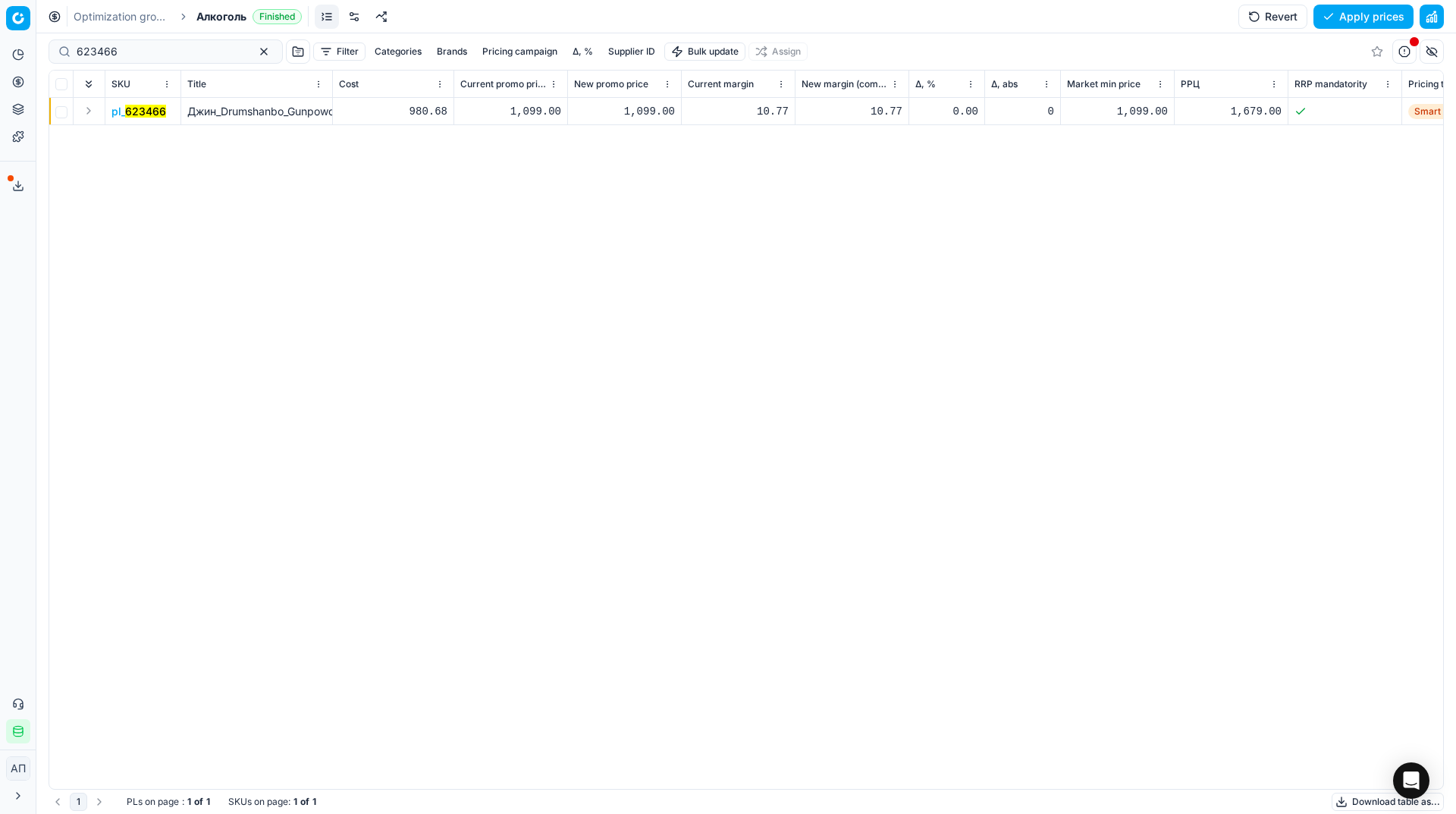
click at [141, 107] on mark "623466" at bounding box center [145, 110] width 41 height 13
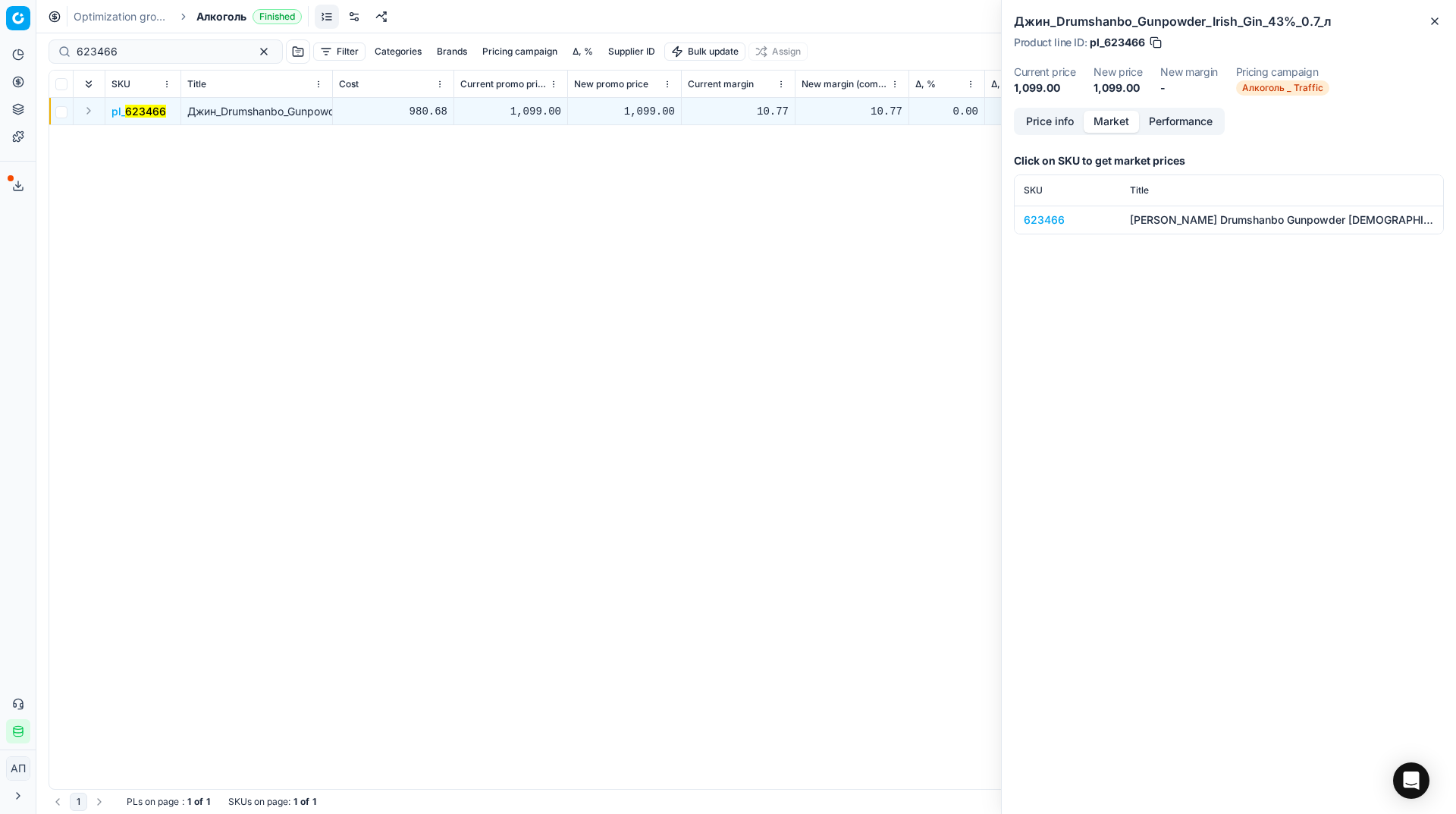
click at [1109, 123] on button "Market" at bounding box center [1111, 121] width 56 height 22
click at [1047, 220] on div "623466" at bounding box center [1068, 220] width 88 height 15
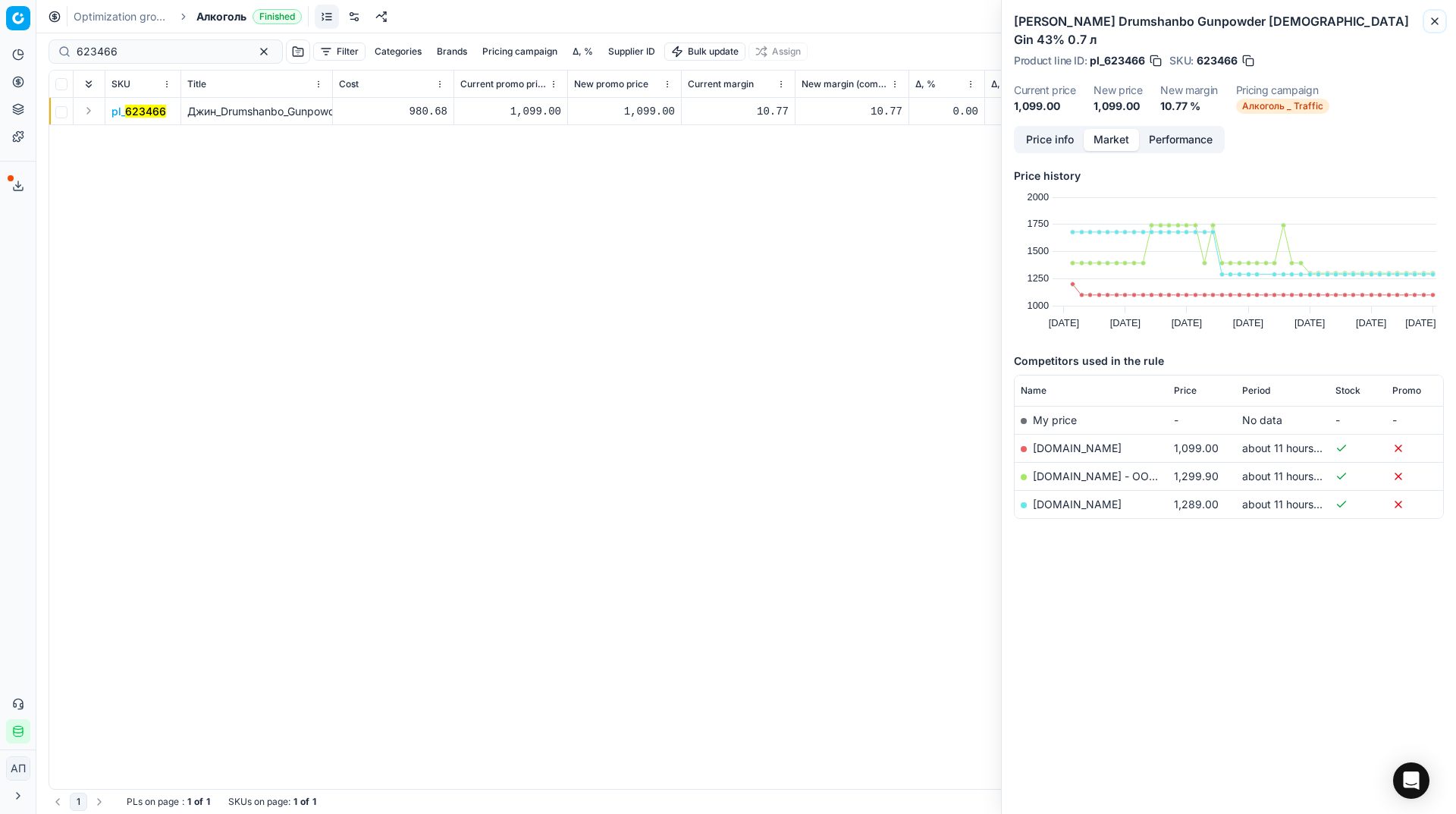
click at [1436, 18] on icon "button" at bounding box center [1435, 21] width 12 height 12
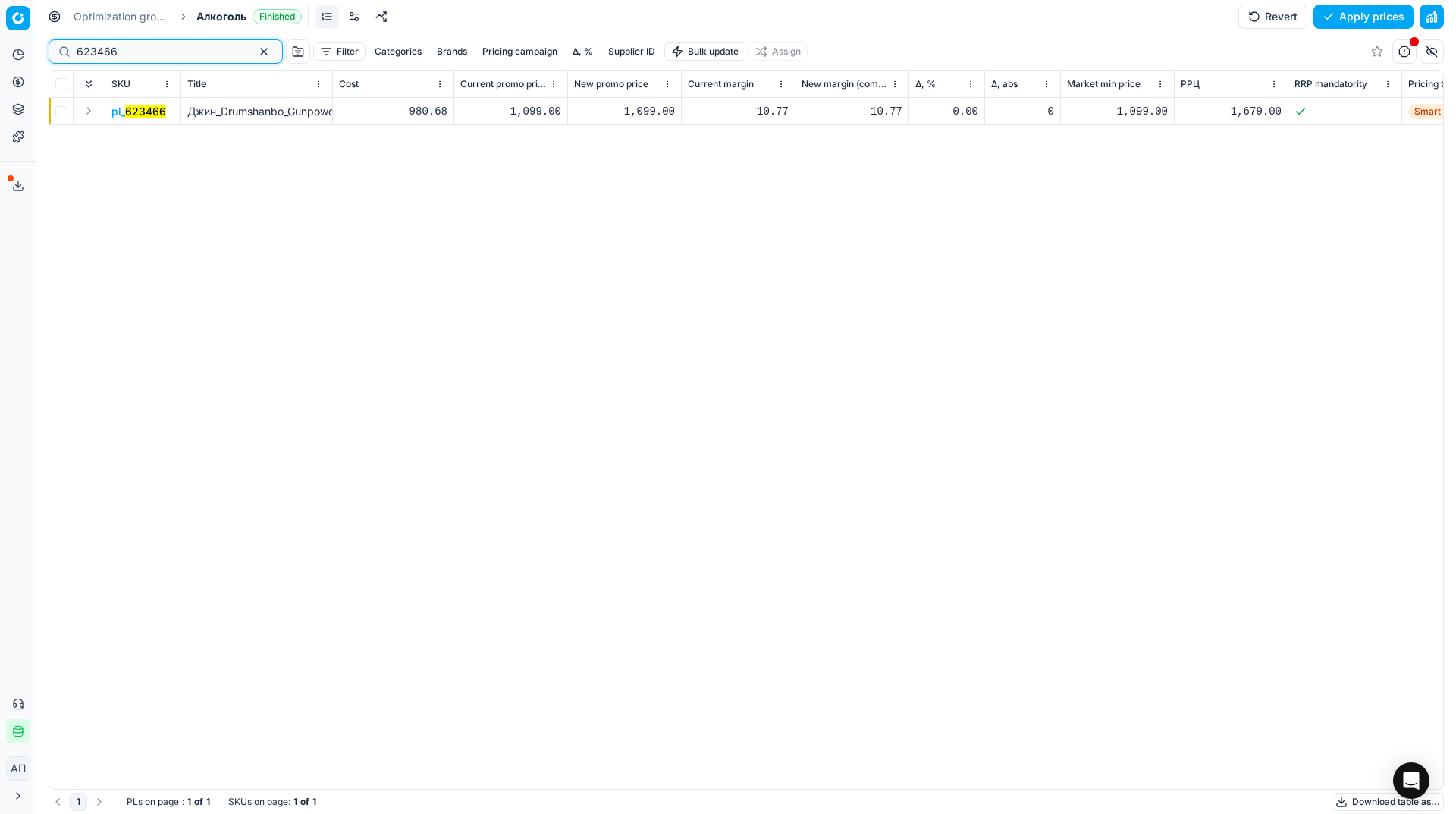
click at [123, 55] on input "623466" at bounding box center [160, 52] width 166 height 15
paste input "418861"
type input "418861"
click at [631, 111] on div "55.00" at bounding box center [624, 111] width 100 height 15
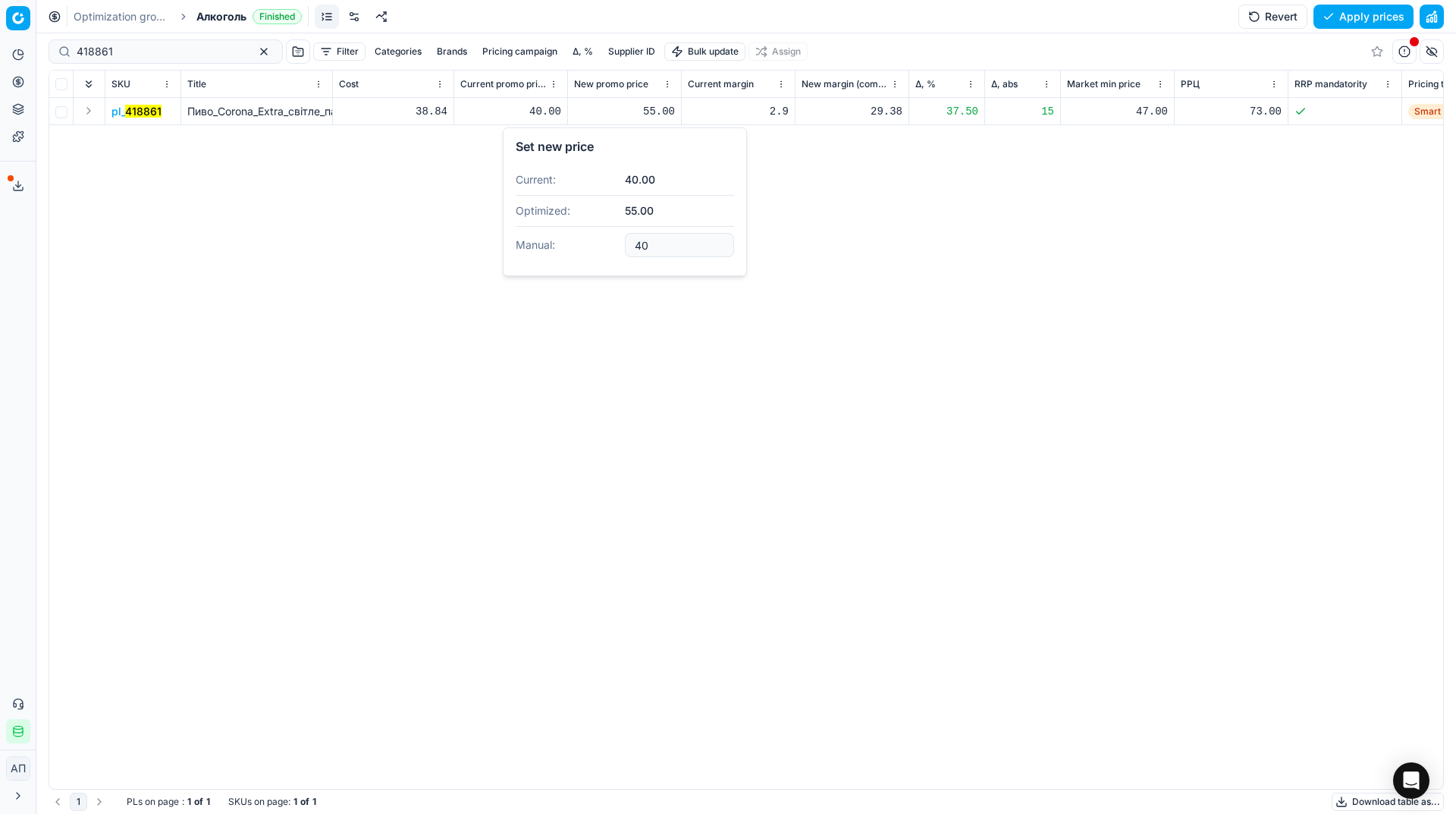
type input "40.00"
click at [958, 226] on div "pl_ 418861 Пиво_Corona_Extra_світле_пастеризоване_4.5%_0.33_л_(839544) 38.84 40…" at bounding box center [746, 444] width 1394 height 691
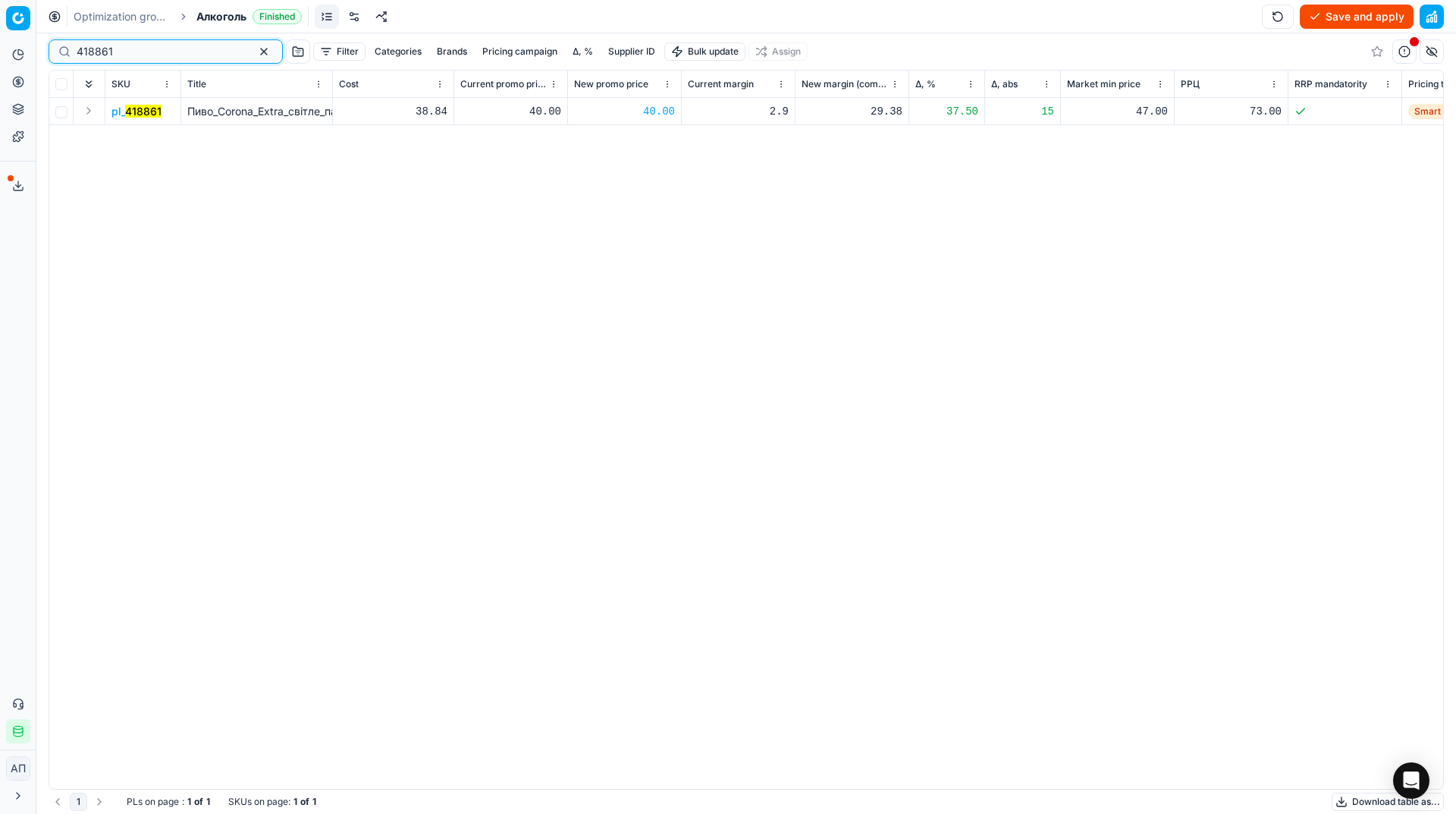
click at [189, 53] on input "418861" at bounding box center [160, 52] width 166 height 15
paste input "21349"
click at [189, 53] on input "418861" at bounding box center [160, 52] width 166 height 15
type input "421349"
click at [642, 106] on div "34.00" at bounding box center [624, 111] width 100 height 15
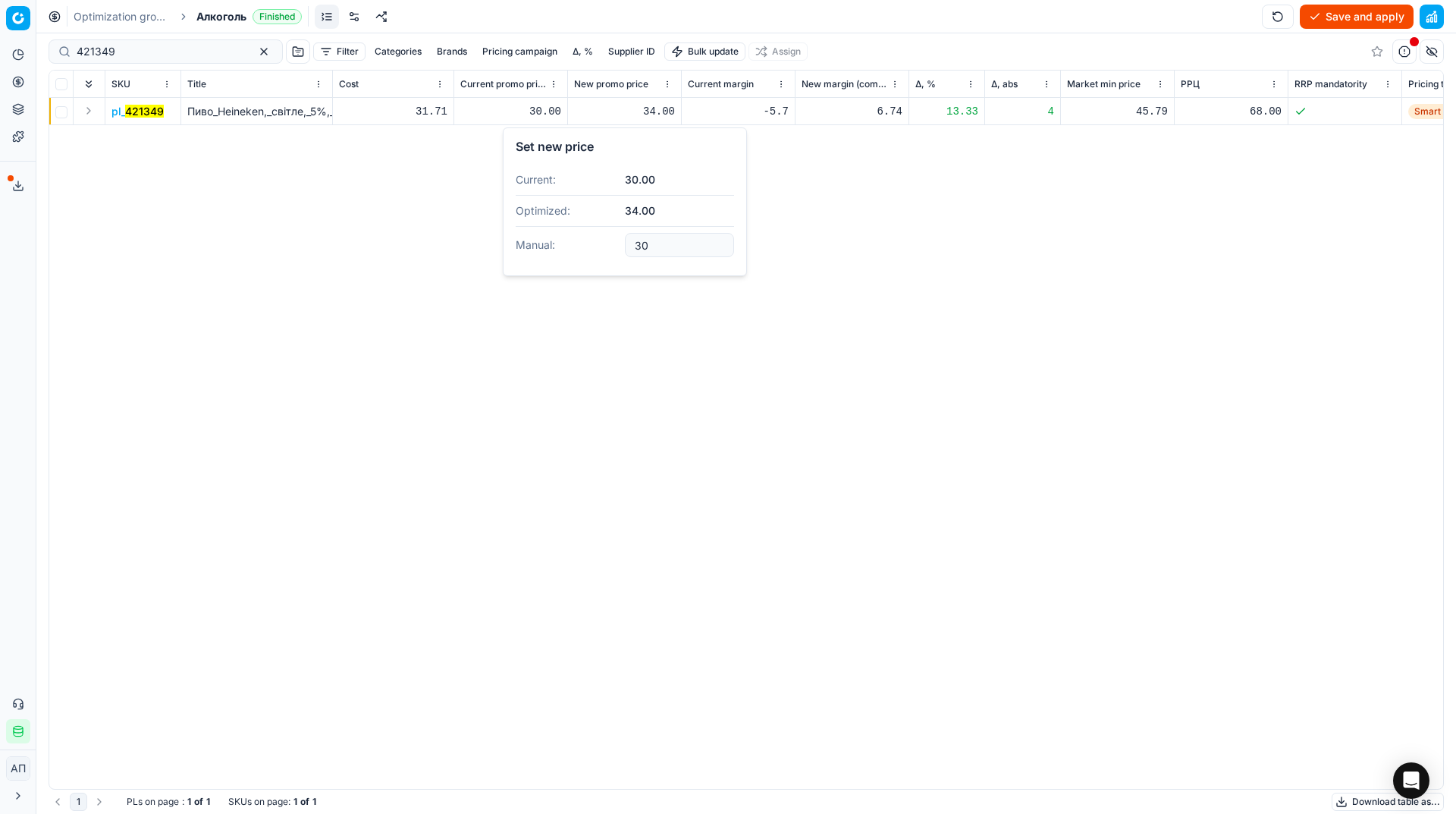
type input "30.00"
click at [1019, 257] on div "pl_ 421349 Пиво_Heineken,_світле,_5%,_з/б,_0,5_л_(721739) 31.71 30.00 30.00 -5.…" at bounding box center [746, 444] width 1394 height 691
click at [1357, 12] on button "Save and apply" at bounding box center [1356, 17] width 113 height 24
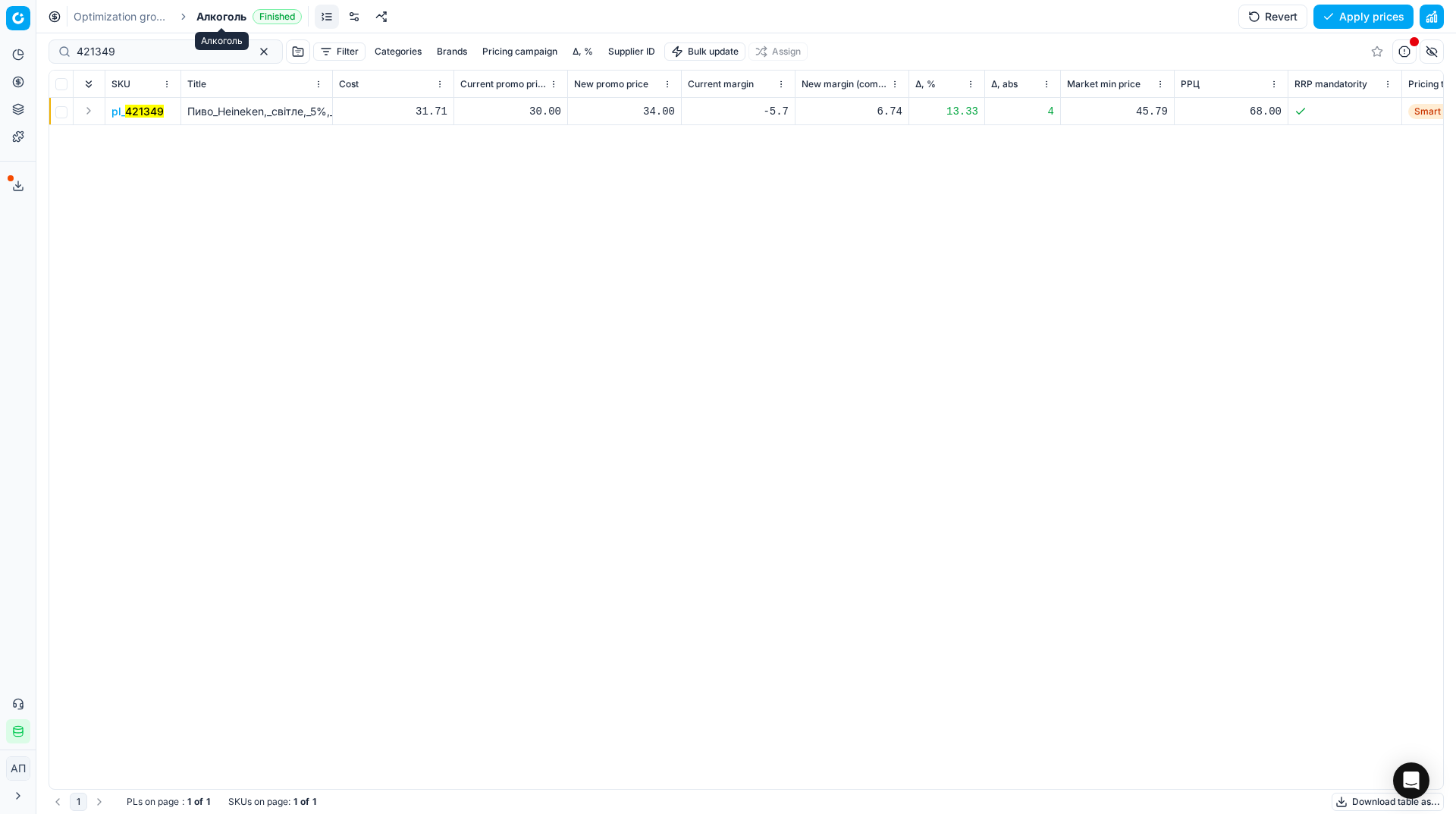
click at [234, 18] on span "Алкоголь" at bounding box center [221, 17] width 50 height 15
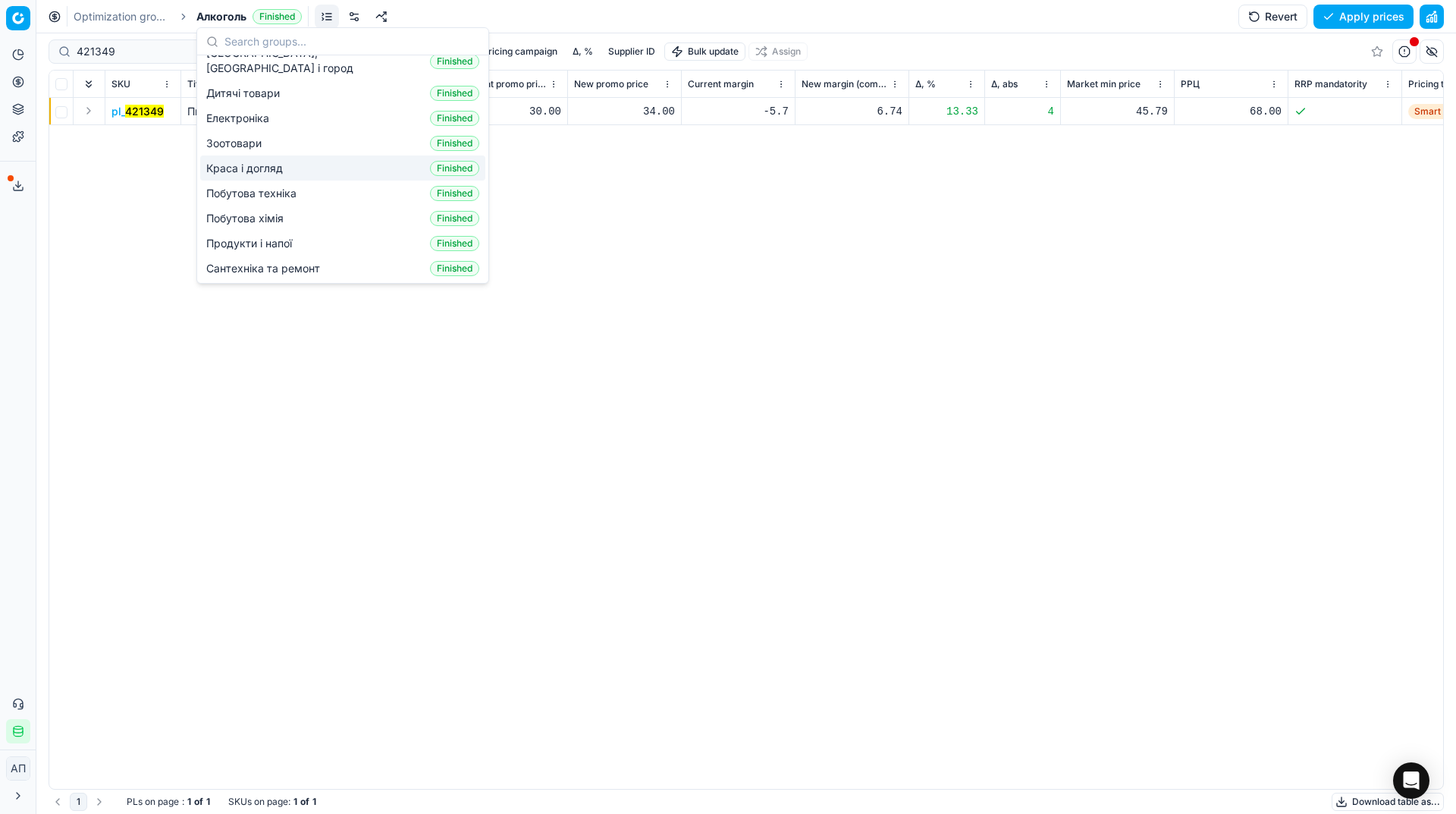
scroll to position [72, 0]
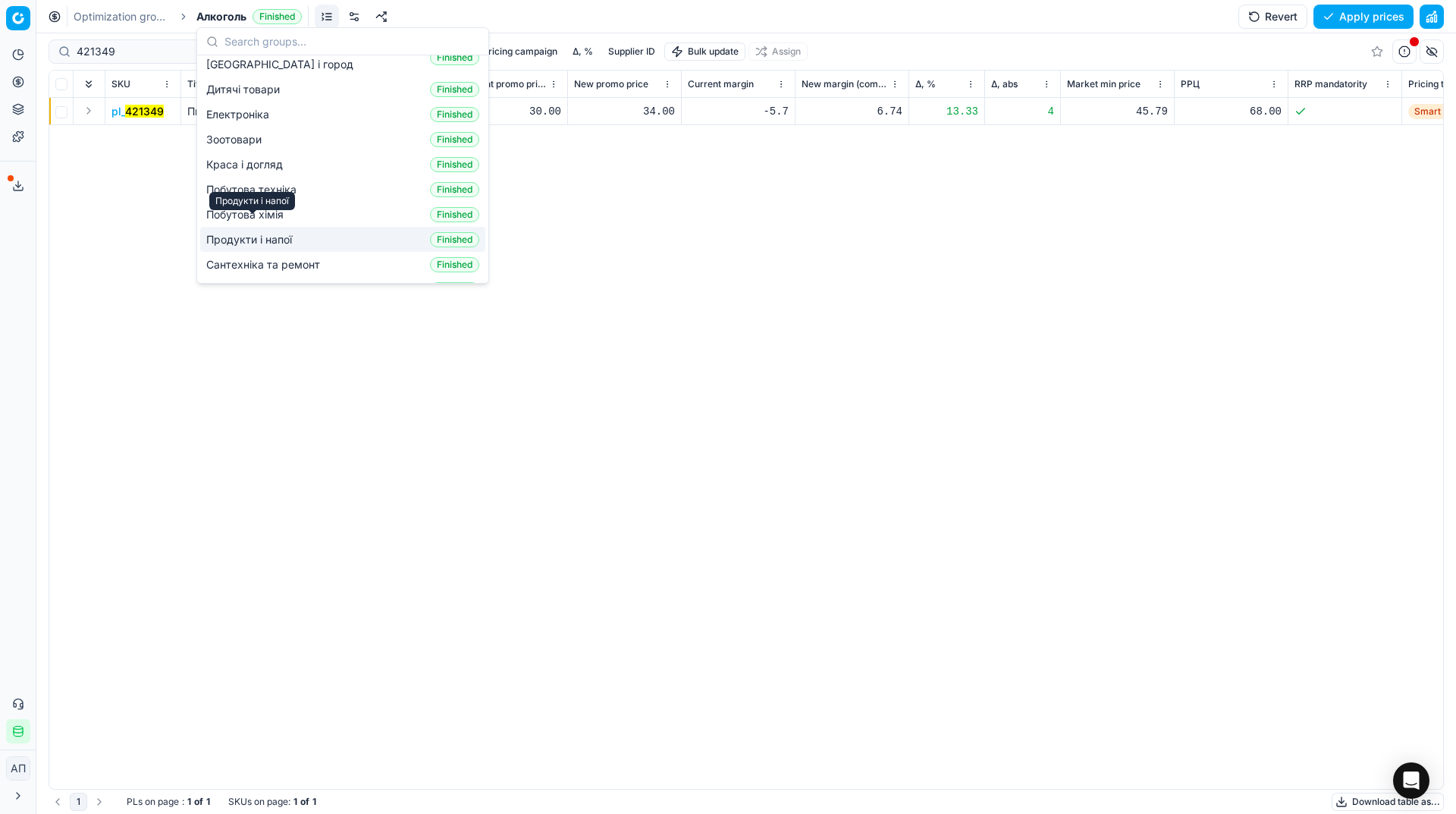
click at [291, 232] on span "Продукти і напої" at bounding box center [252, 240] width 92 height 15
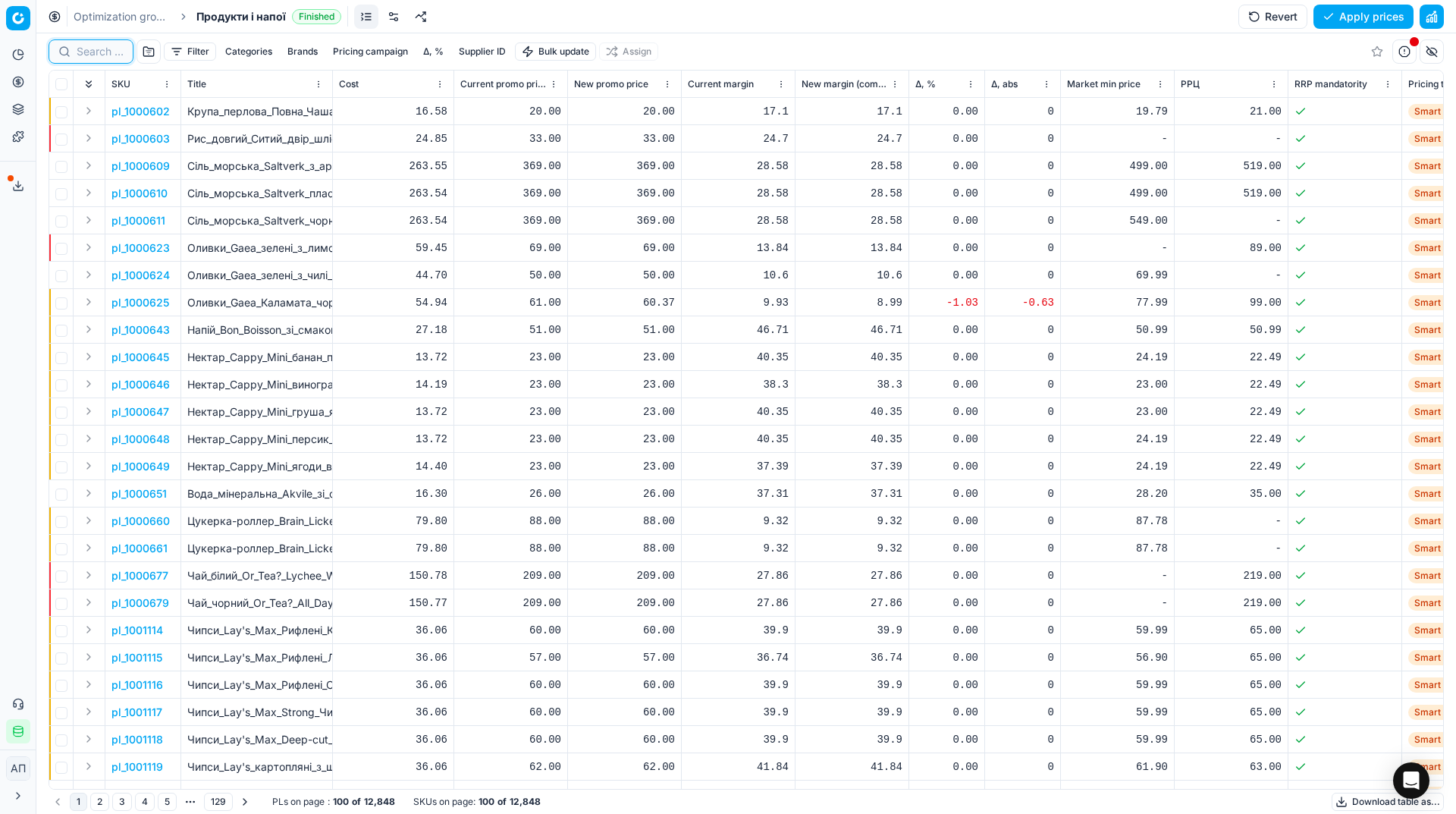
paste input "614422"
click at [97, 59] on input at bounding box center [100, 52] width 47 height 15
type input "614422"
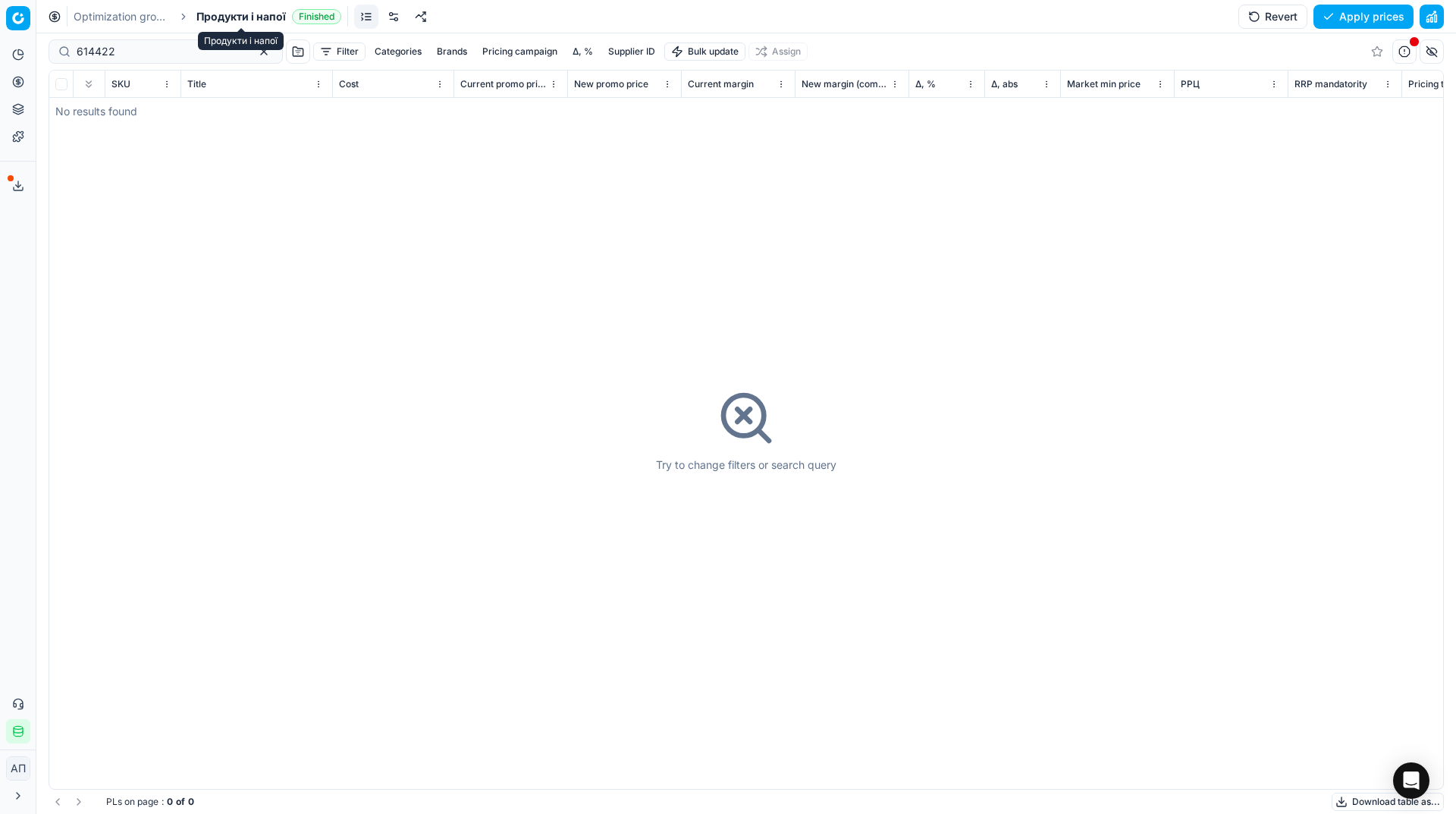
click at [244, 20] on span "Продукти і напої" at bounding box center [241, 17] width 90 height 15
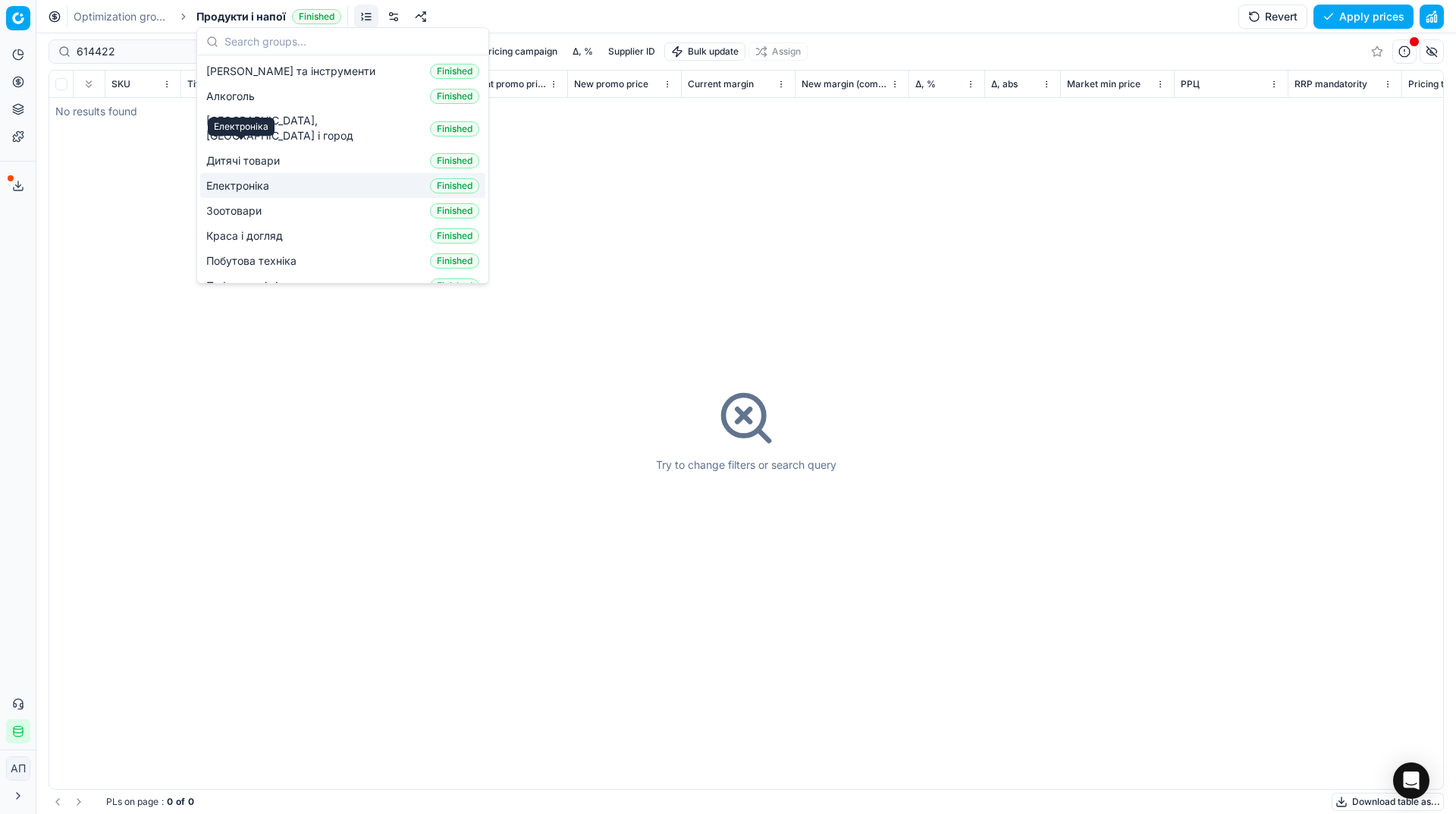
scroll to position [39, 0]
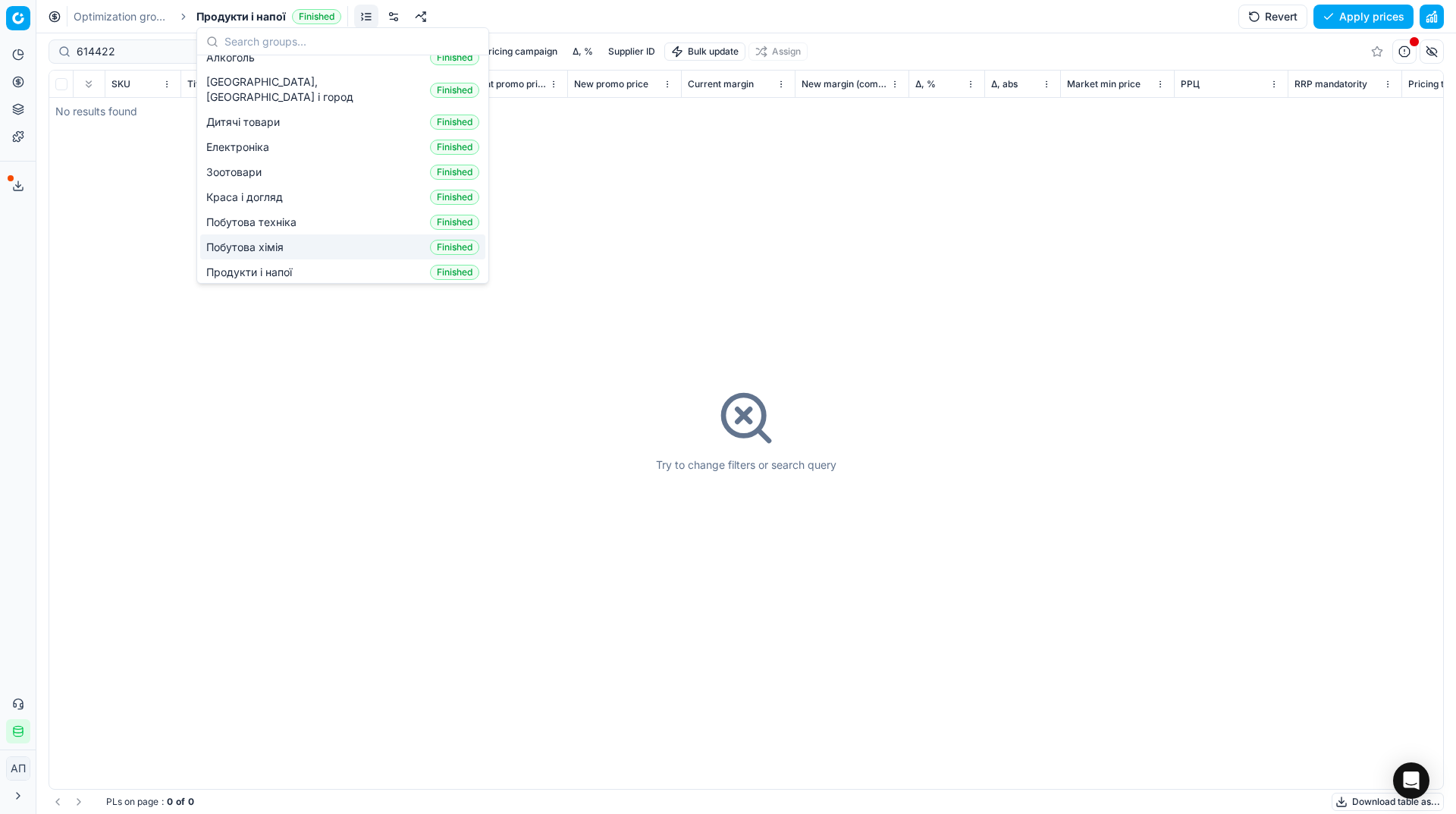
click at [292, 235] on div "Побутова хімія Finished" at bounding box center [342, 247] width 285 height 25
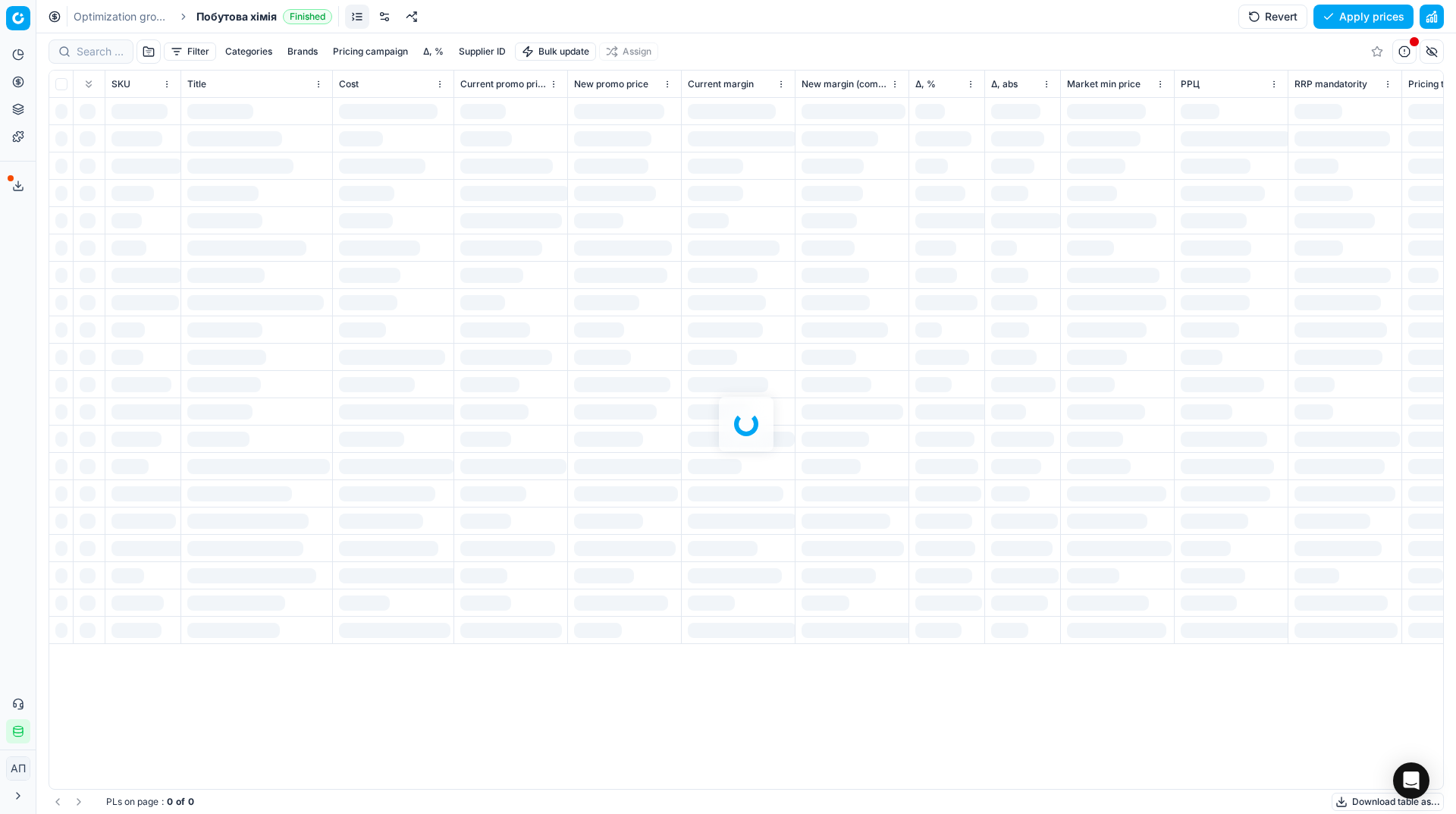
click at [107, 50] on div at bounding box center [746, 423] width 1419 height 780
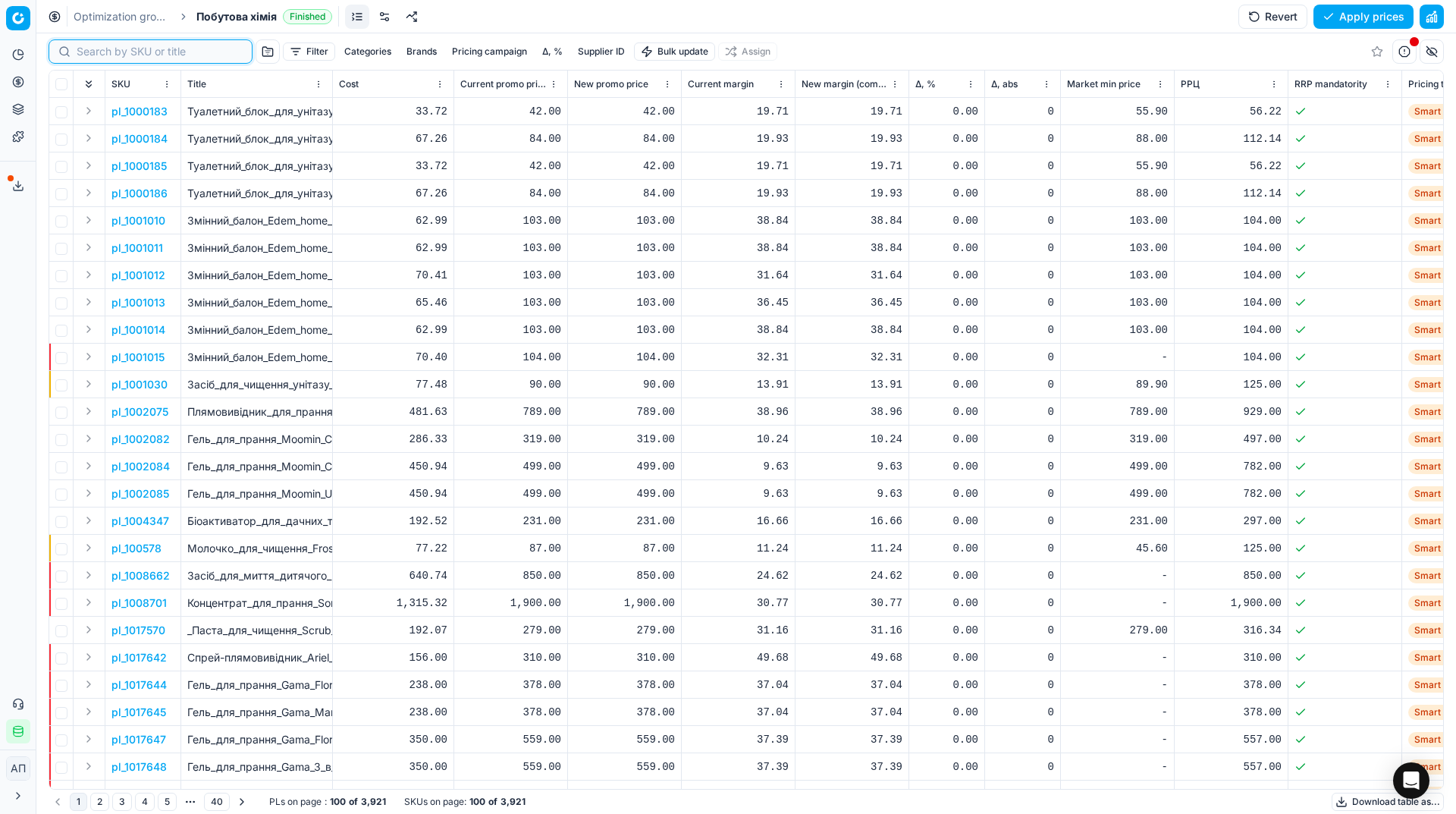
click at [107, 50] on input at bounding box center [160, 52] width 166 height 15
paste input "614422"
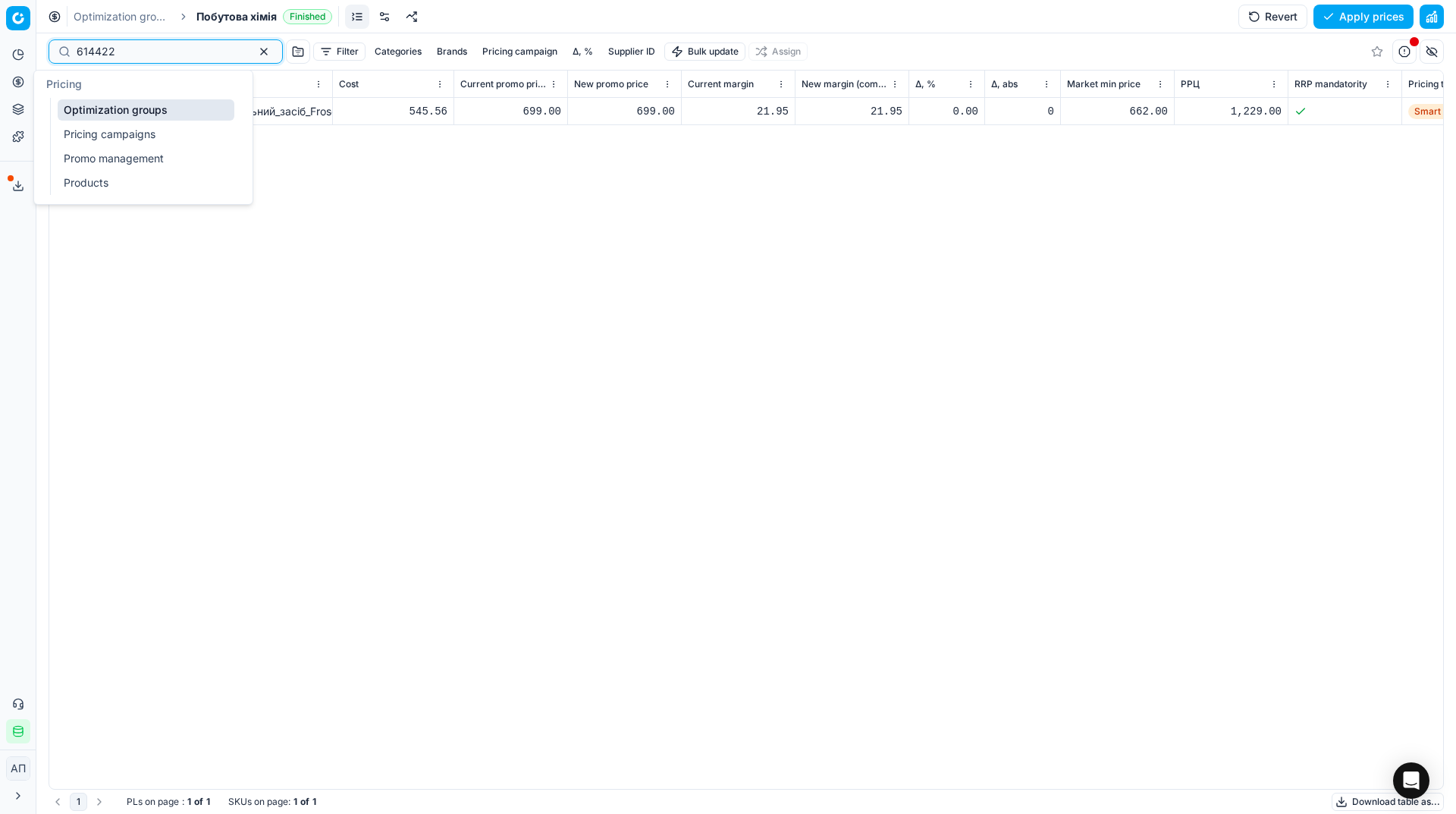
type input "614422"
click at [92, 128] on link "Pricing campaigns" at bounding box center [146, 134] width 177 height 21
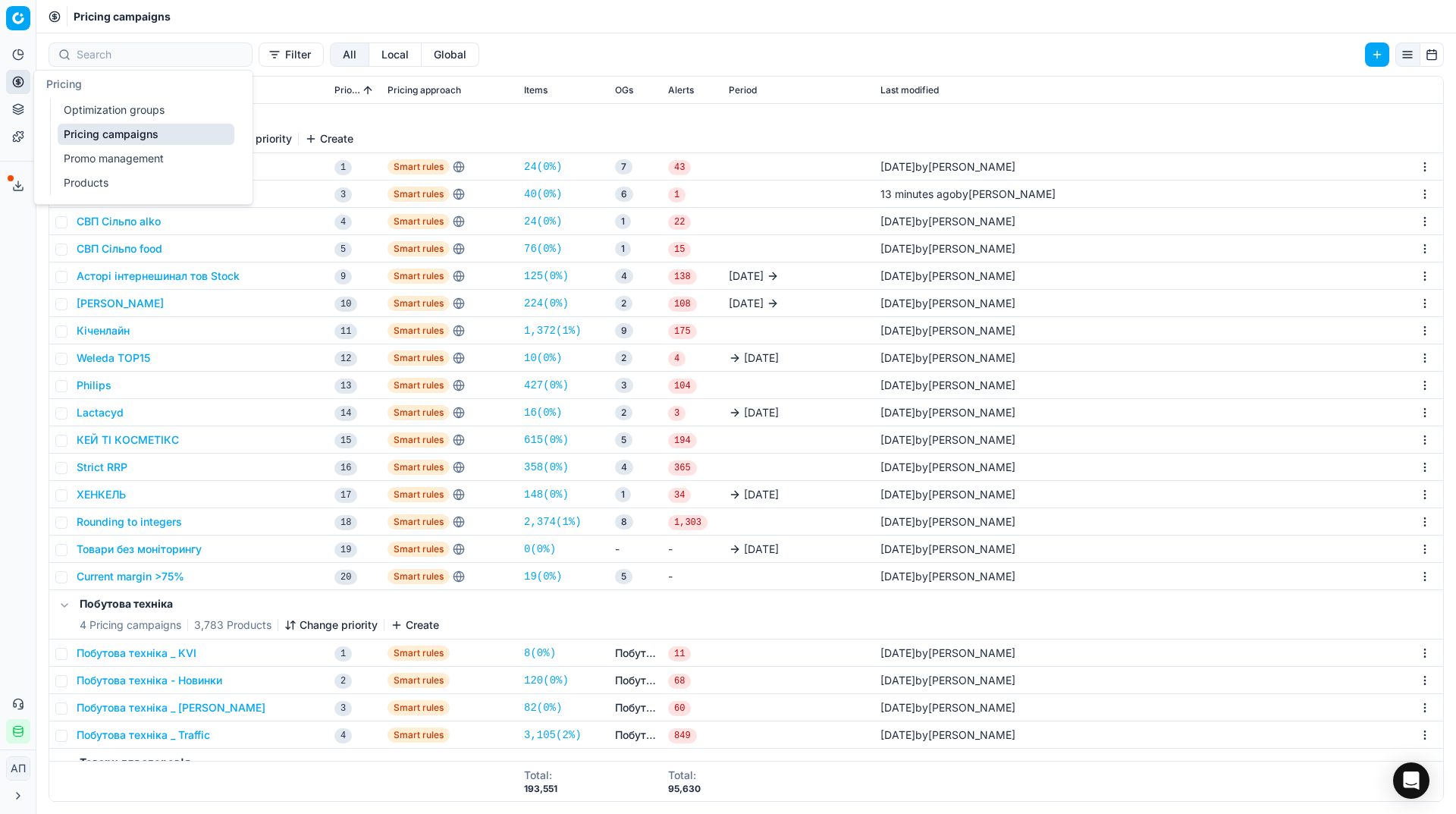
click at [100, 104] on link "Optimization groups" at bounding box center [146, 110] width 177 height 21
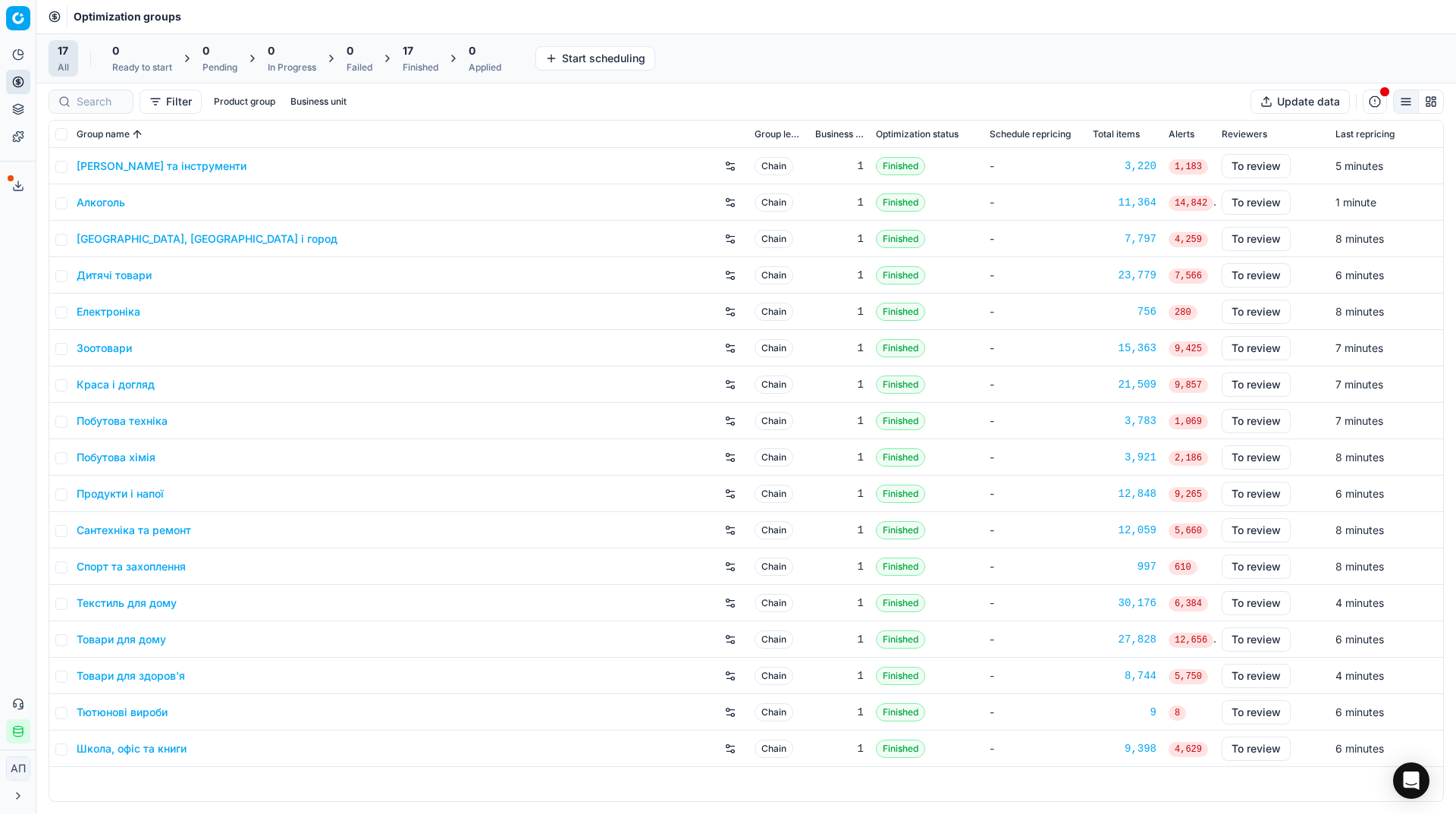
click at [0, 325] on div "Analytics Pricing Product portfolio Templates Export service 9 Contact support …" at bounding box center [18, 393] width 36 height 713
click at [100, 203] on link "Алкоголь" at bounding box center [101, 203] width 49 height 15
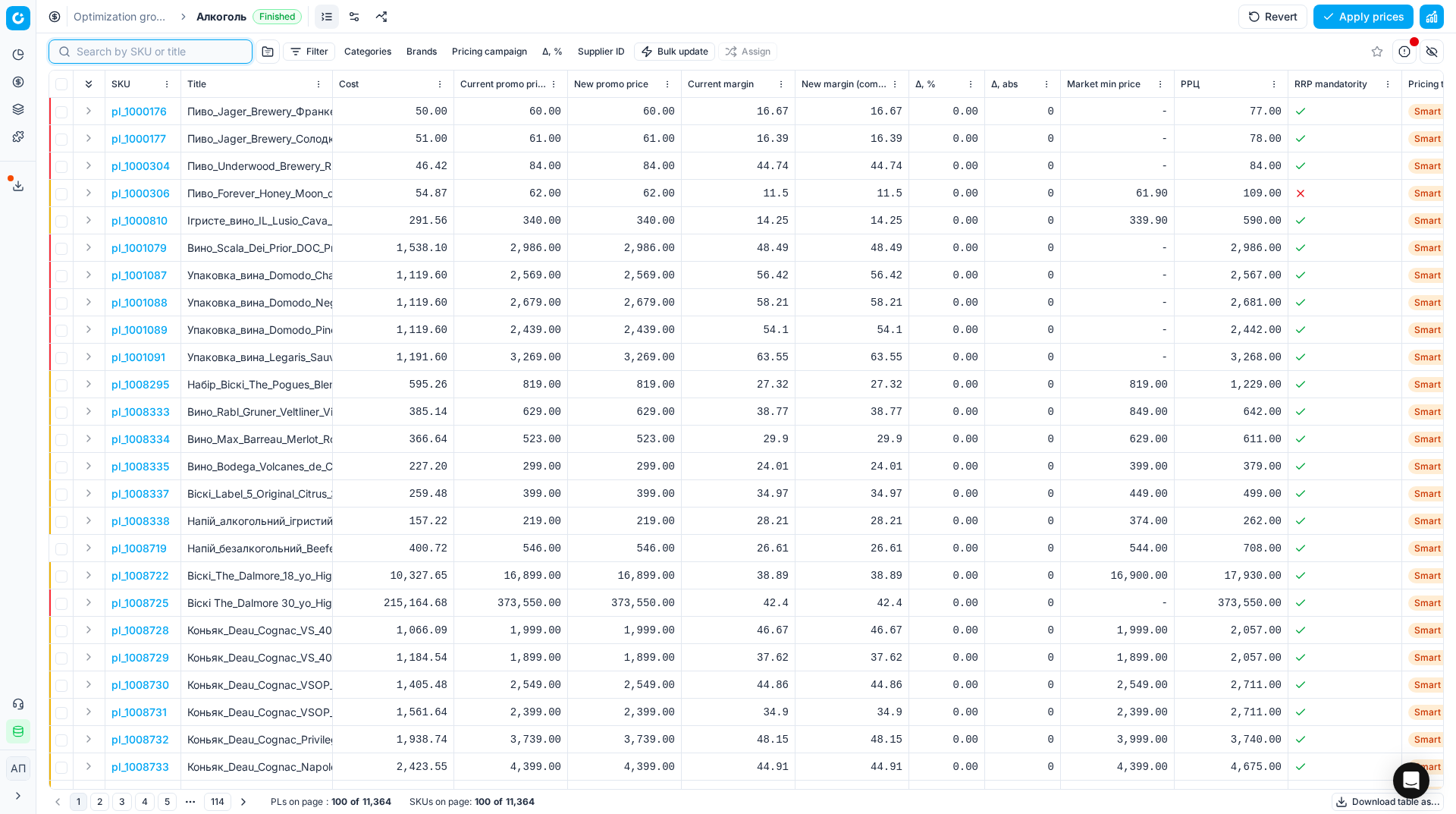
click at [91, 49] on input at bounding box center [160, 52] width 166 height 15
paste input "418861"
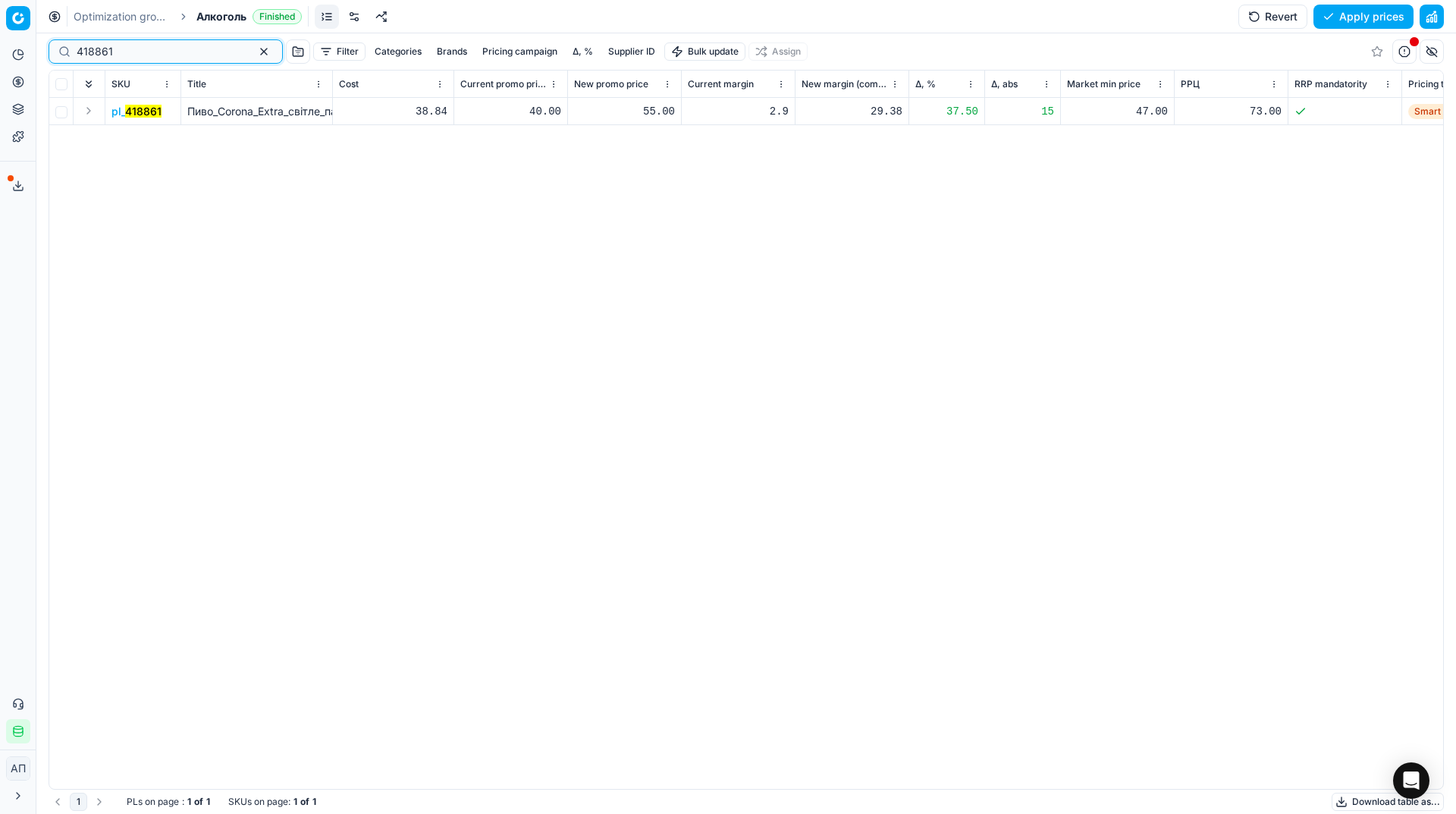
type input "418861"
click at [145, 115] on mark "418861" at bounding box center [143, 110] width 37 height 13
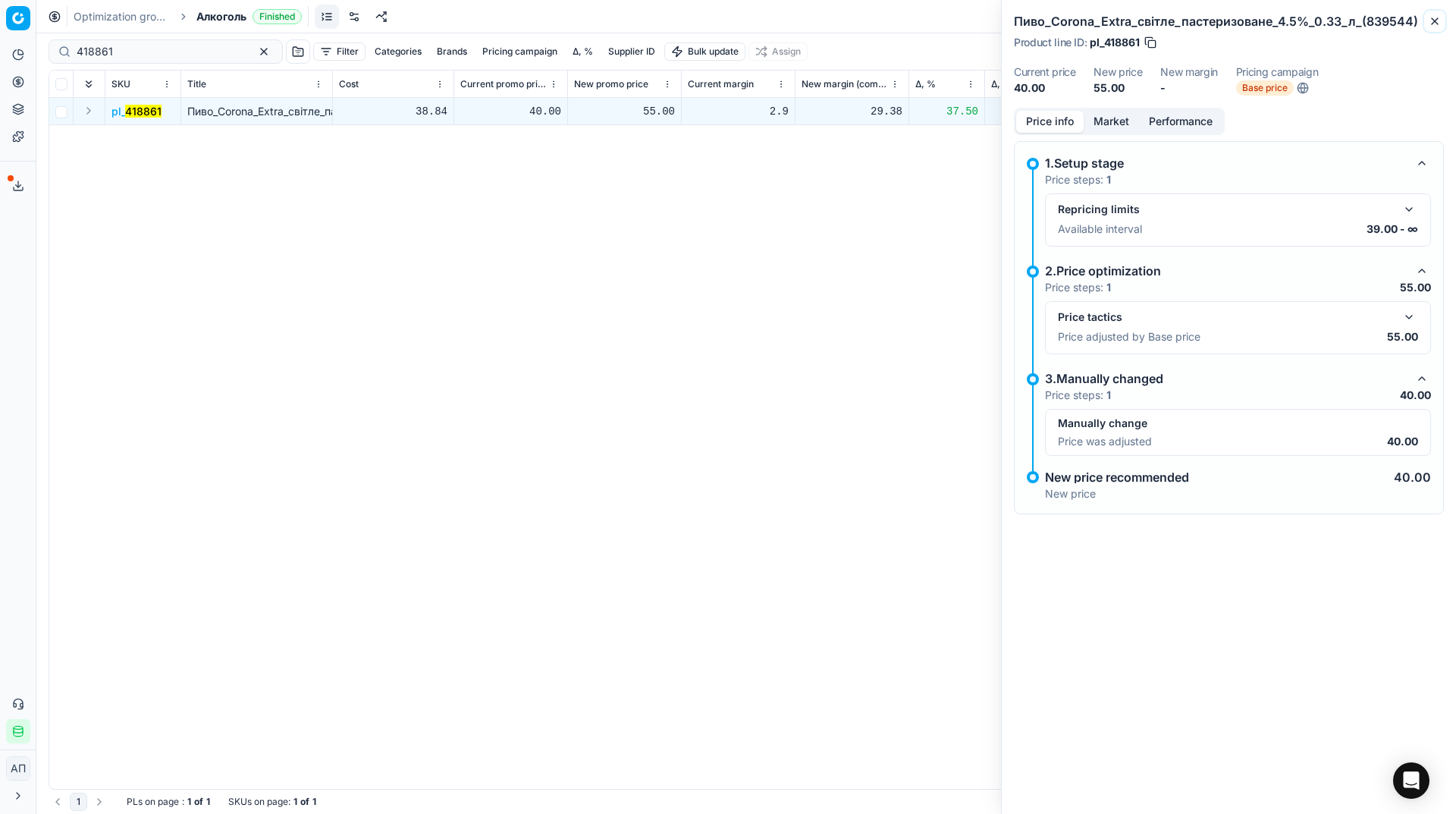
click at [1429, 19] on icon "button" at bounding box center [1435, 21] width 12 height 12
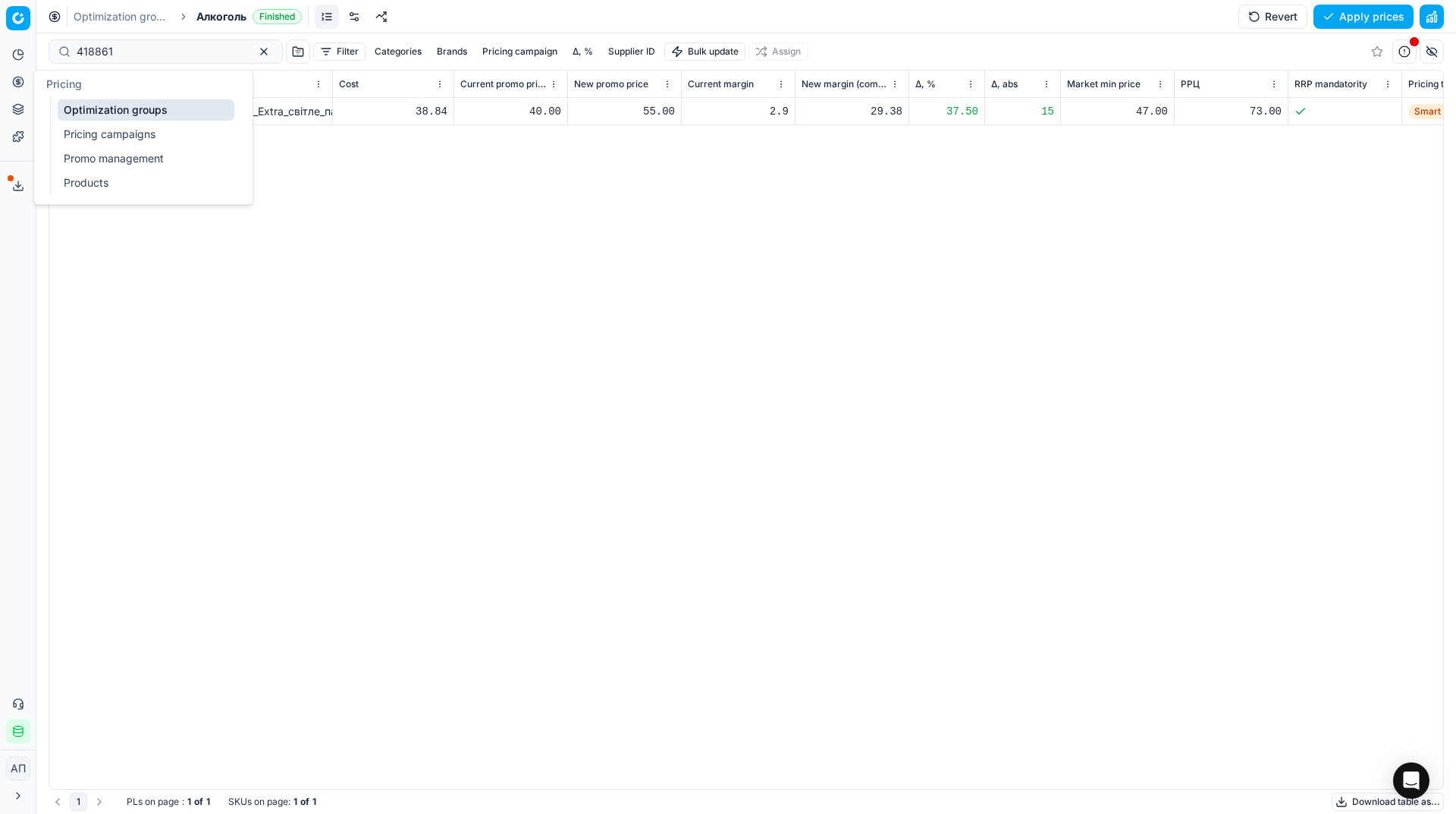
click at [106, 107] on link "Optimization groups" at bounding box center [146, 110] width 177 height 21
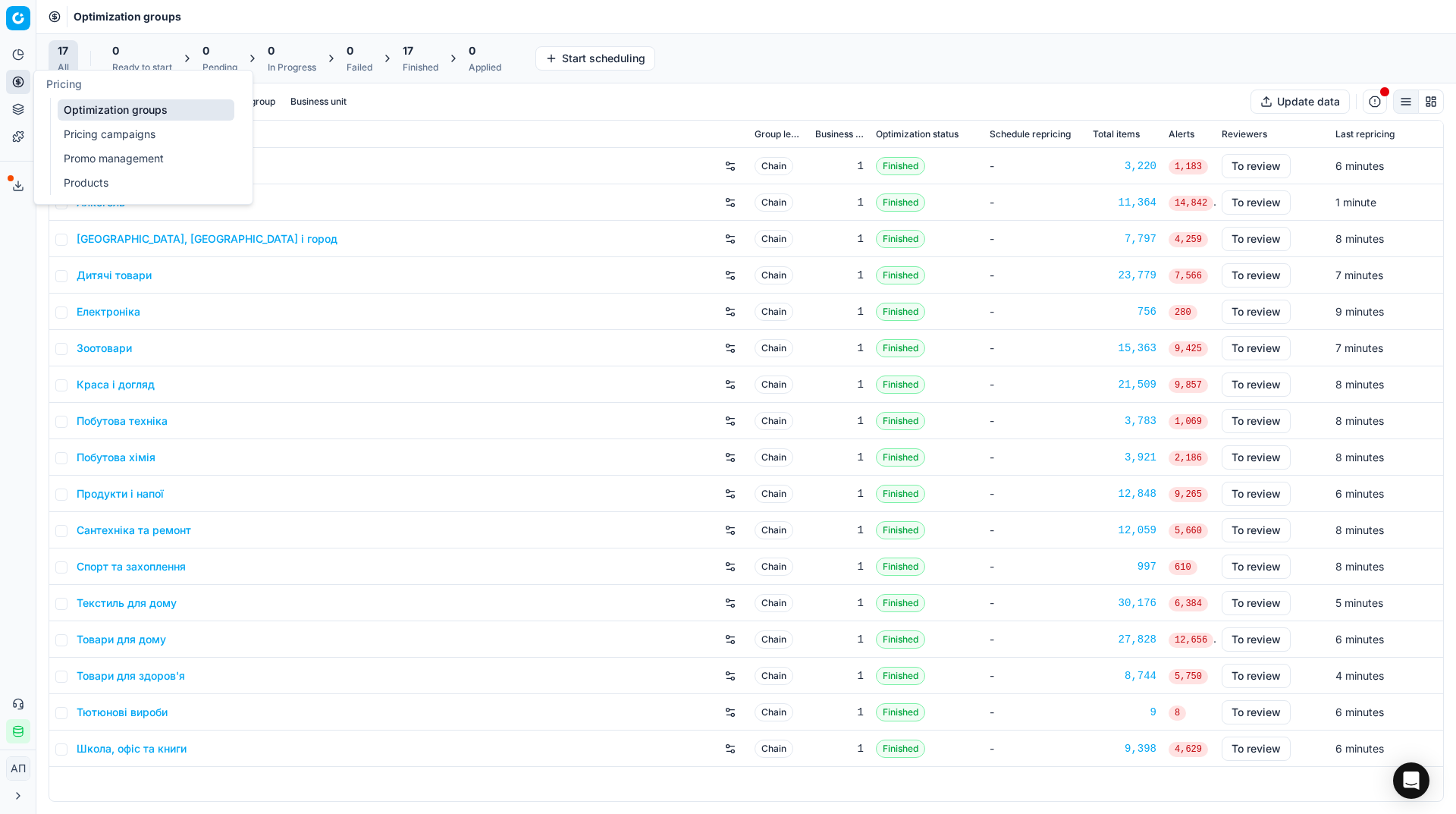
click at [0, 324] on div "Analytics Pricing Product portfolio Templates Export service 9 Contact support …" at bounding box center [18, 393] width 36 height 713
click at [413, 66] on div "Finished" at bounding box center [420, 68] width 36 height 12
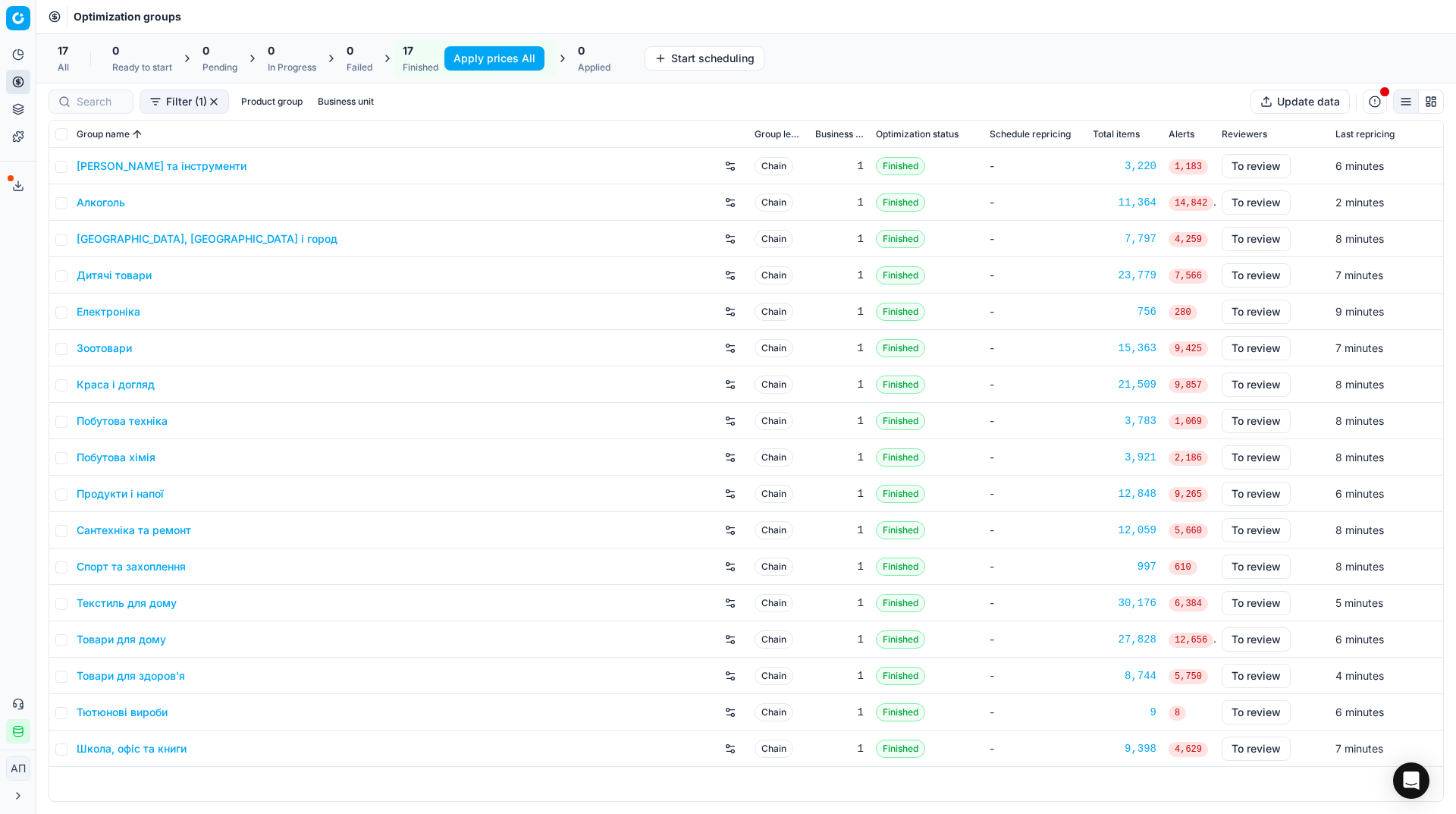
click at [501, 49] on button "Apply prices All" at bounding box center [494, 59] width 100 height 24
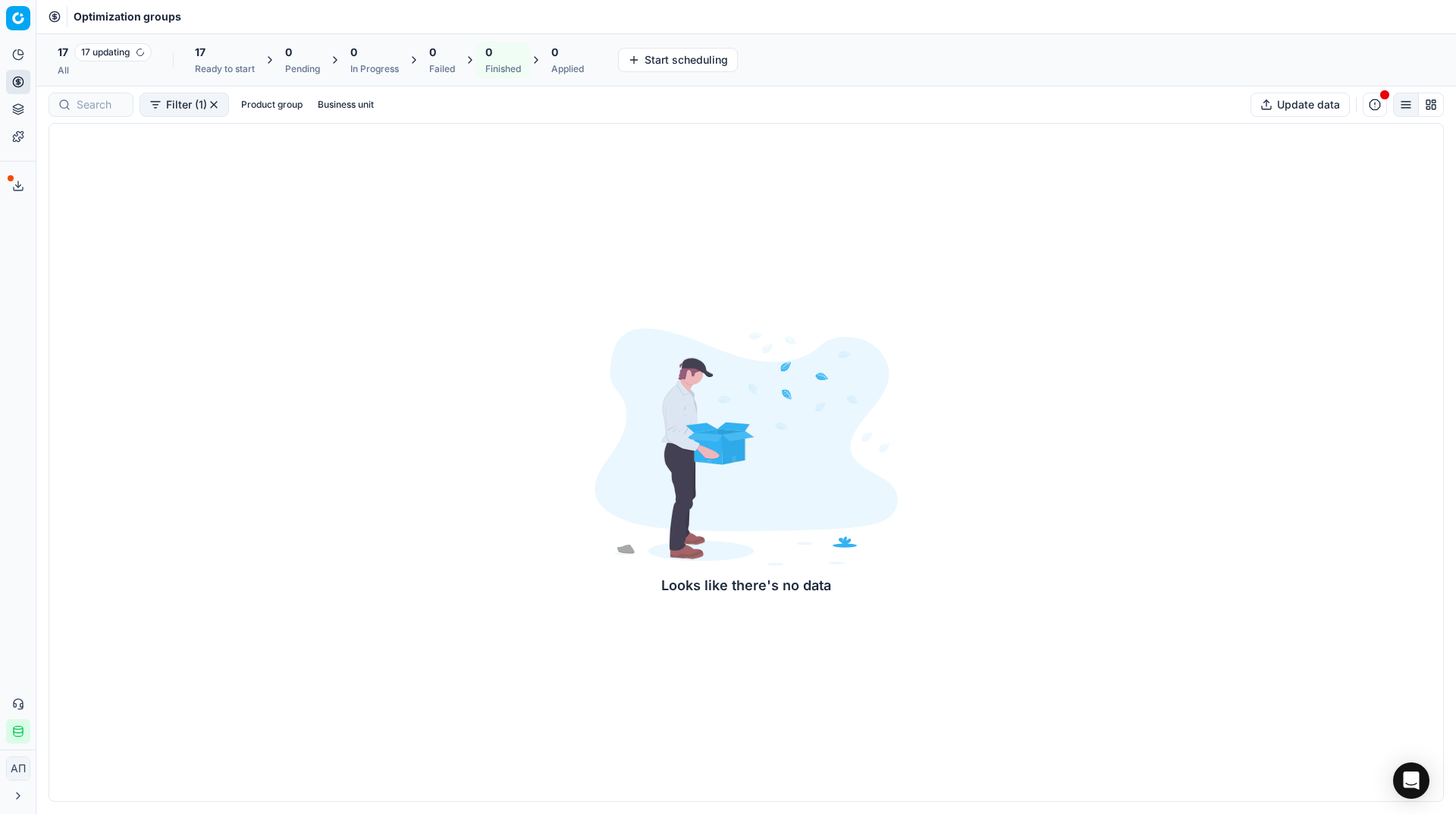
click at [8, 293] on div "Analytics Pricing Product portfolio Templates Export service 9 Contact support …" at bounding box center [18, 393] width 36 height 713
click at [88, 117] on link "Optimization groups" at bounding box center [146, 110] width 177 height 21
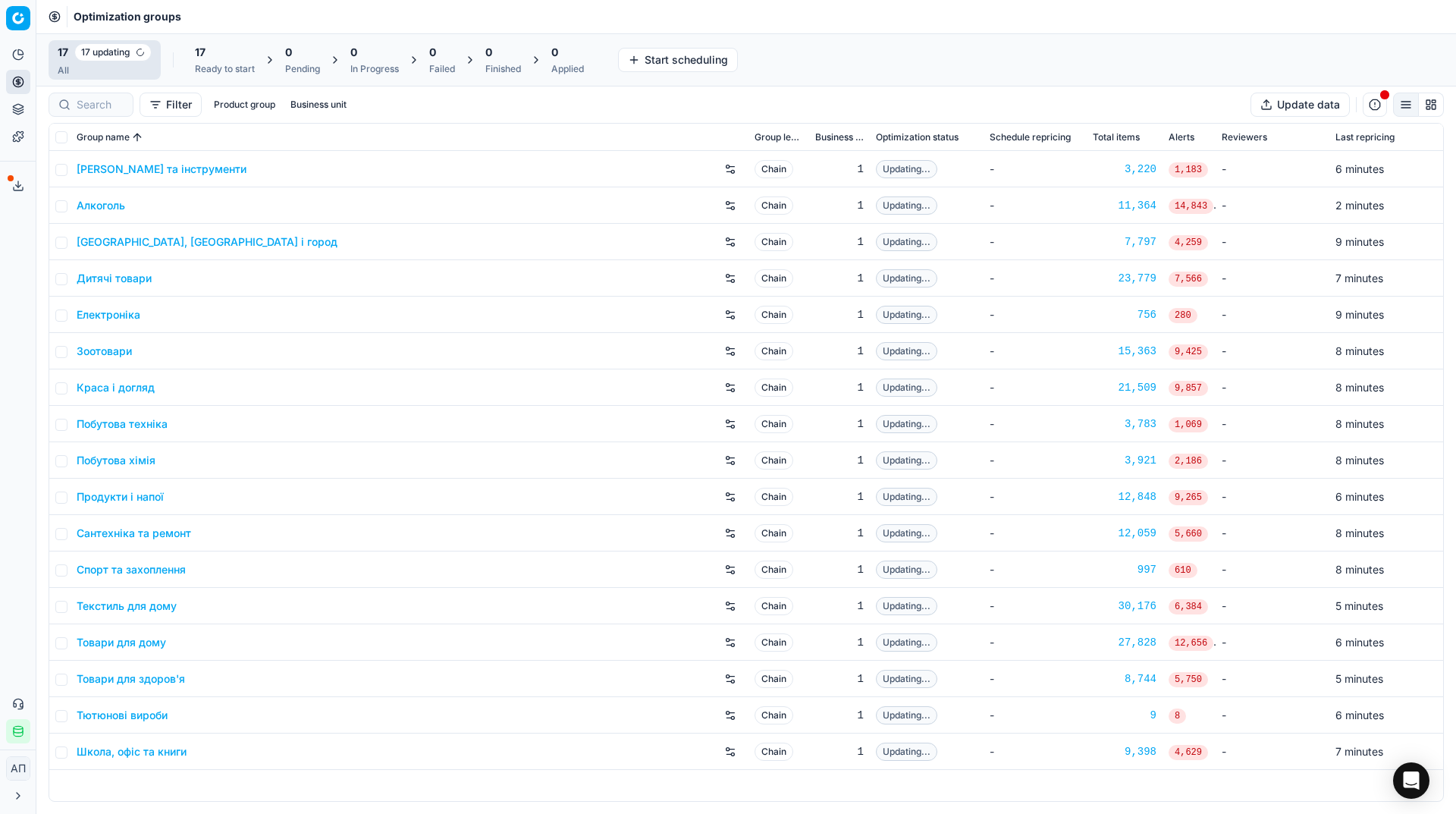
click at [5, 330] on div "Analytics Pricing Product portfolio Templates Export service 9 Contact support …" at bounding box center [18, 393] width 36 height 713
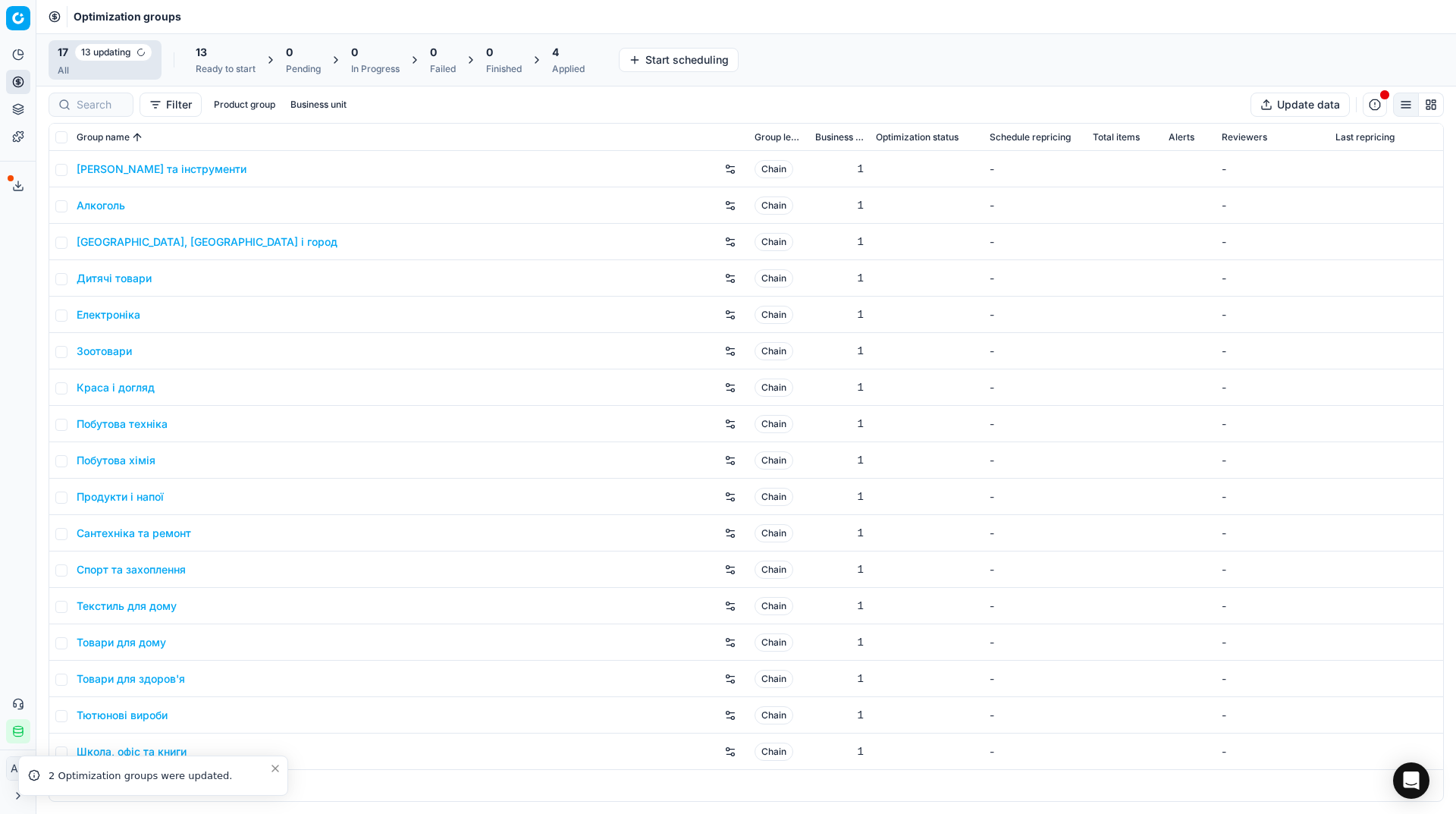
click at [111, 203] on link "Алкоголь" at bounding box center [101, 206] width 49 height 15
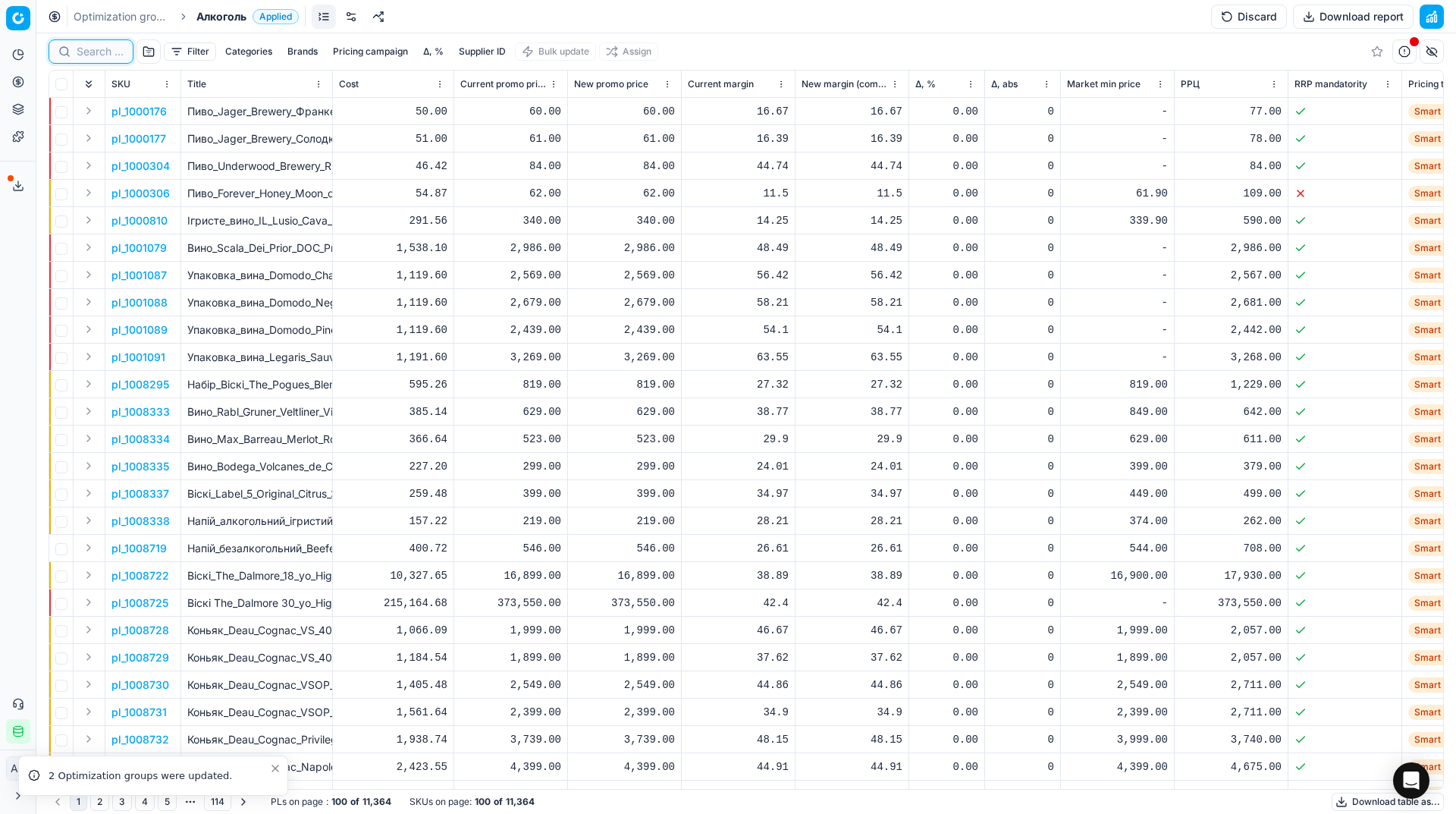
click at [101, 53] on input at bounding box center [100, 52] width 47 height 15
paste input "1240103"
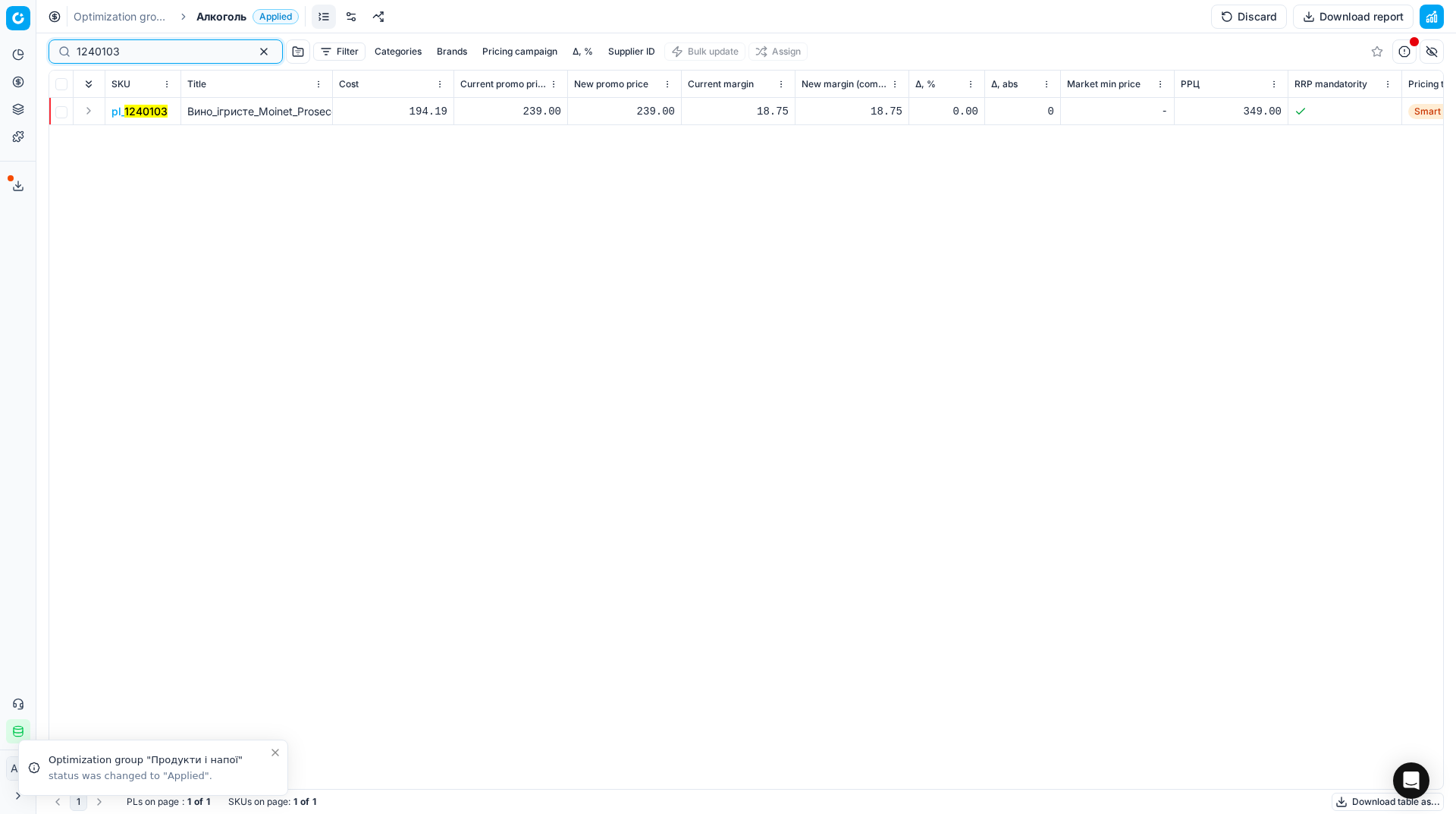
type input "1240103"
click at [164, 111] on mark "1240103" at bounding box center [145, 110] width 43 height 13
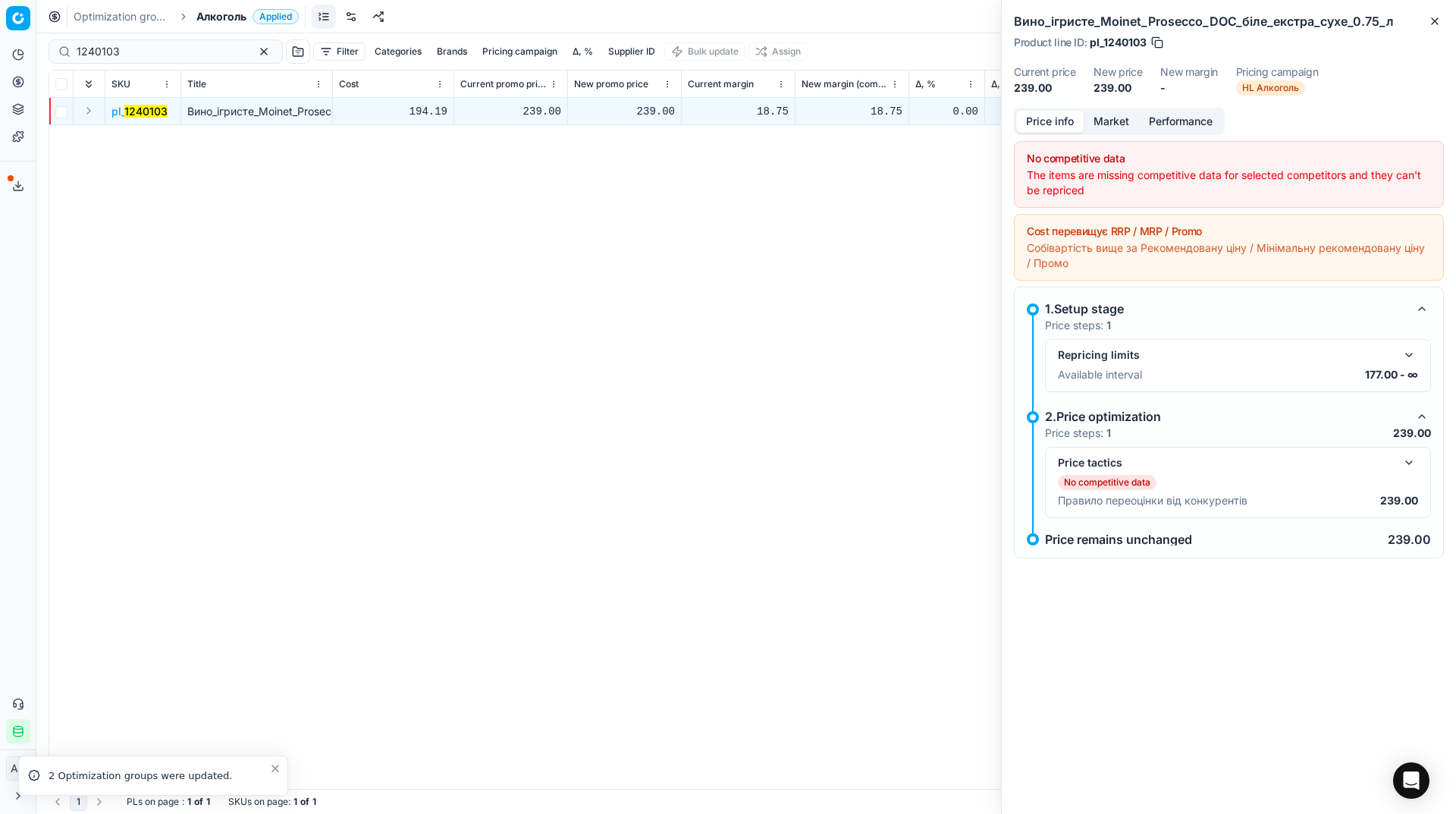
click at [1282, 375] on div "Available interval 177.00 - ∞" at bounding box center [1238, 375] width 360 height 15
click at [1404, 467] on button "button" at bounding box center [1409, 463] width 18 height 18
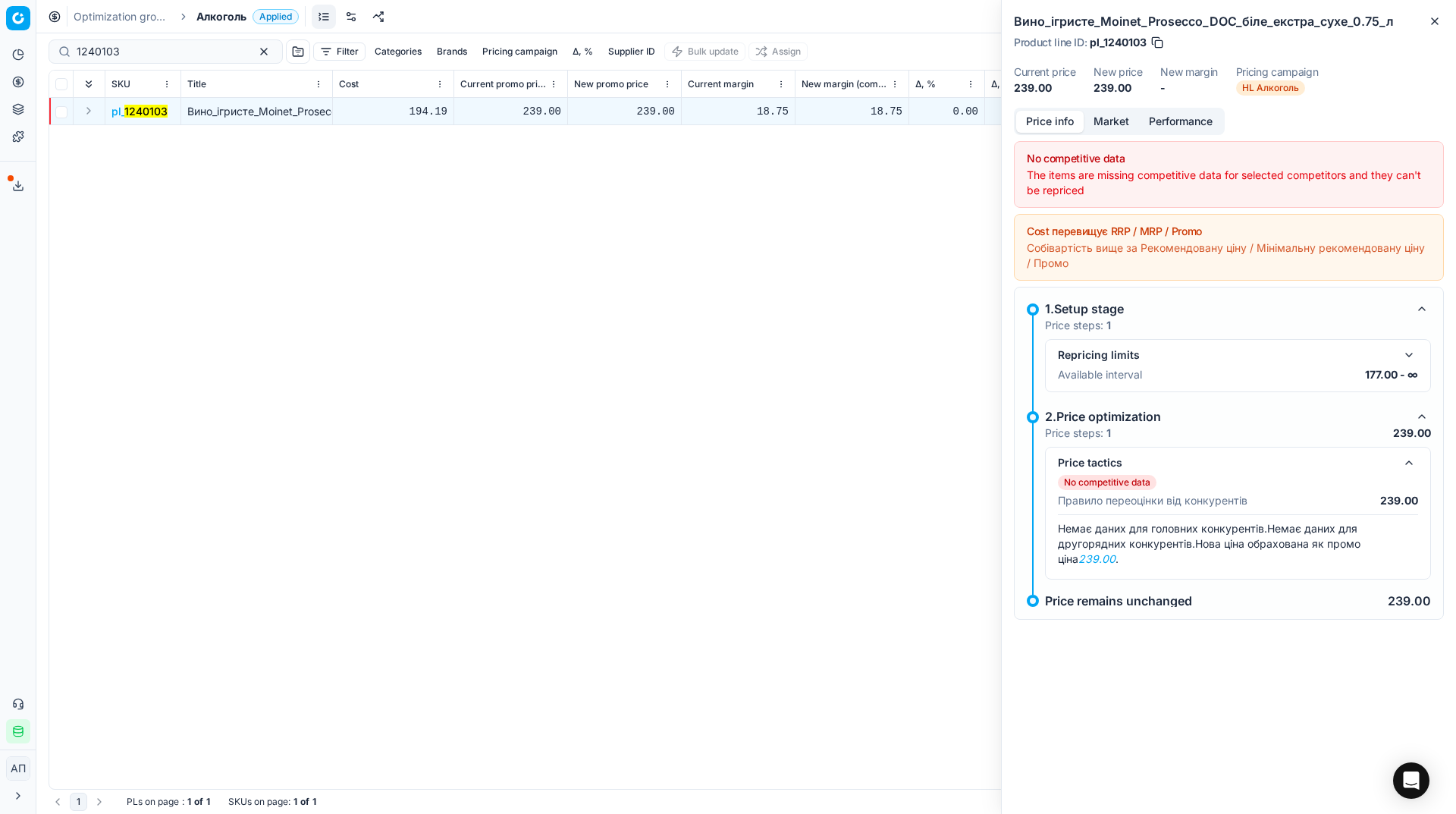
click at [163, 334] on div "pl_ 1240103 Вино_ігристе_Moinet_Prosecco_DOC_біле_екстра_сухе_0.75_л 194.19 239…" at bounding box center [746, 444] width 1394 height 691
click at [78, 106] on link "Optimization groups" at bounding box center [146, 110] width 177 height 21
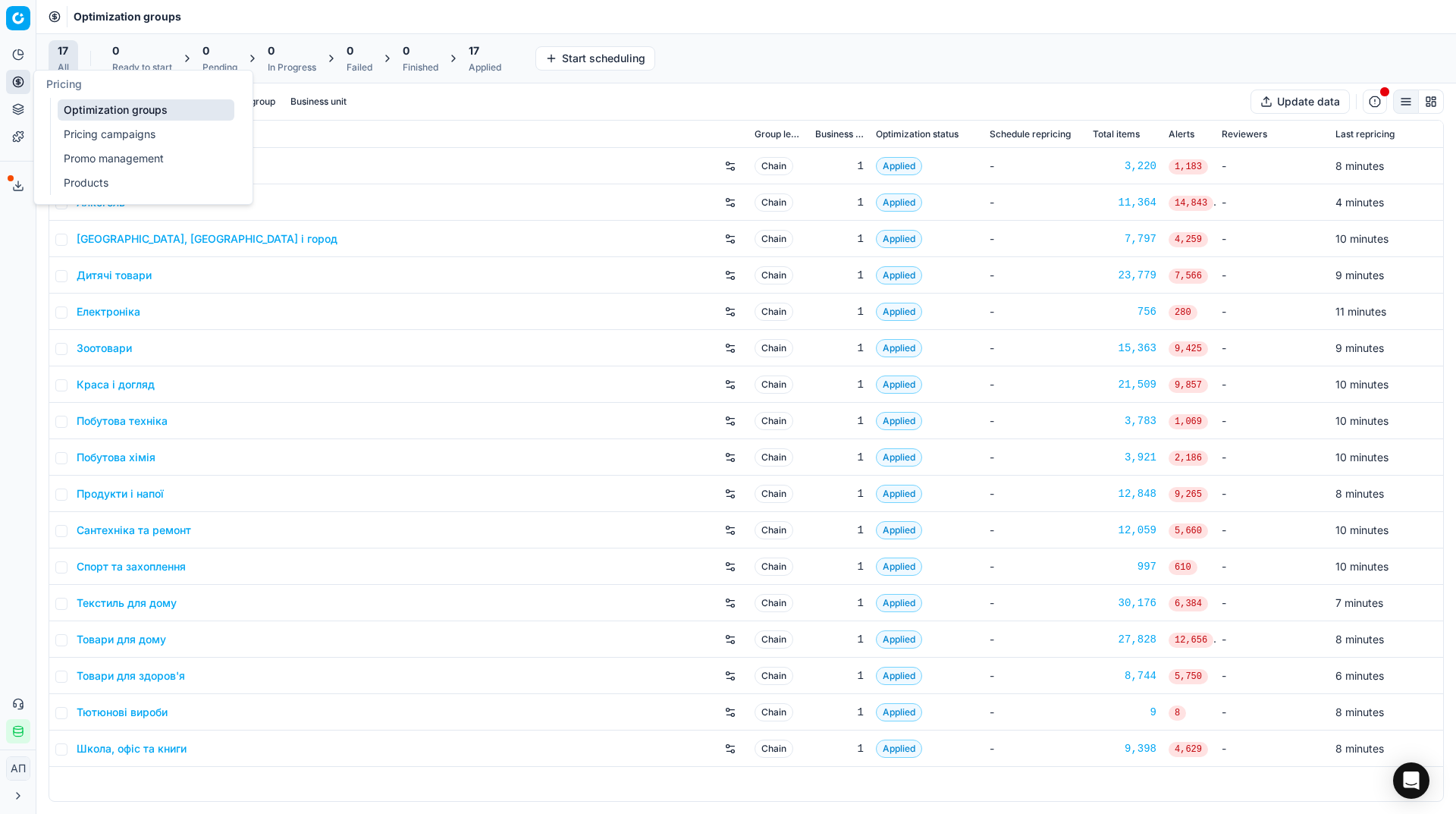
click at [6, 284] on div "Analytics Pricing Product portfolio Templates Export service 9 Contact support …" at bounding box center [18, 393] width 36 height 713
click at [483, 61] on div "17 Applied" at bounding box center [485, 59] width 33 height 30
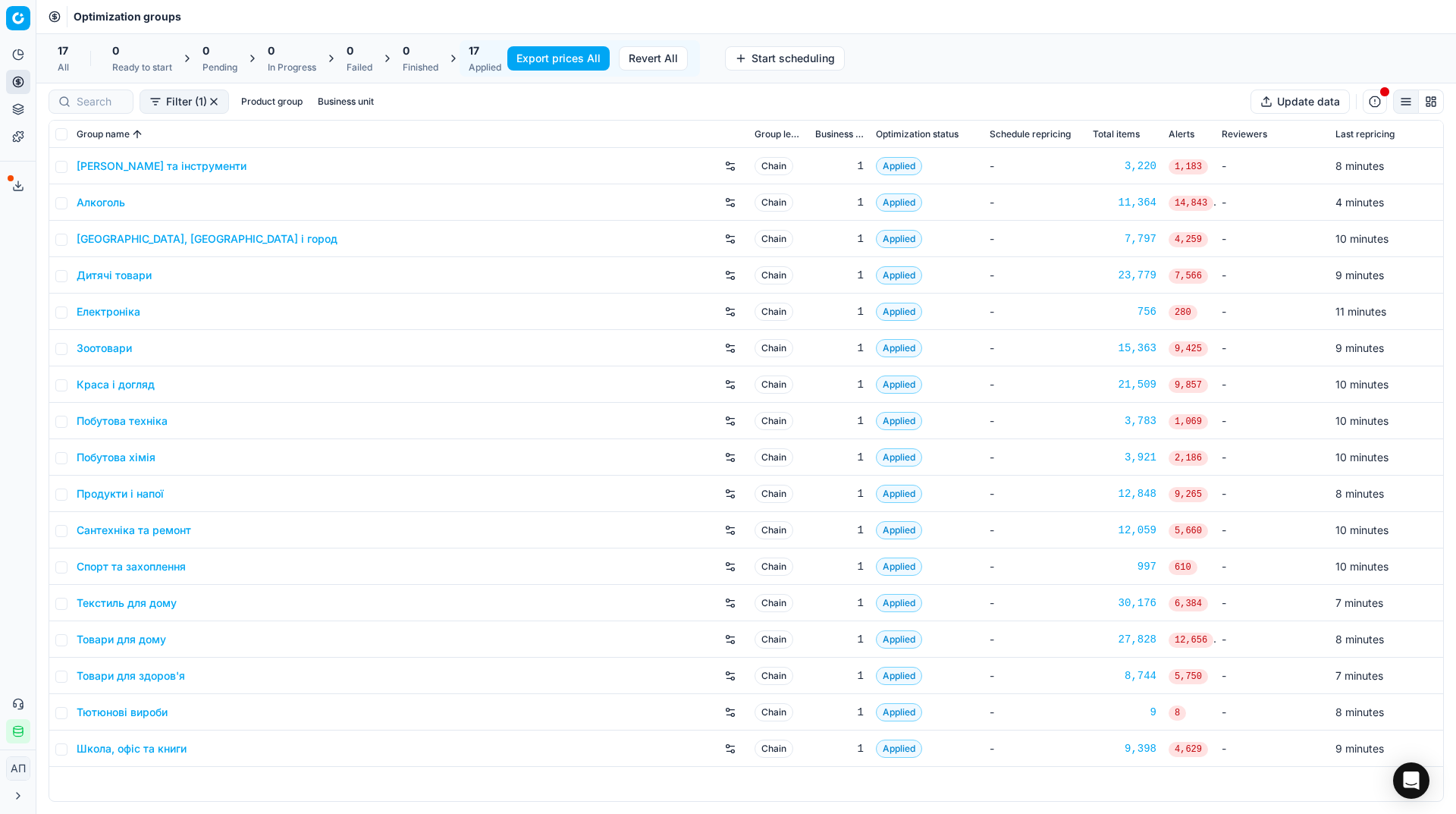
click at [65, 59] on div "17 All" at bounding box center [63, 59] width 11 height 30
click at [470, 61] on div "17 Applied" at bounding box center [485, 59] width 51 height 37
click at [546, 67] on button "Export prices All" at bounding box center [558, 59] width 102 height 24
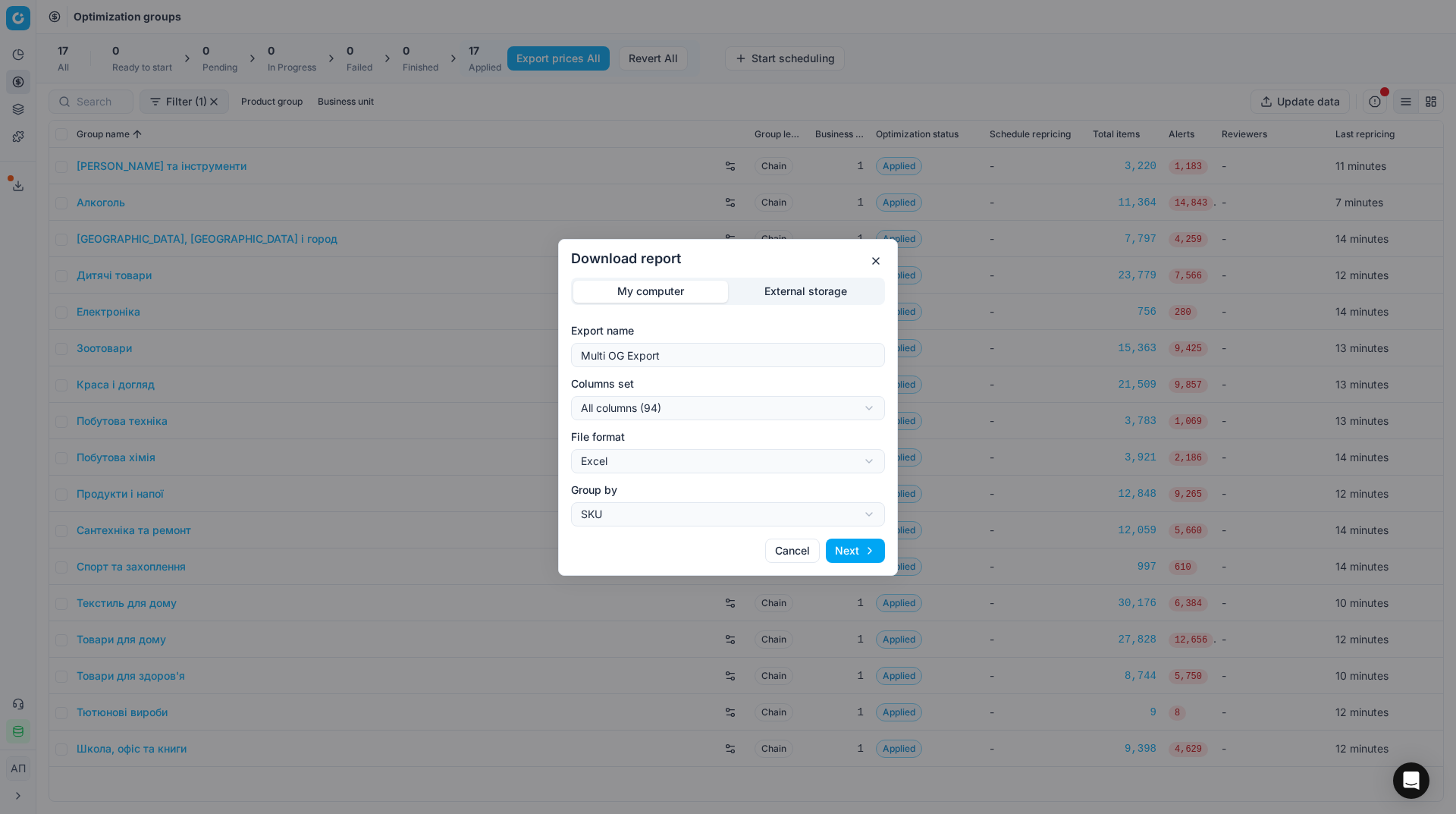
click at [801, 291] on div "Download report My computer External storage Export name Multi OG Export Column…" at bounding box center [728, 407] width 1456 height 814
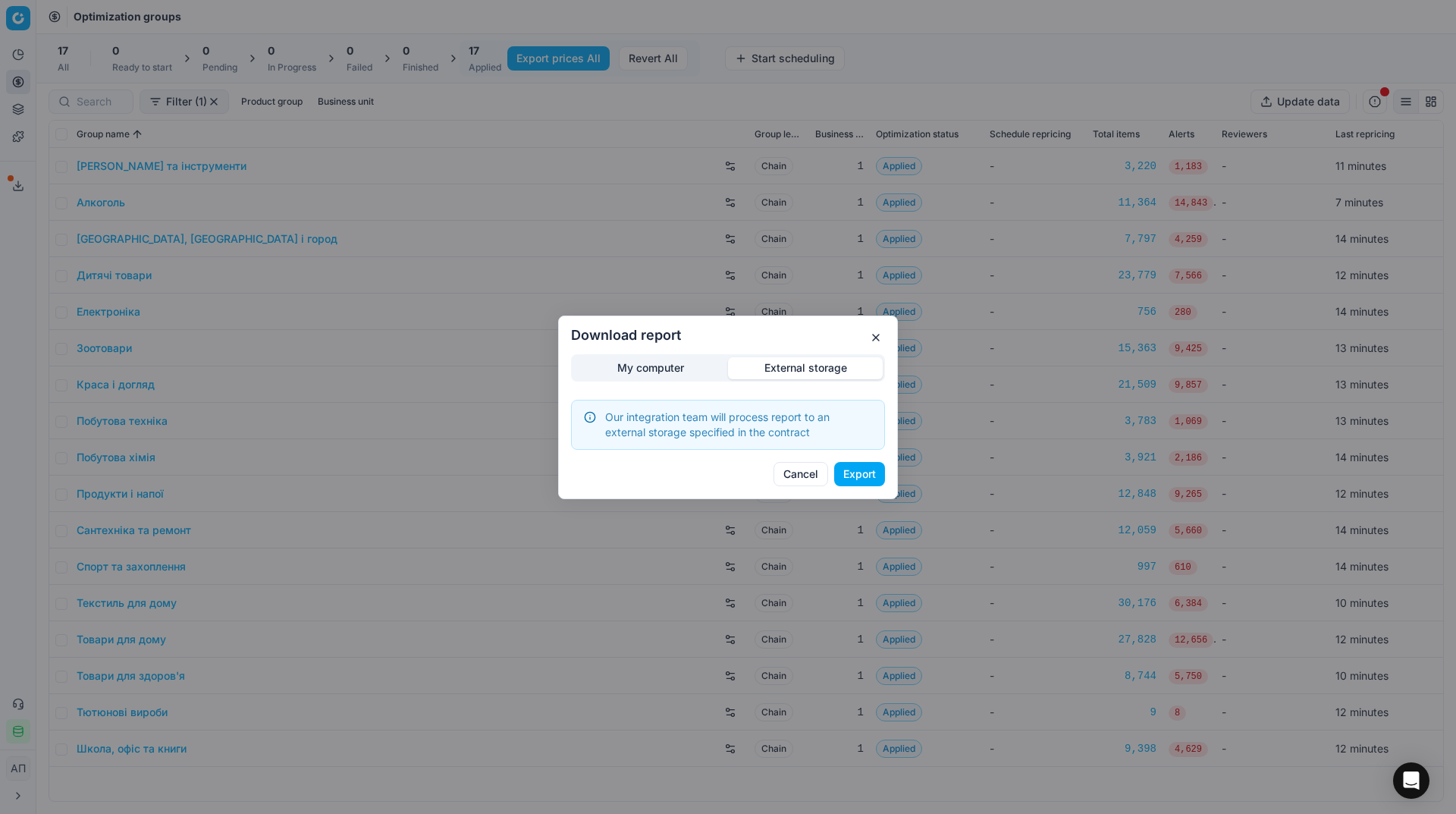
click at [871, 343] on button "button" at bounding box center [876, 337] width 18 height 18
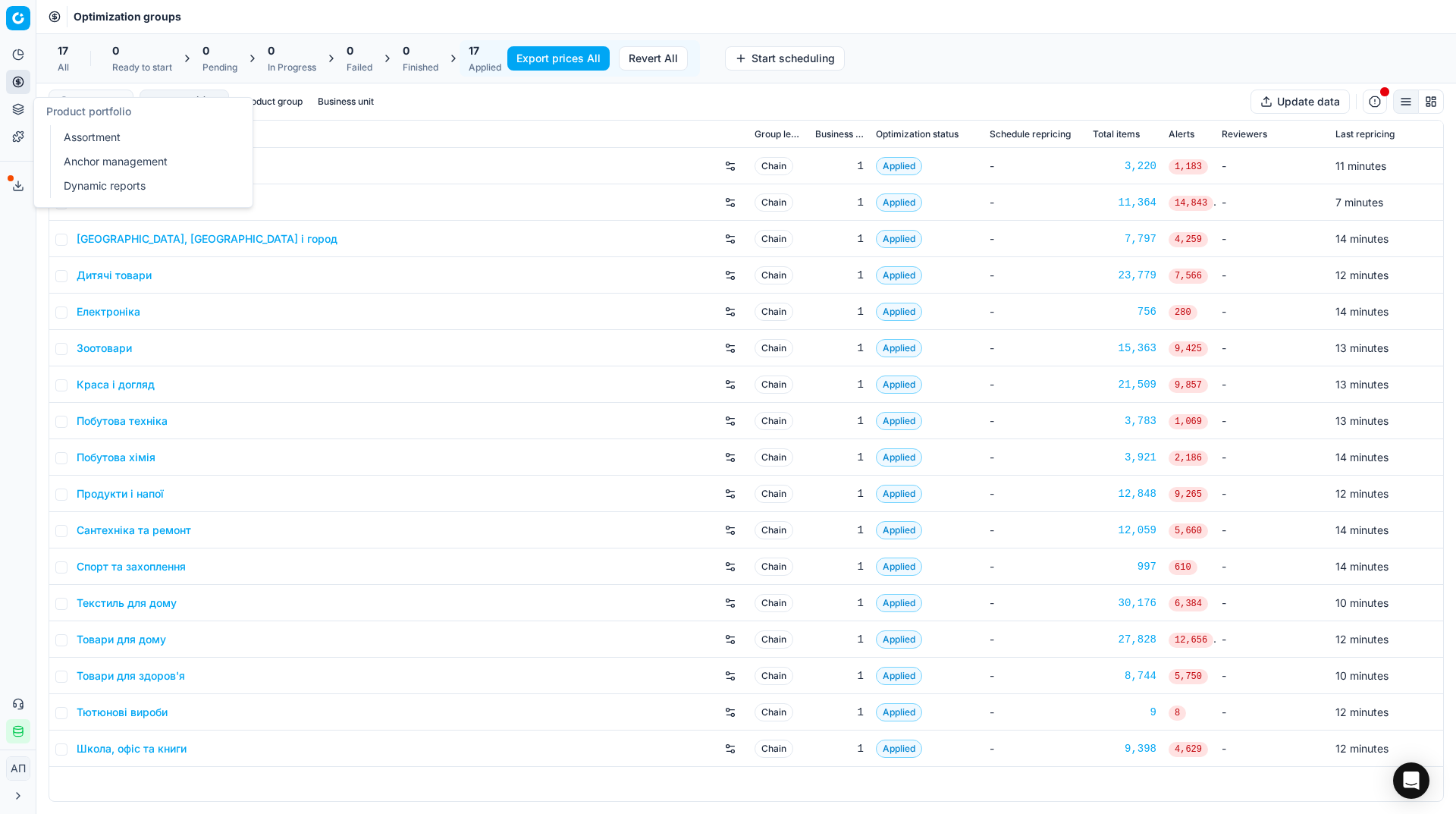
click at [99, 133] on link "Assortment" at bounding box center [146, 137] width 177 height 21
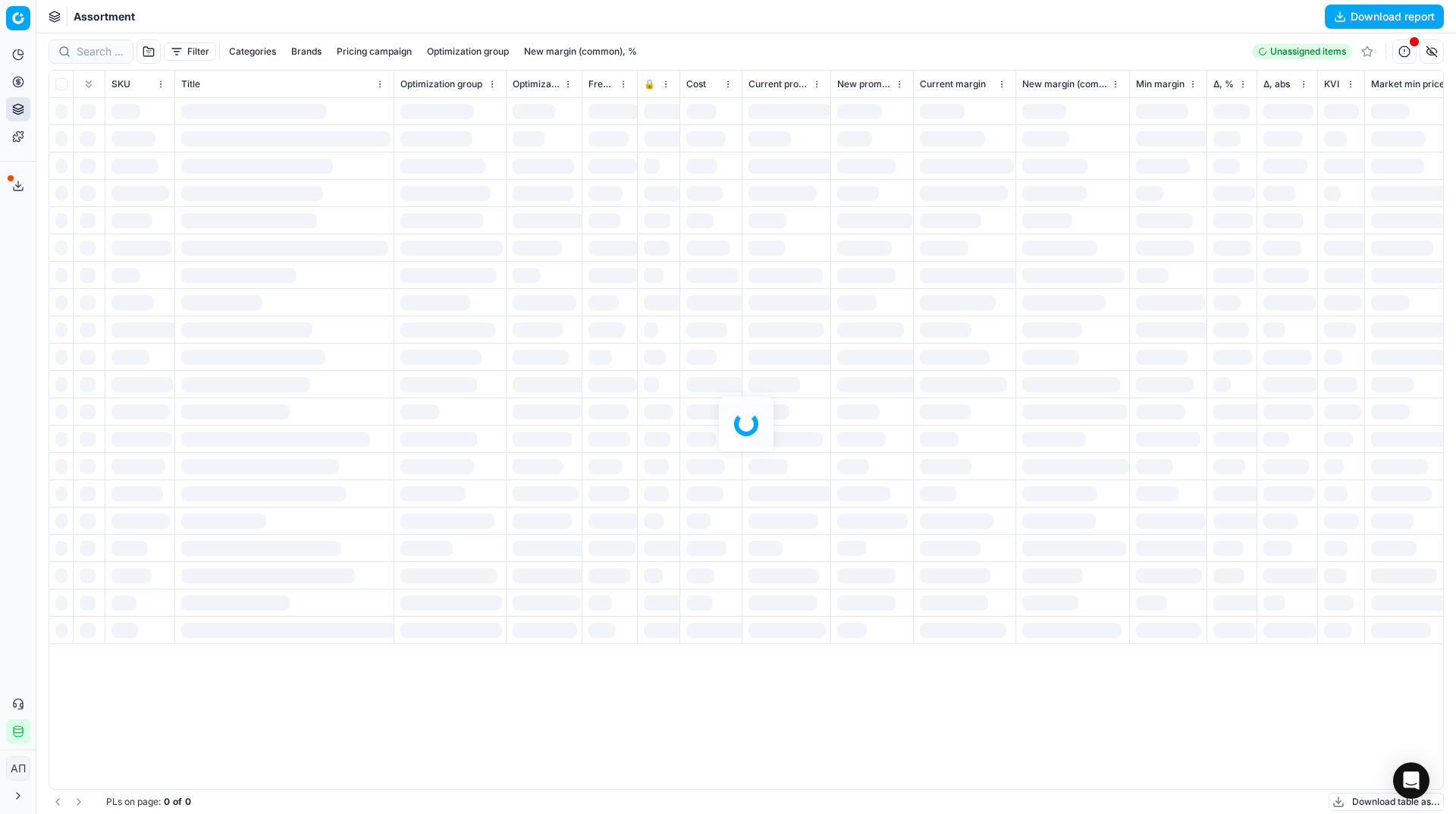
click at [5, 333] on div "Analytics Pricing Product portfolio Templates Export service 9 Contact support …" at bounding box center [18, 393] width 36 height 713
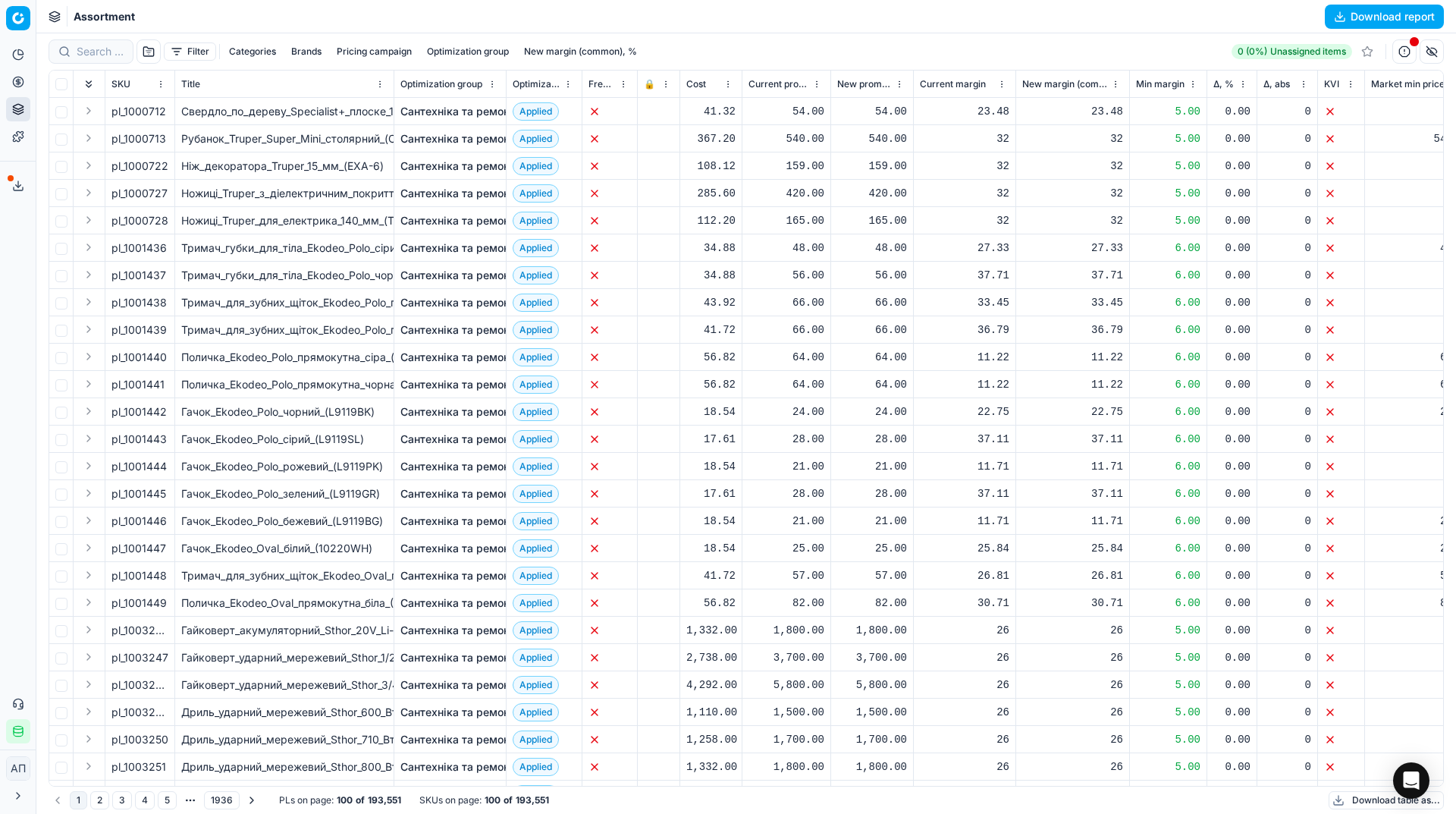
click at [152, 50] on button "button" at bounding box center [148, 52] width 24 height 24
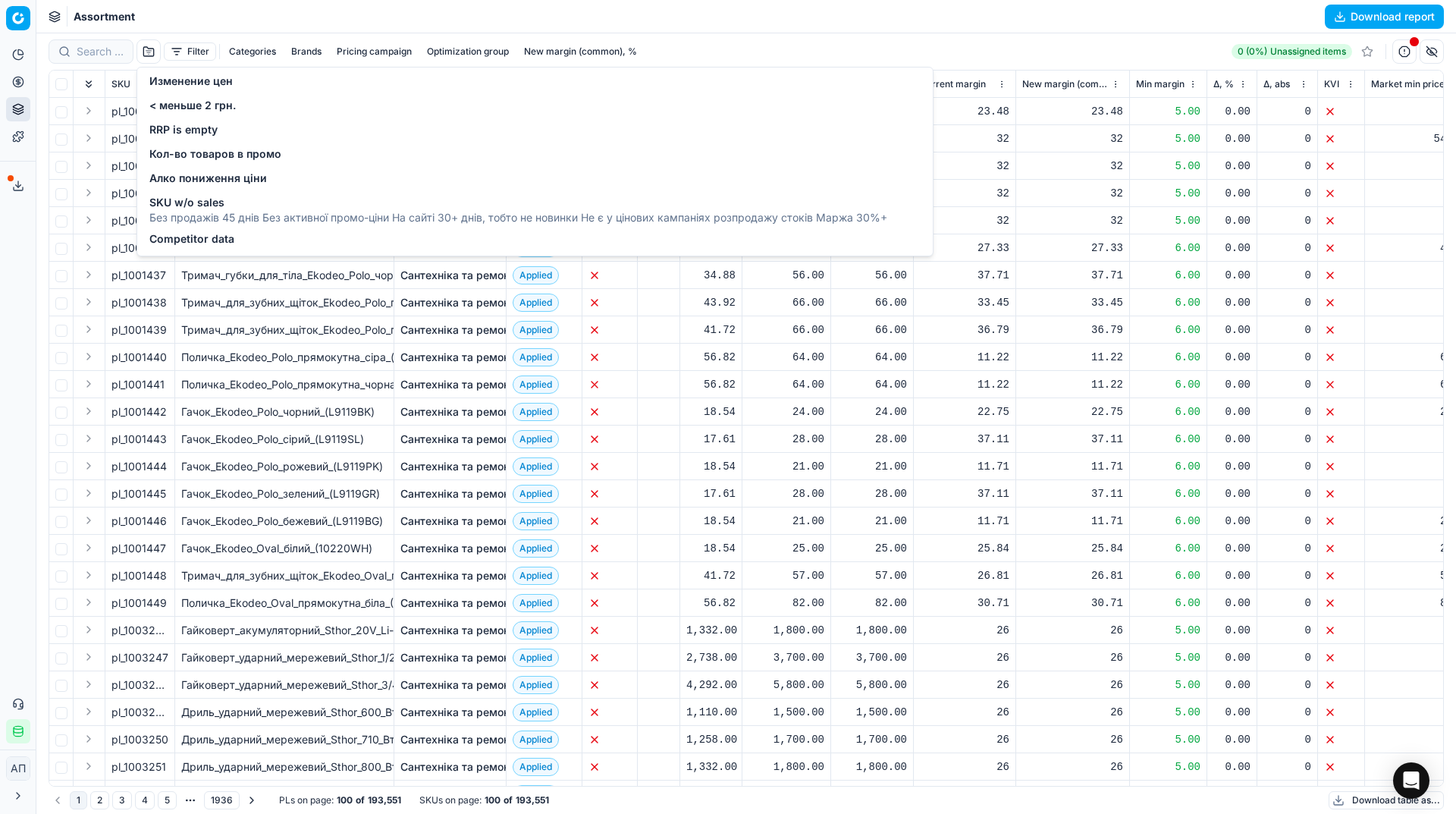
click at [196, 84] on span "Изменение цен" at bounding box center [191, 81] width 84 height 15
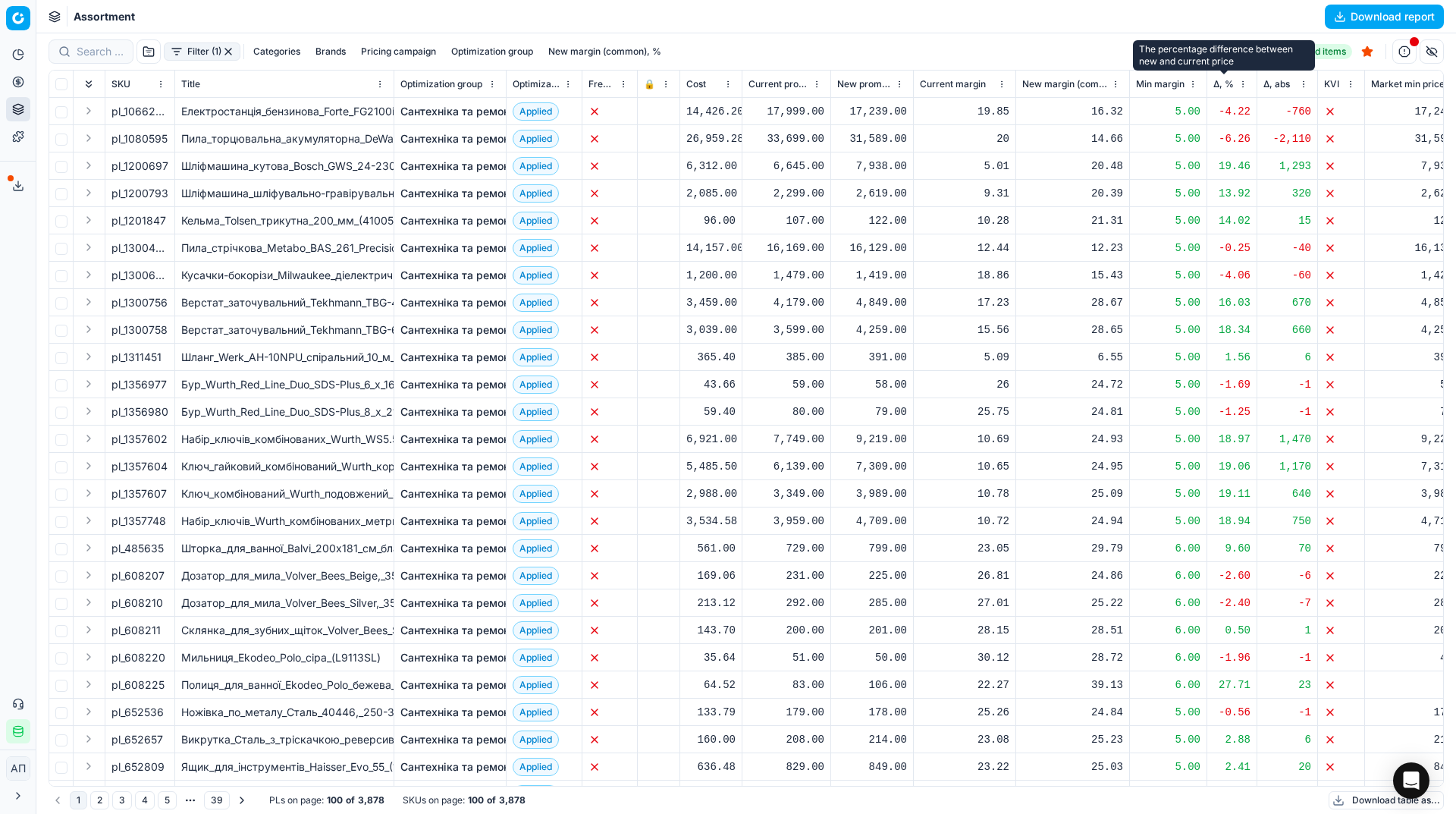
click at [1223, 85] on span "Δ, %" at bounding box center [1223, 85] width 21 height 12
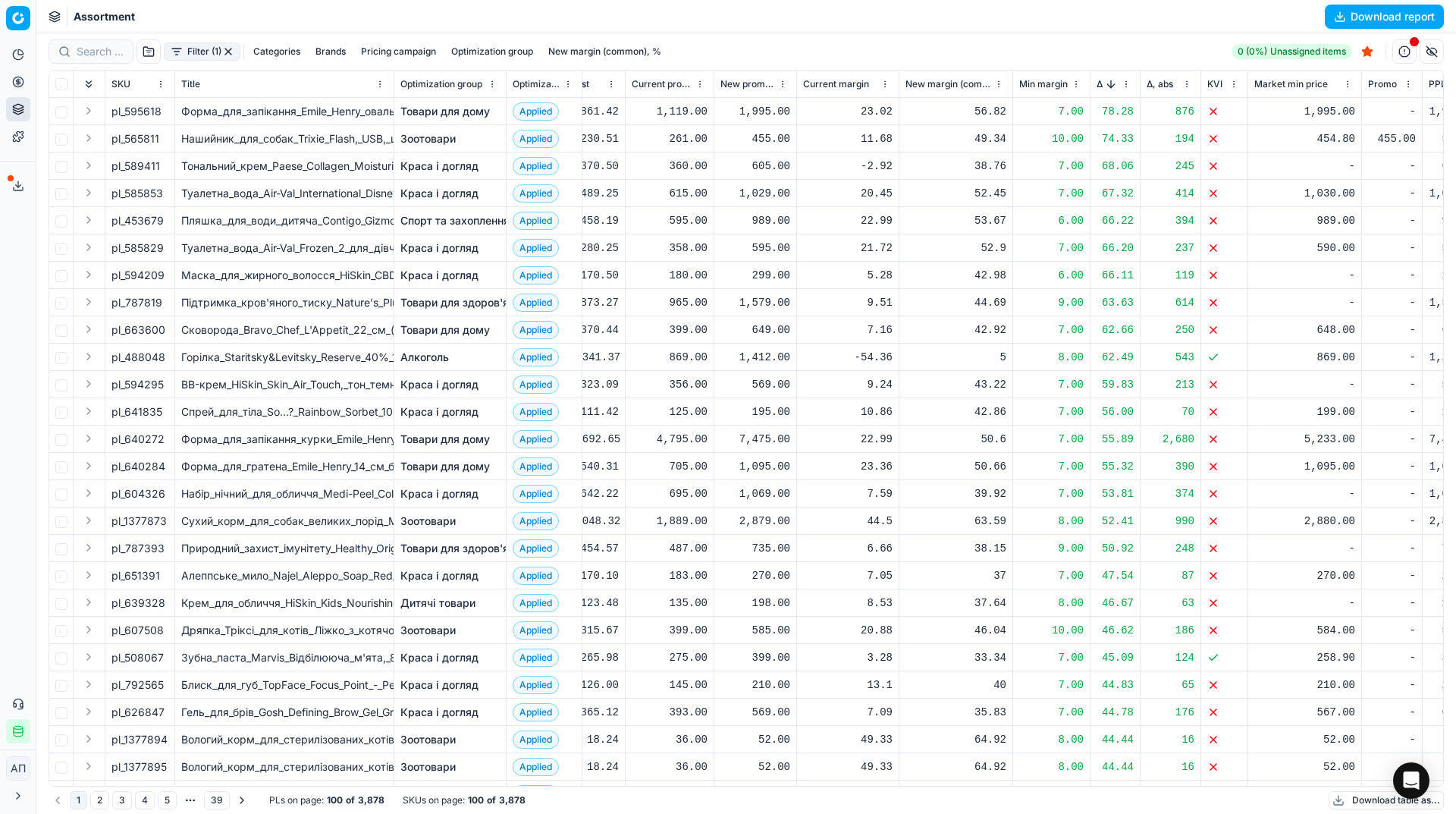
scroll to position [0, 115]
click at [1108, 83] on button "Sorted by Δ, % descending" at bounding box center [1112, 85] width 15 height 15
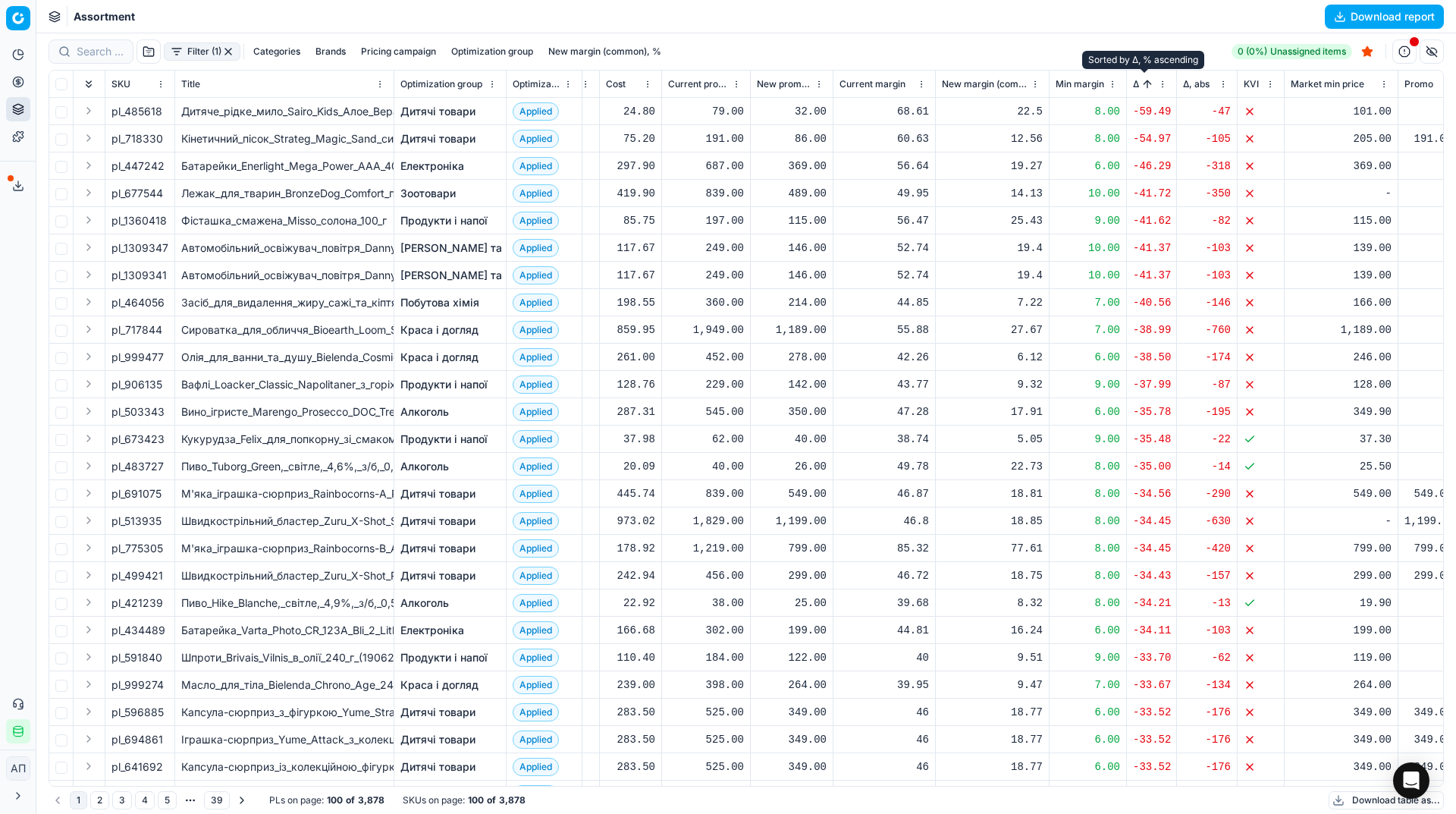
scroll to position [0, 84]
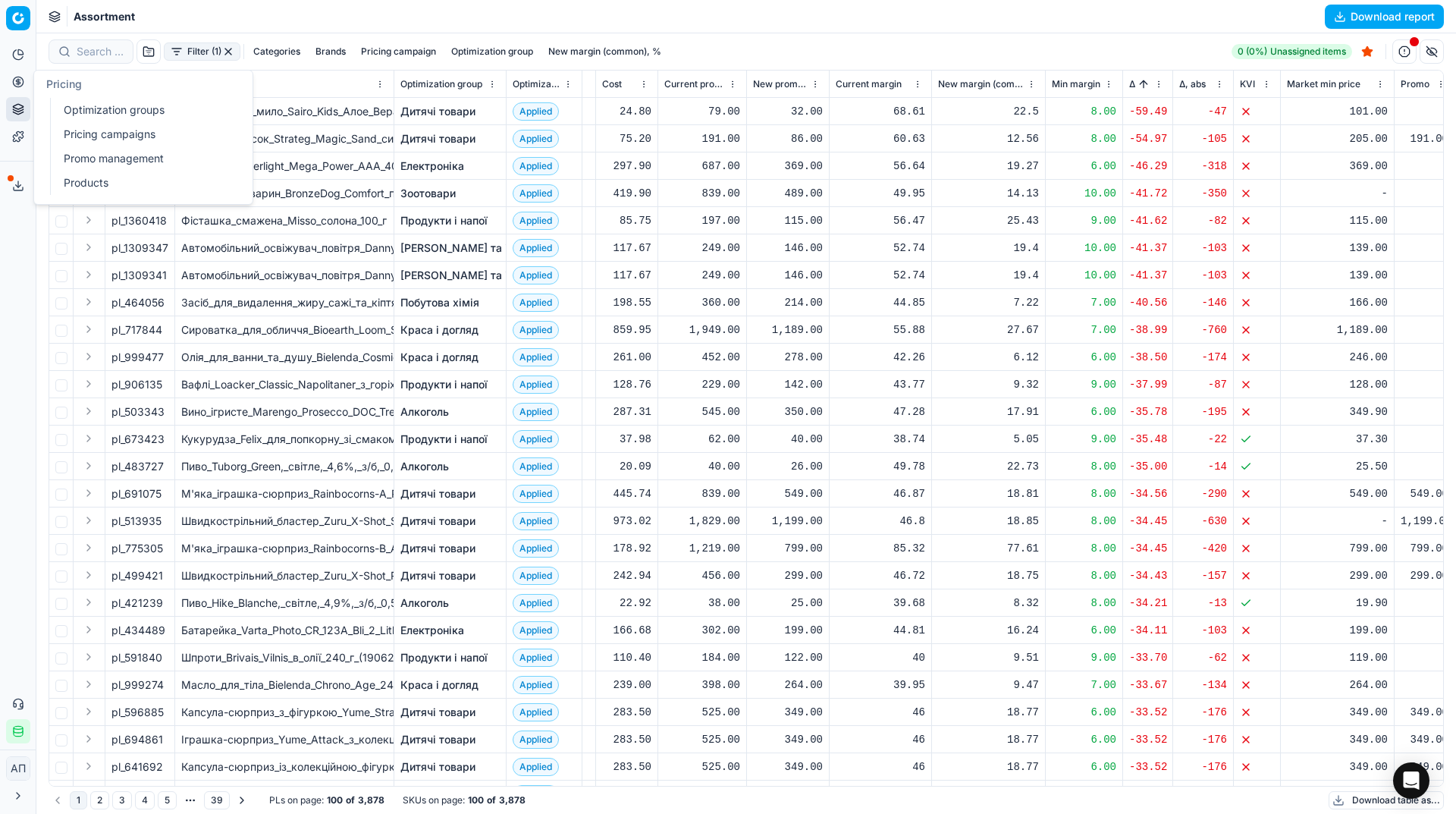
click at [70, 111] on link "Optimization groups" at bounding box center [146, 110] width 177 height 21
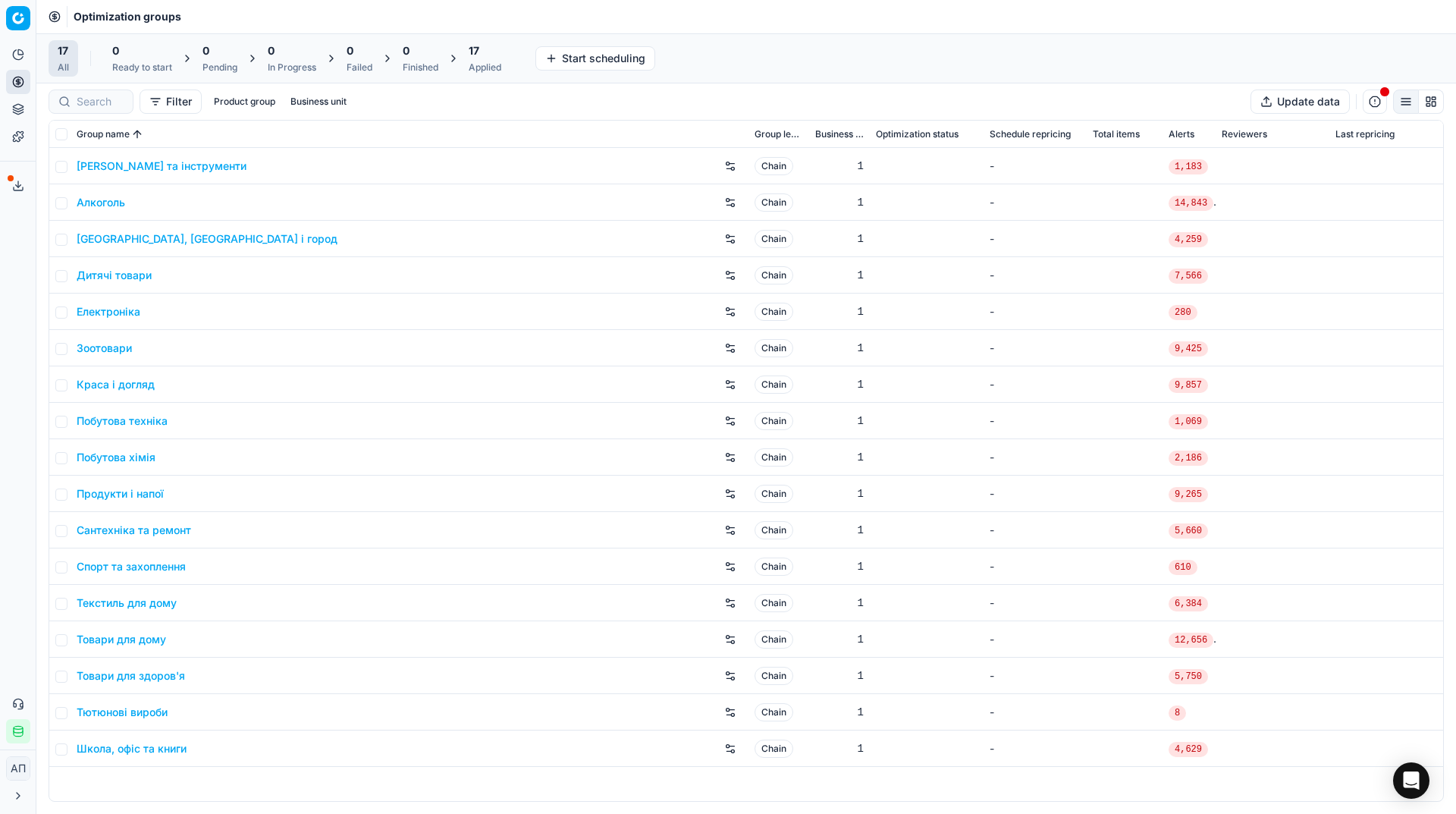
click at [24, 261] on div "Analytics Pricing Product portfolio Templates Export service 9 Contact support …" at bounding box center [18, 393] width 36 height 713
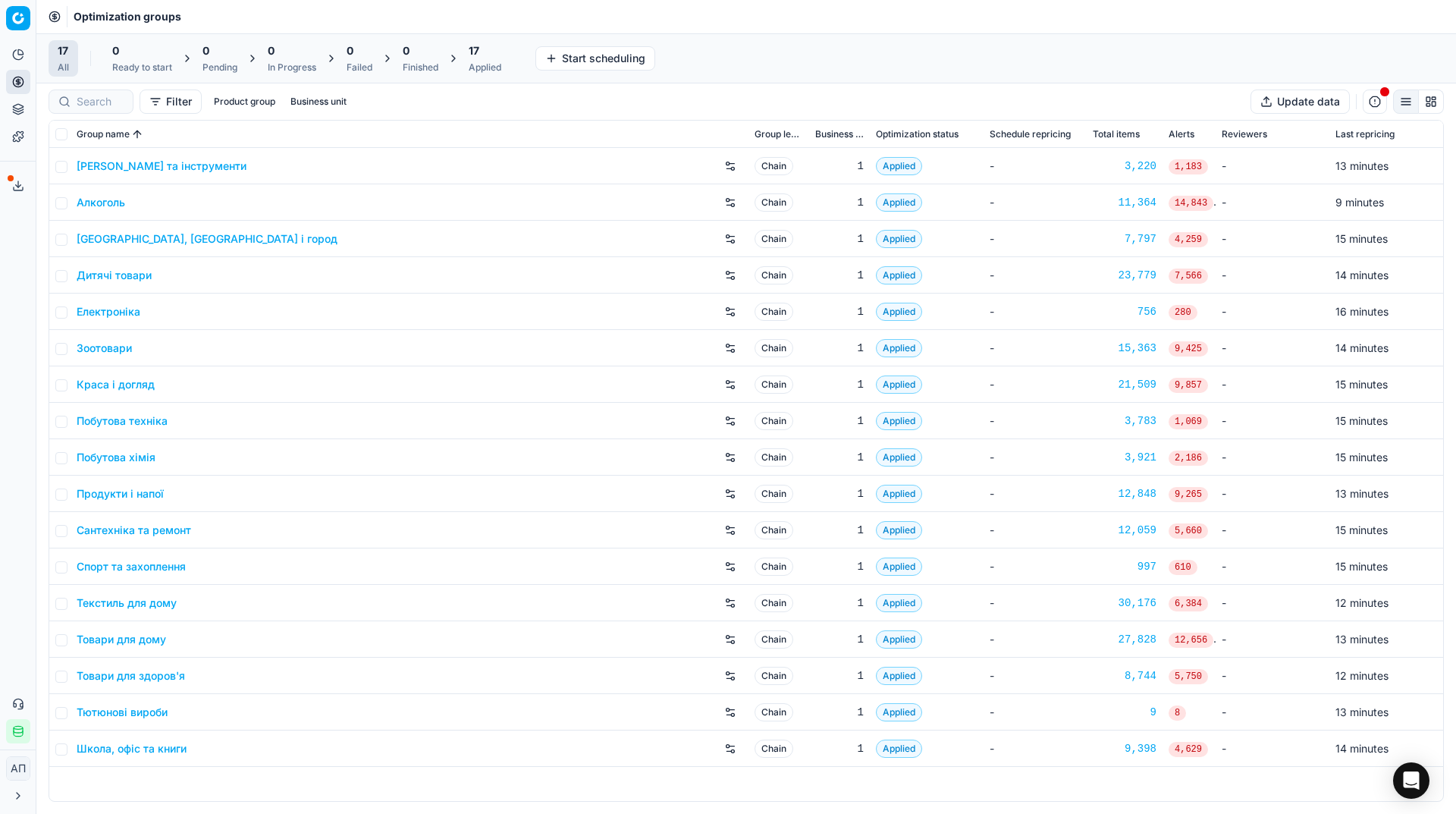
click at [480, 60] on div "17 Applied" at bounding box center [485, 59] width 33 height 30
click at [554, 53] on button "Export prices All" at bounding box center [558, 59] width 102 height 24
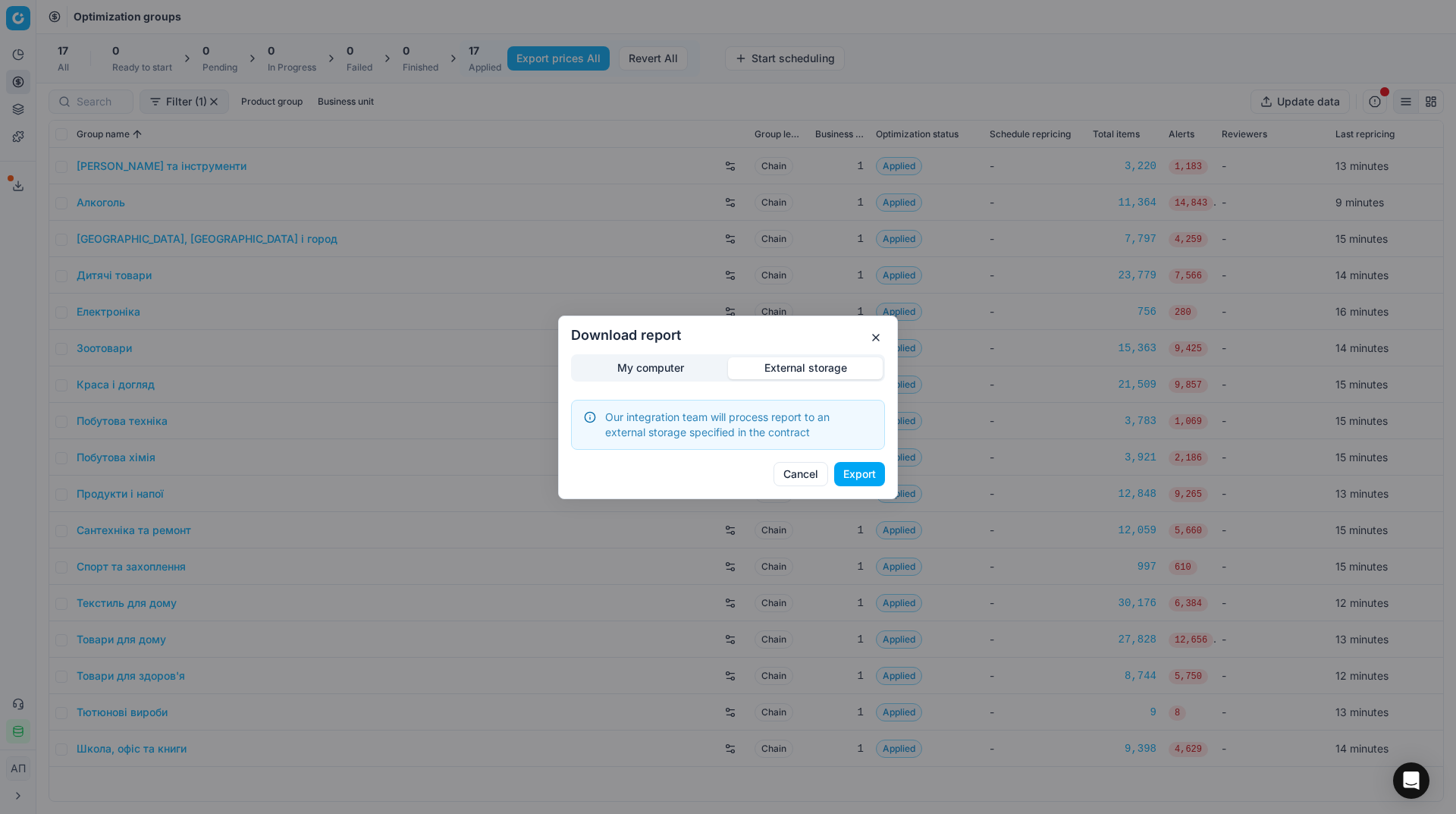
click at [807, 283] on div "Download report My computer External storage Our integration team will process …" at bounding box center [728, 407] width 1456 height 814
click at [865, 472] on button "Export" at bounding box center [859, 474] width 51 height 24
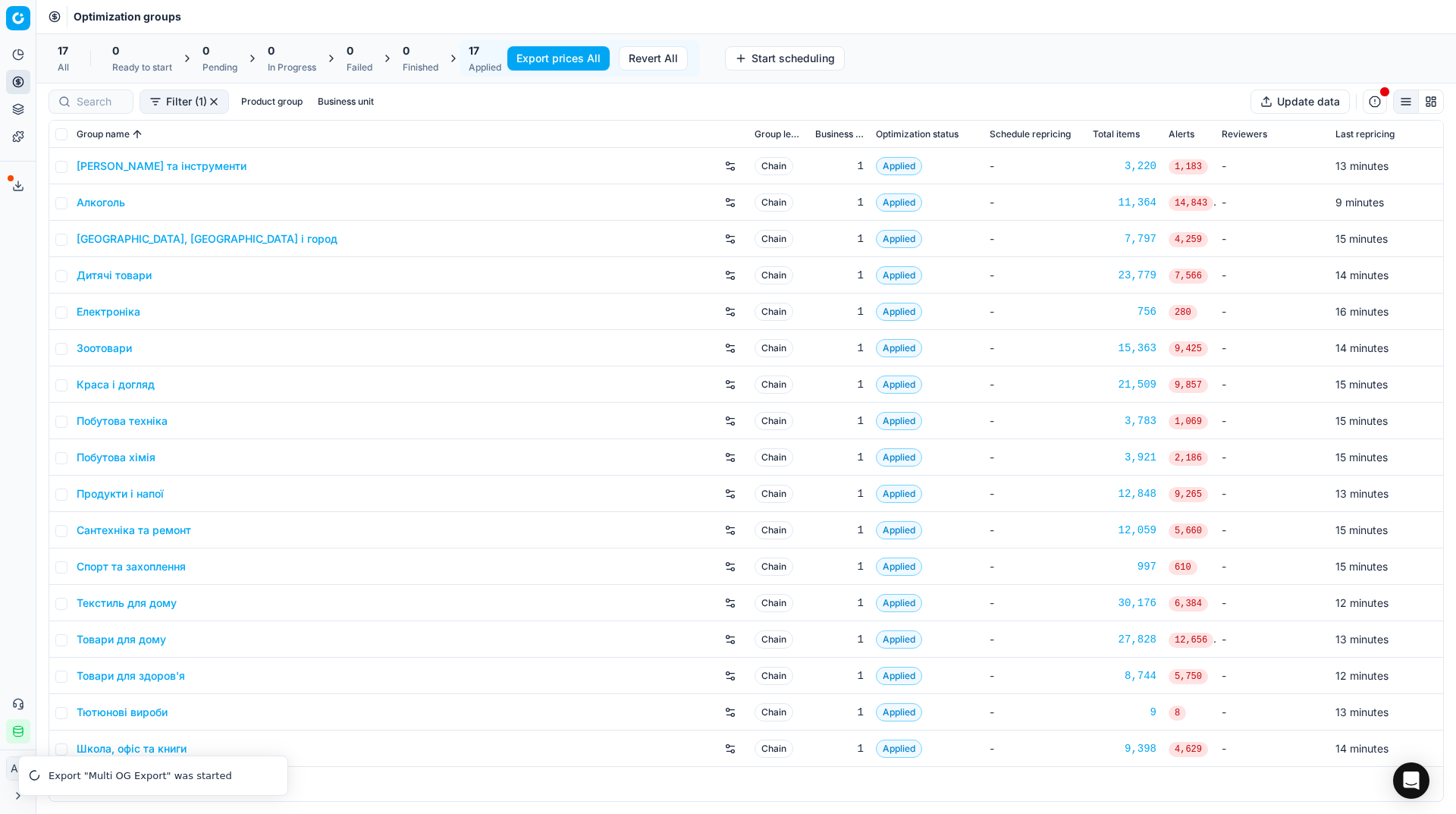
click at [0, 327] on div "Analytics Pricing Product portfolio Templates Export service 10 Contact support…" at bounding box center [18, 393] width 36 height 713
click at [87, 137] on link "Assortment" at bounding box center [146, 137] width 177 height 21
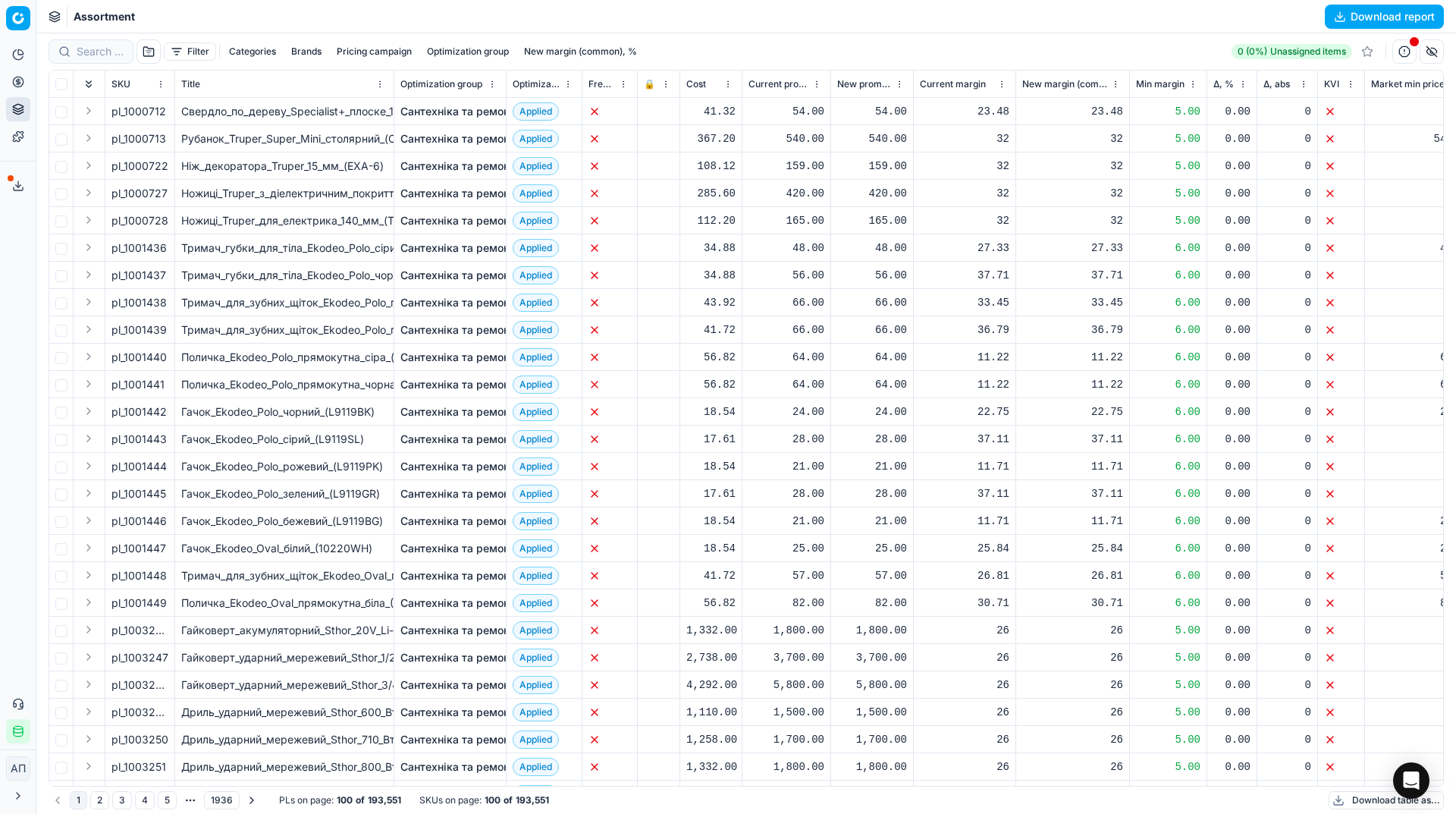
click at [145, 59] on button "button" at bounding box center [148, 52] width 24 height 24
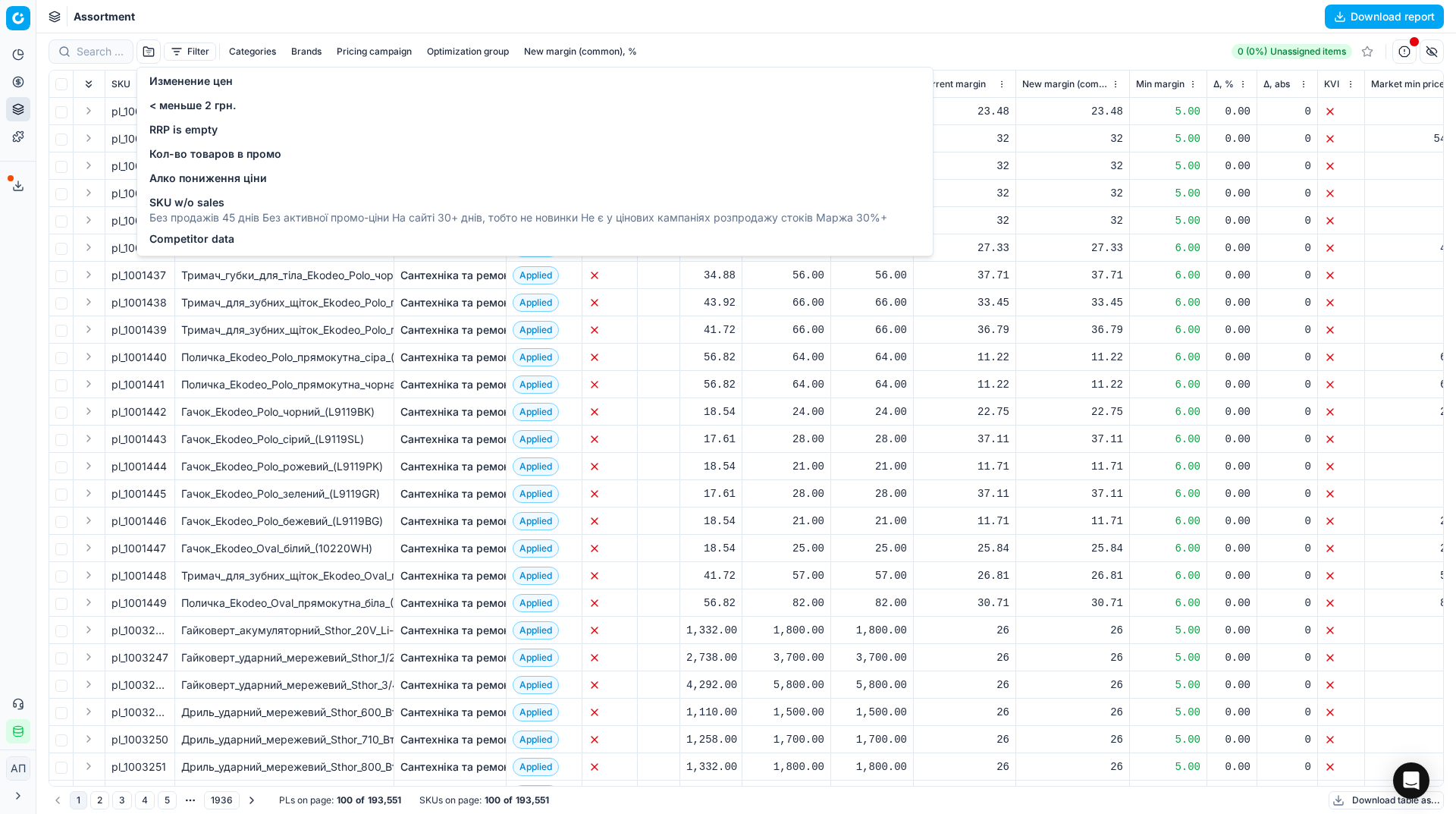
click at [175, 88] on span "Изменение цен" at bounding box center [191, 81] width 84 height 15
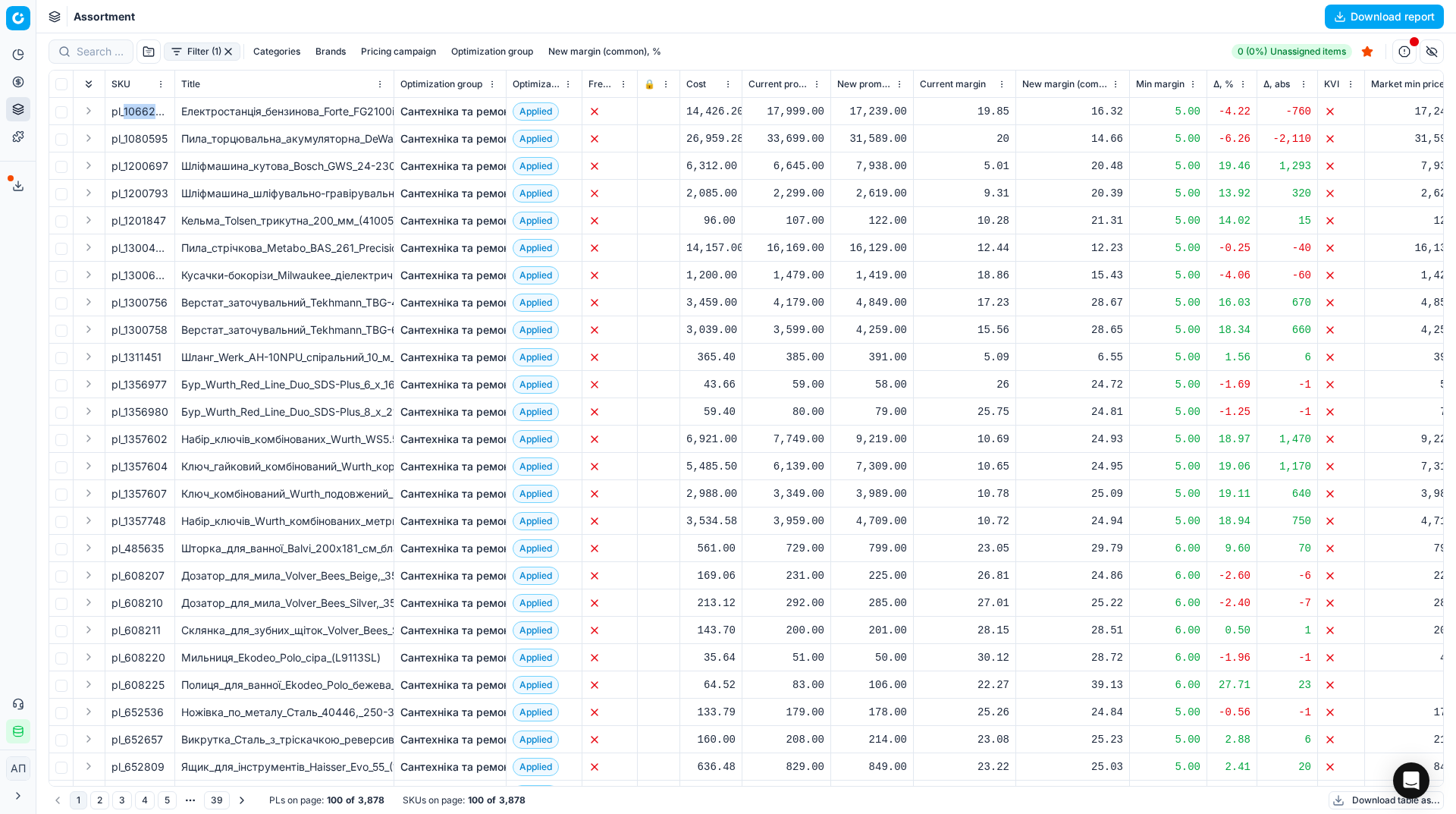
drag, startPoint x: 124, startPoint y: 110, endPoint x: 173, endPoint y: 109, distance: 49.0
click at [173, 109] on td "pl_1066292" at bounding box center [140, 112] width 70 height 27
copy span "1066292"
